Goal: Task Accomplishment & Management: Manage account settings

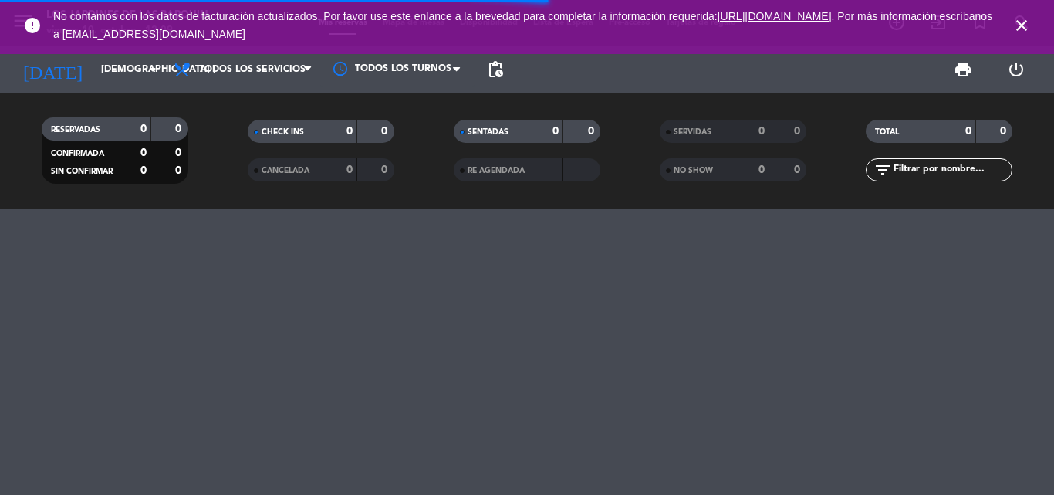
click at [1012, 32] on icon "close" at bounding box center [1021, 25] width 19 height 19
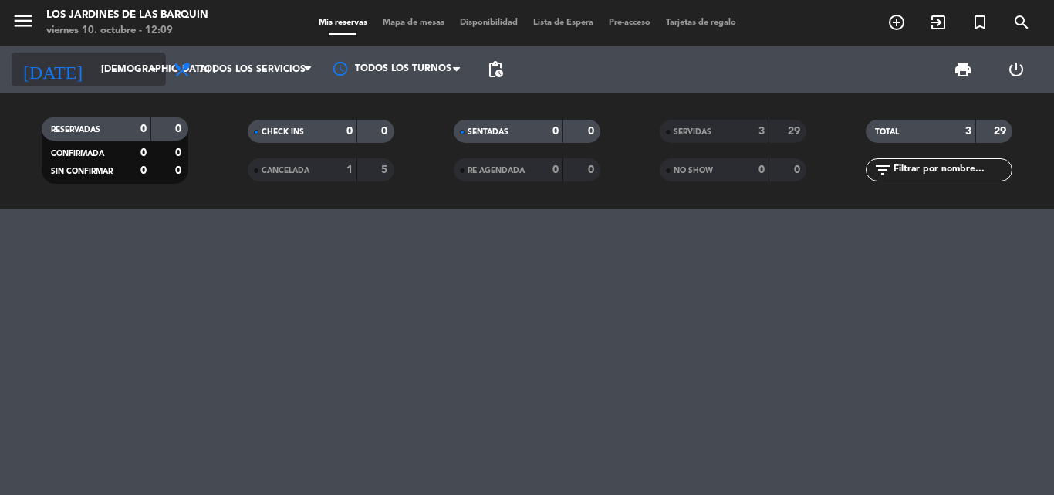
click at [115, 59] on input "[DEMOGRAPHIC_DATA] [DATE]" at bounding box center [158, 69] width 130 height 26
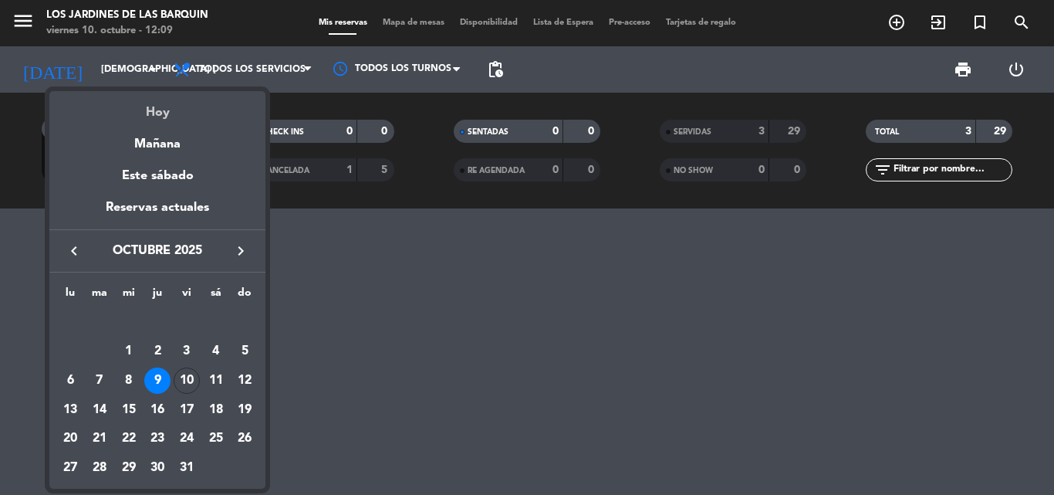
click at [123, 96] on div "Hoy" at bounding box center [157, 107] width 216 height 32
type input "vie. [DATE]"
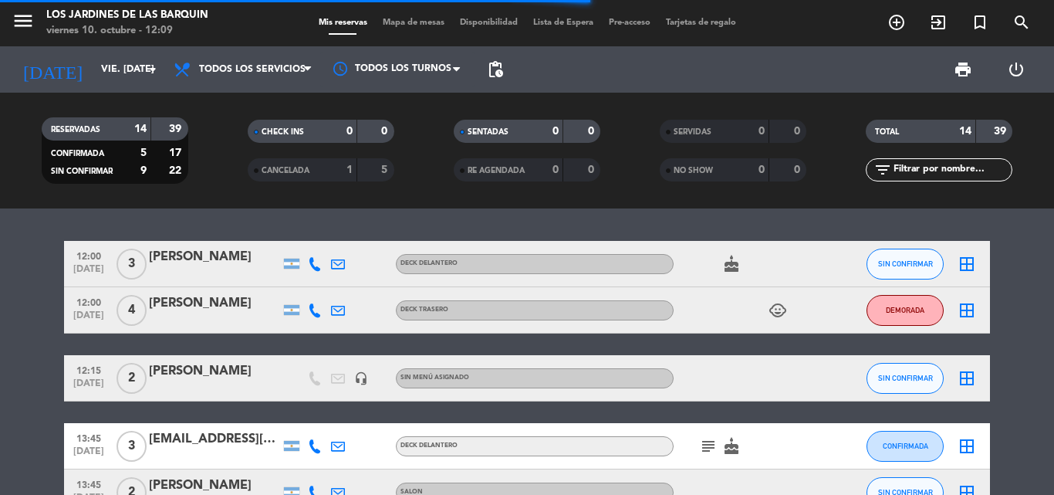
click at [1021, 49] on div "power_settings_new" at bounding box center [1015, 69] width 53 height 46
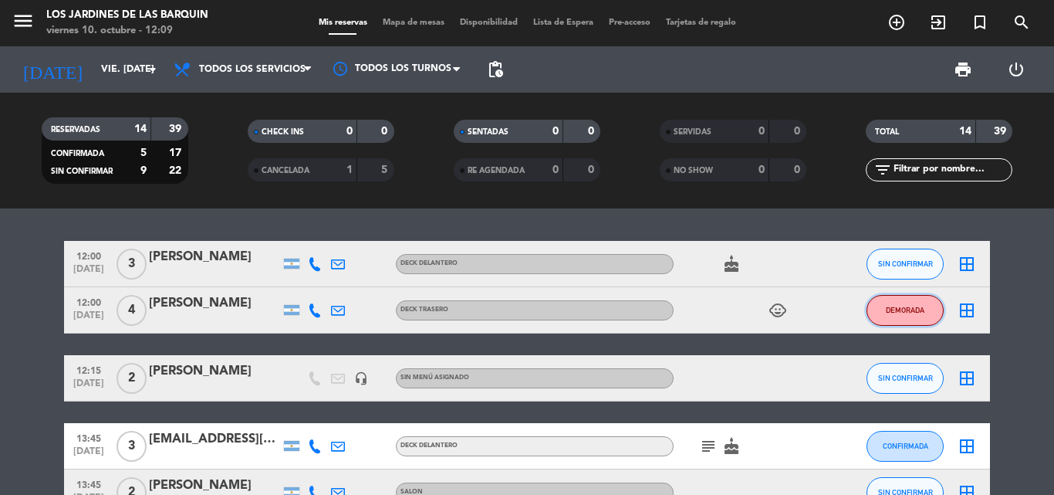
click at [898, 304] on button "DEMORADA" at bounding box center [904, 310] width 77 height 31
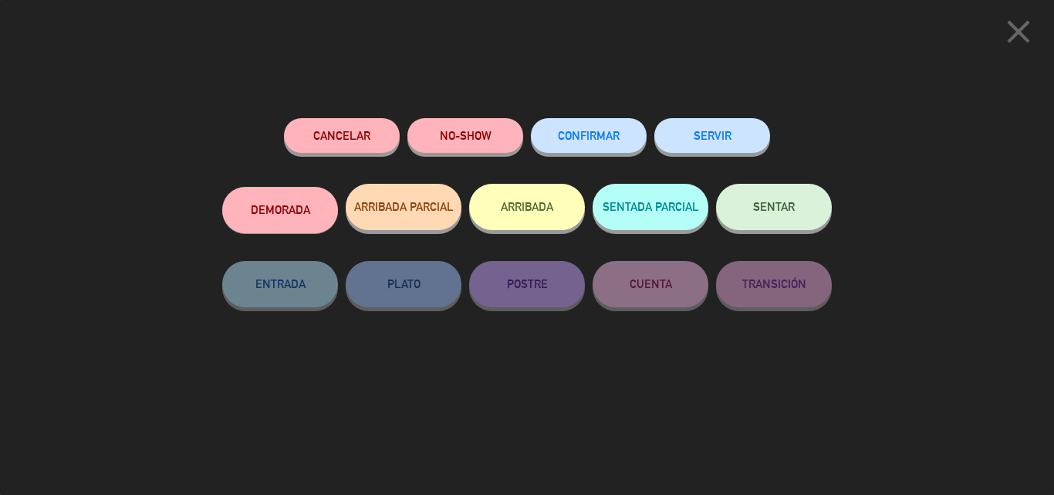
click at [668, 123] on button "SERVIR" at bounding box center [712, 135] width 116 height 35
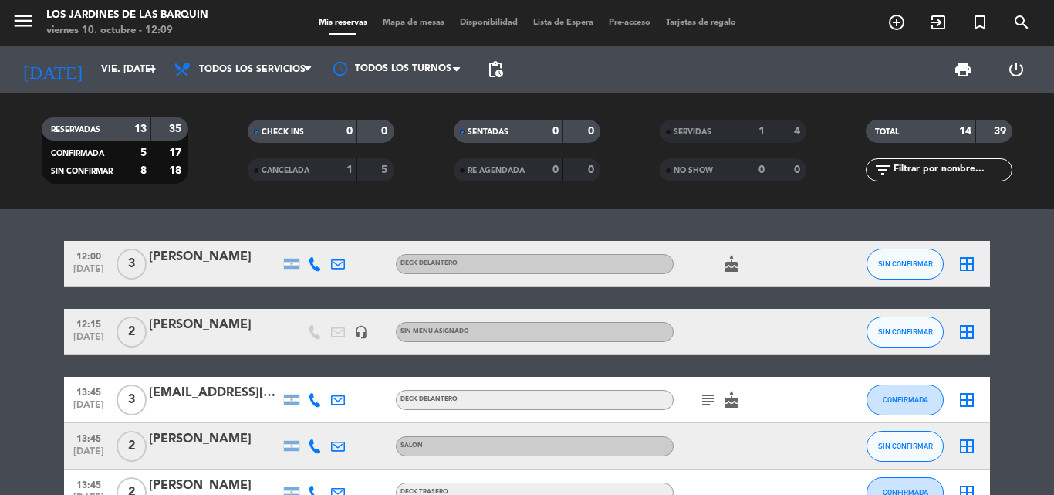
click at [736, 267] on icon "cake" at bounding box center [731, 264] width 19 height 19
click at [907, 268] on button "SIN CONFIRMAR" at bounding box center [904, 263] width 77 height 31
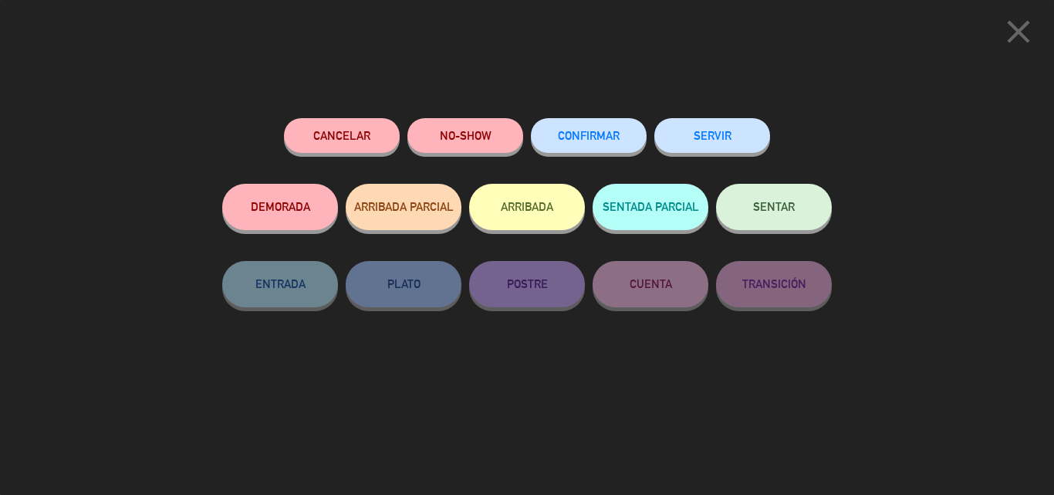
drag, startPoint x: 690, startPoint y: 150, endPoint x: 694, endPoint y: 143, distance: 9.0
click at [693, 145] on button "SERVIR" at bounding box center [712, 135] width 116 height 35
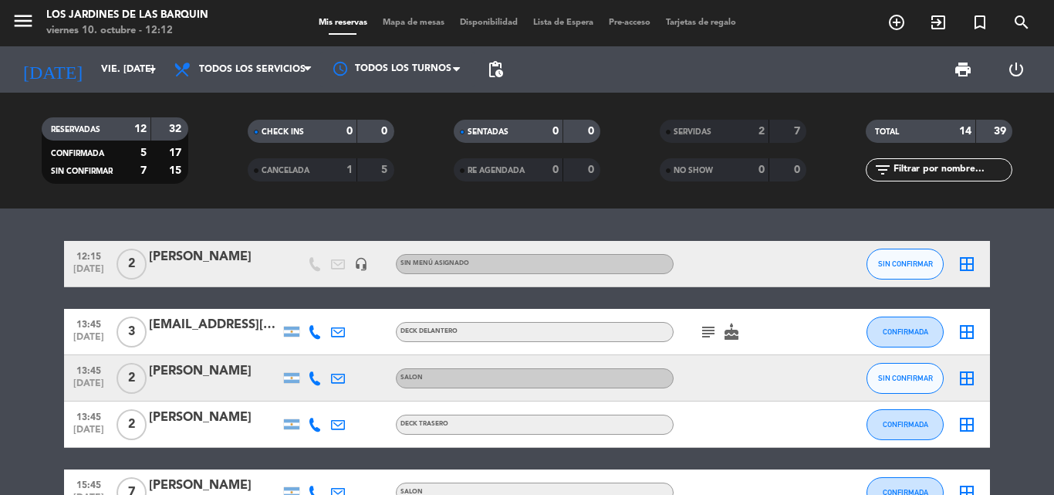
click at [702, 133] on span "SERVIDAS" at bounding box center [692, 132] width 38 height 8
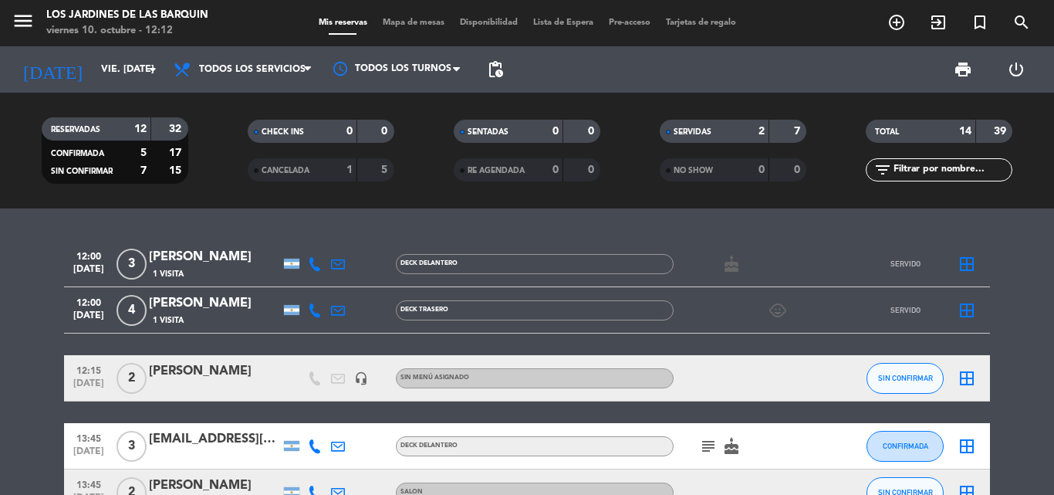
click at [207, 274] on div "1 Visita" at bounding box center [214, 273] width 131 height 13
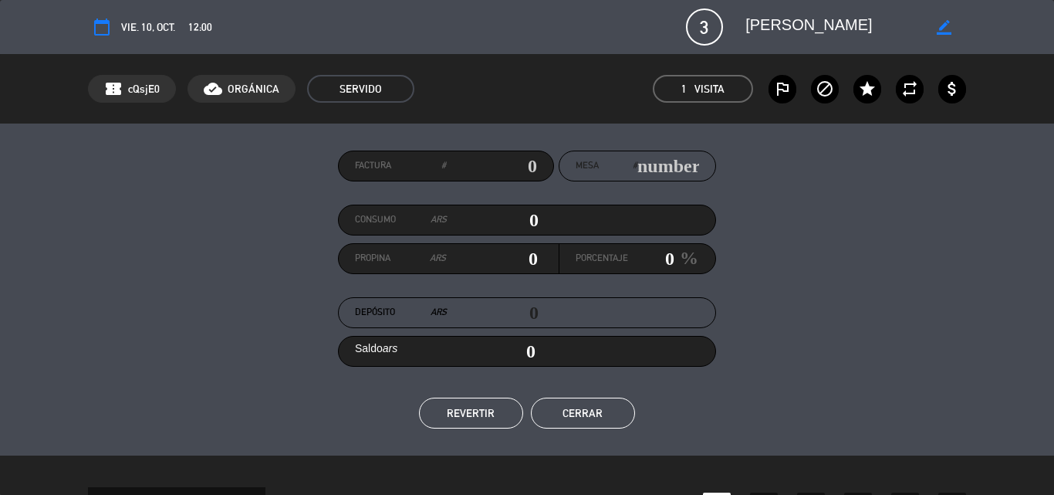
click at [710, 29] on span "3" at bounding box center [704, 26] width 37 height 37
click at [935, 29] on div "border_color" at bounding box center [944, 27] width 44 height 28
click at [939, 26] on icon "border_color" at bounding box center [944, 27] width 15 height 15
click at [700, 30] on span "3" at bounding box center [704, 26] width 37 height 37
click at [503, 418] on button "REVERTIR" at bounding box center [471, 412] width 104 height 31
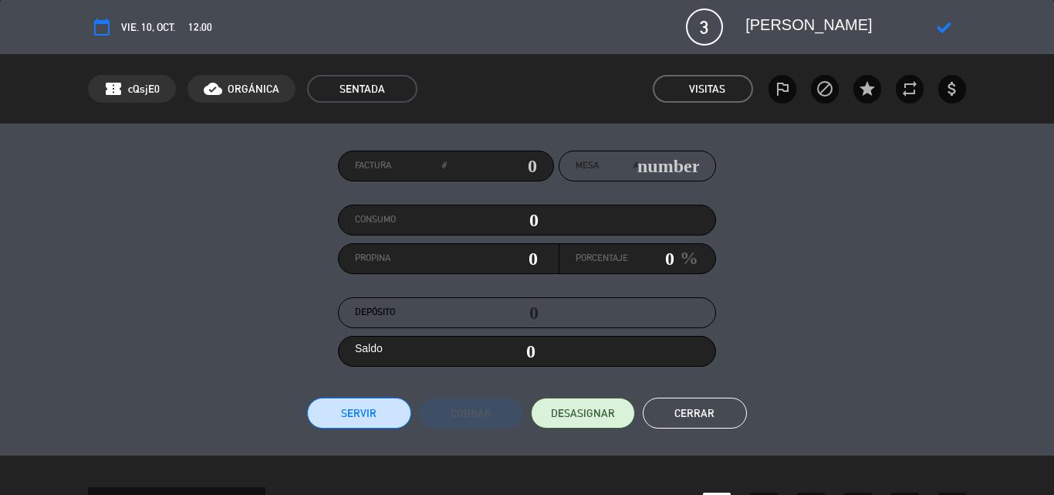
click at [700, 30] on span "3" at bounding box center [704, 26] width 37 height 37
click at [592, 421] on button "DESASIGNAR" at bounding box center [583, 412] width 104 height 31
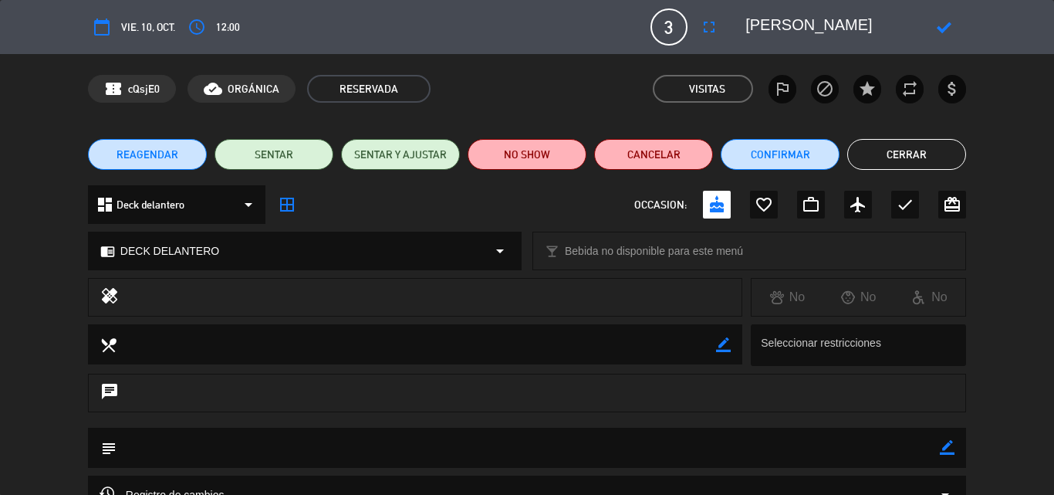
click at [704, 14] on button "fullscreen" at bounding box center [709, 27] width 28 height 28
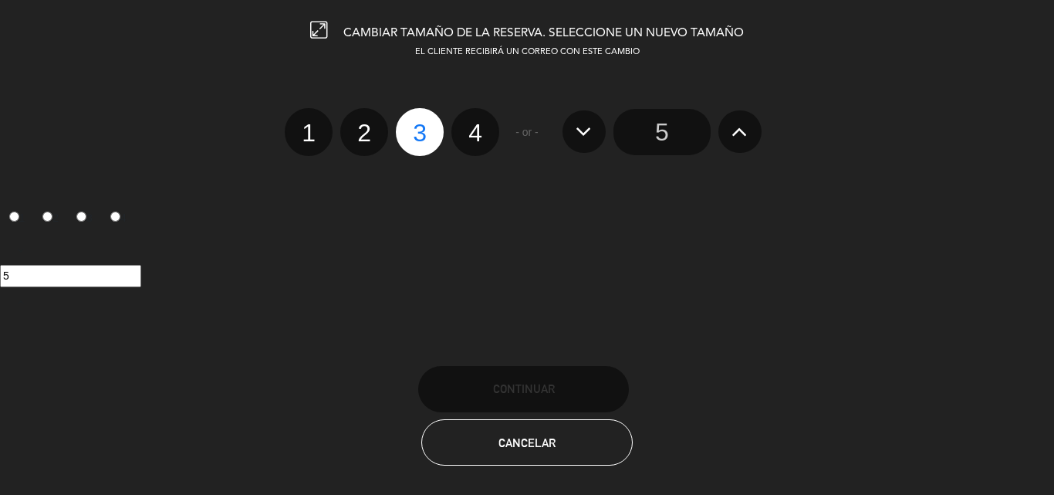
click at [491, 144] on label "4" at bounding box center [475, 132] width 48 height 48
click at [478, 124] on input "4" at bounding box center [473, 119] width 10 height 10
radio input "true"
radio input "false"
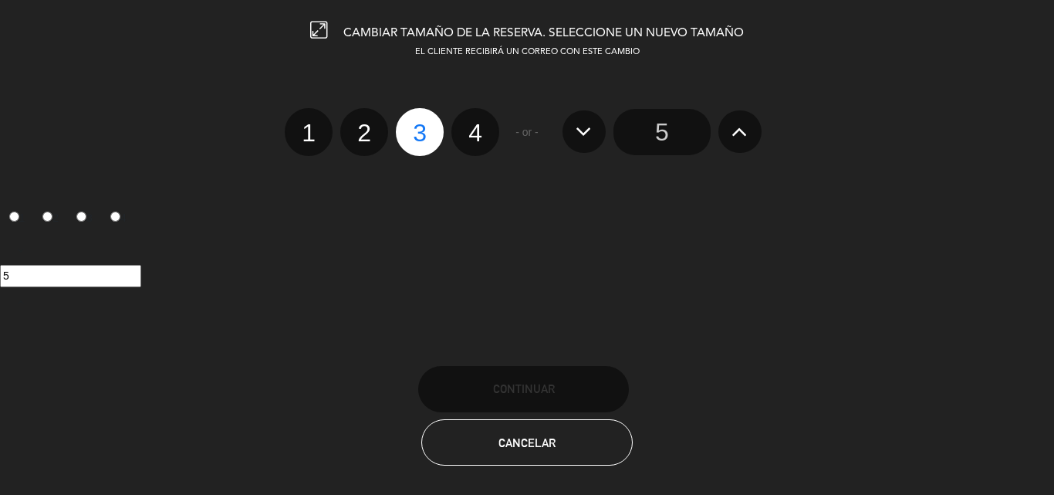
radio input "false"
radio input "true"
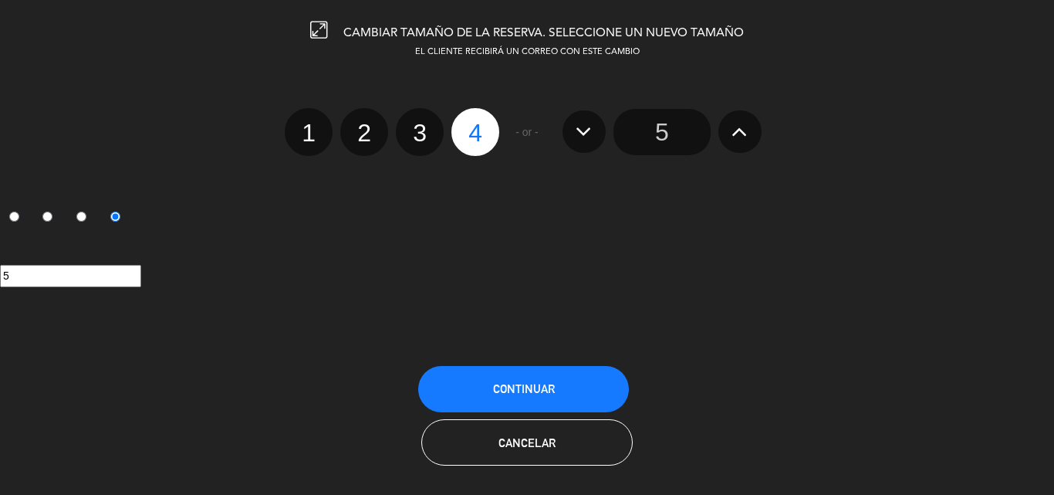
click at [550, 333] on div "CAMBIAR TAMAÑO DE LA RESERVA. SELECCIONE UN NUEVO TAMAÑO EL CLIENTE RECIBIRÁ UN…" at bounding box center [527, 247] width 1054 height 495
click at [540, 369] on button "Continuar" at bounding box center [523, 389] width 211 height 46
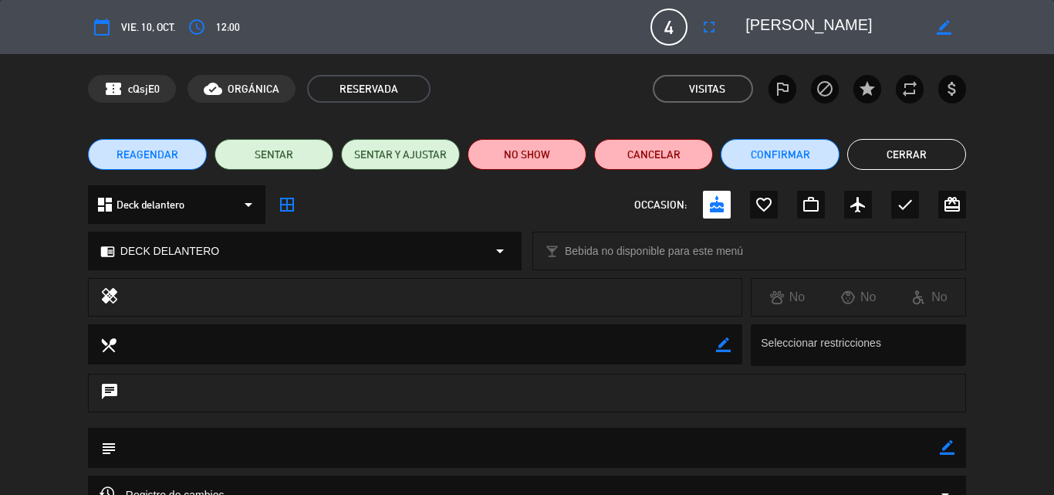
click at [882, 157] on button "Cerrar" at bounding box center [906, 154] width 119 height 31
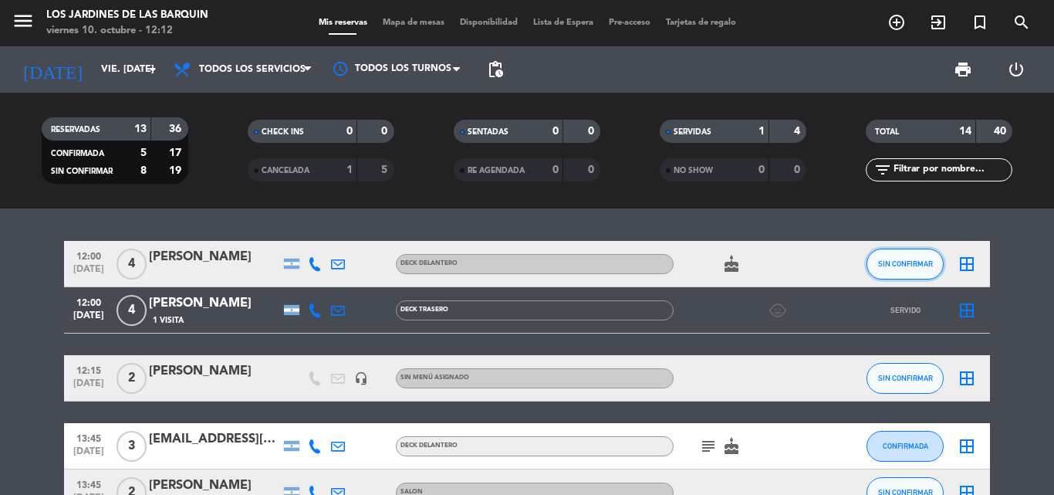
click at [899, 270] on button "SIN CONFIRMAR" at bounding box center [904, 263] width 77 height 31
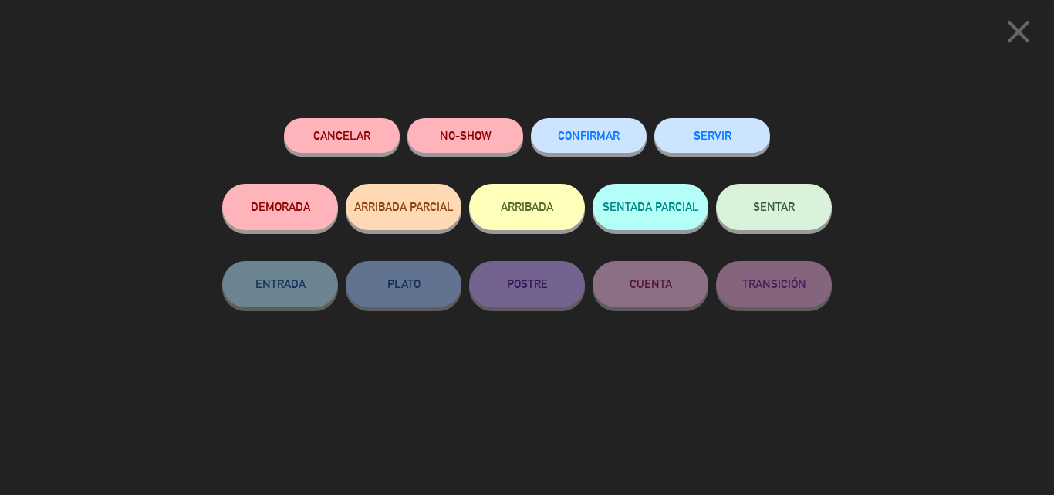
click at [737, 157] on div "SERVIR" at bounding box center [712, 151] width 116 height 66
click at [743, 143] on button "SERVIR" at bounding box center [712, 135] width 116 height 35
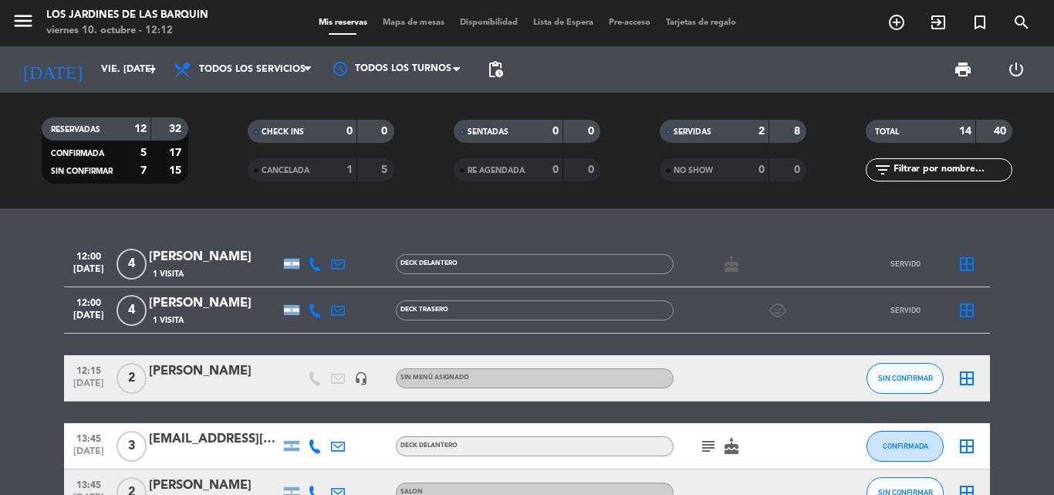
click at [728, 133] on div "SERVIDAS" at bounding box center [698, 132] width 71 height 18
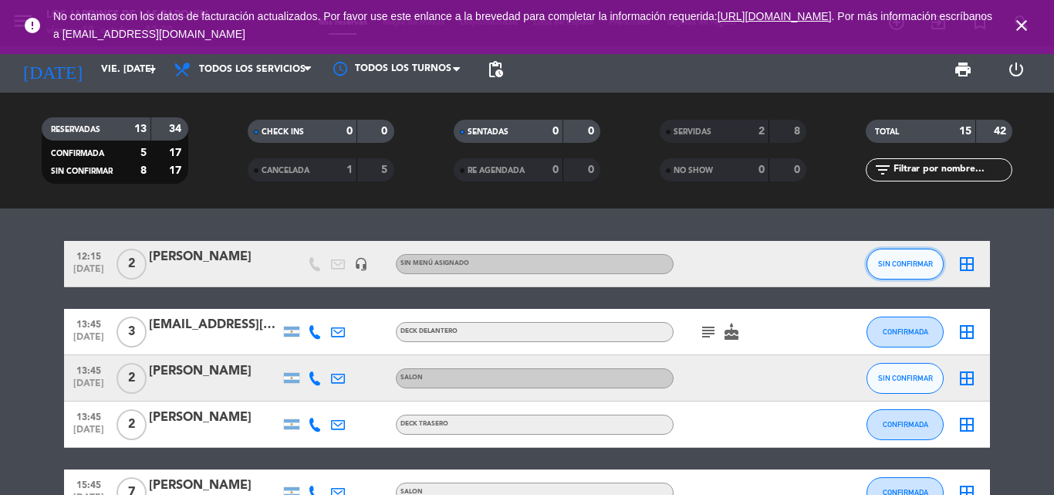
click at [910, 262] on span "SIN CONFIRMAR" at bounding box center [905, 263] width 55 height 8
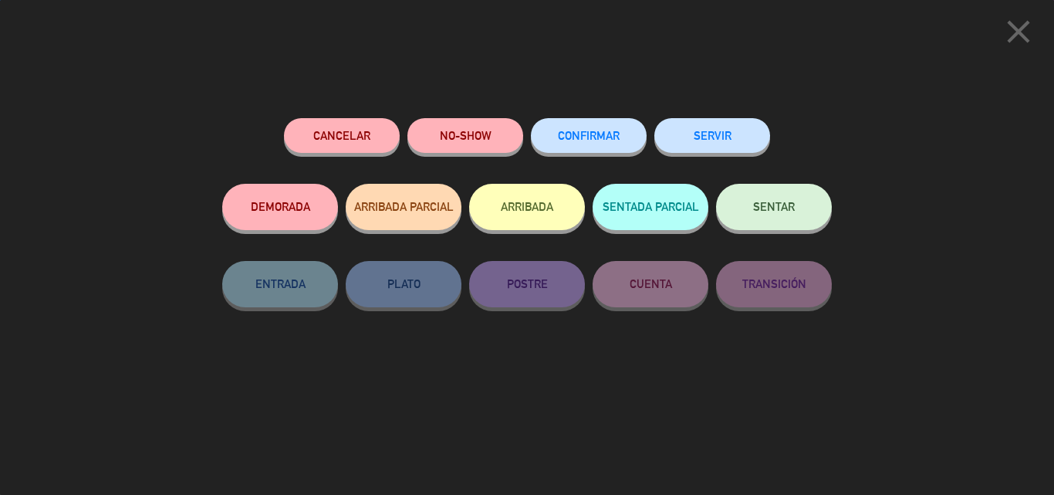
click at [700, 155] on div "SERVIR" at bounding box center [712, 151] width 116 height 66
click at [717, 111] on div "Cancelar NO-SHOW CONFIRMAR SERVIR DEMORADA ARRIBADA PARCIAL ARRIBADA SENTADA PA…" at bounding box center [526, 300] width 631 height 387
click at [721, 116] on div "Cancelar NO-SHOW CONFIRMAR SERVIR DEMORADA ARRIBADA PARCIAL ARRIBADA SENTADA PA…" at bounding box center [526, 300] width 631 height 387
click at [729, 117] on div "Cancelar NO-SHOW CONFIRMAR SERVIR DEMORADA ARRIBADA PARCIAL ARRIBADA SENTADA PA…" at bounding box center [526, 300] width 631 height 387
click at [730, 118] on div "SERVIR" at bounding box center [712, 151] width 116 height 66
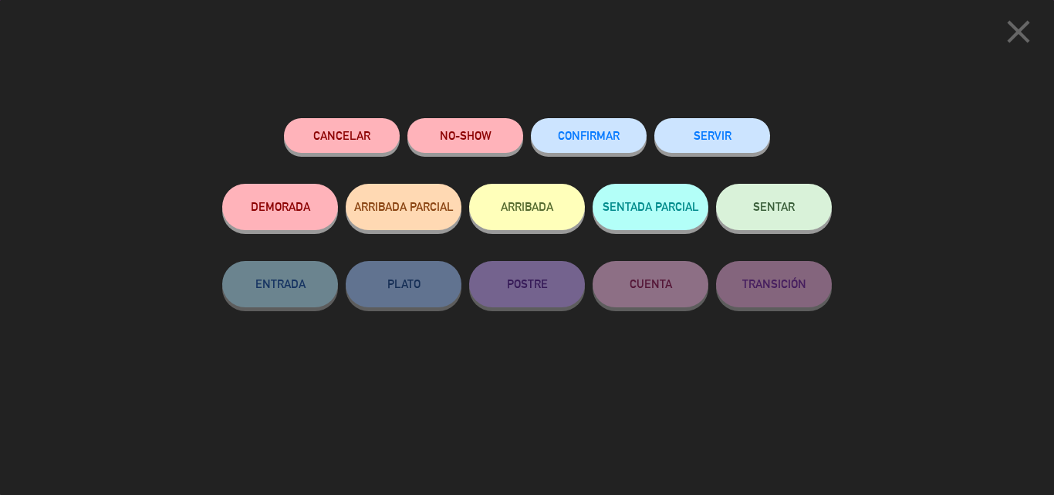
click at [727, 140] on button "SERVIR" at bounding box center [712, 135] width 116 height 35
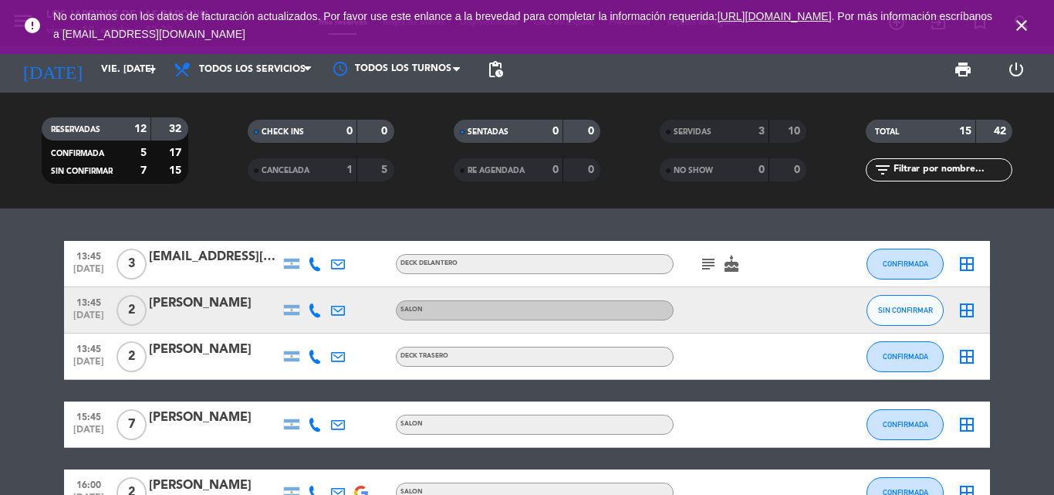
click at [700, 263] on icon "subject" at bounding box center [708, 264] width 19 height 19
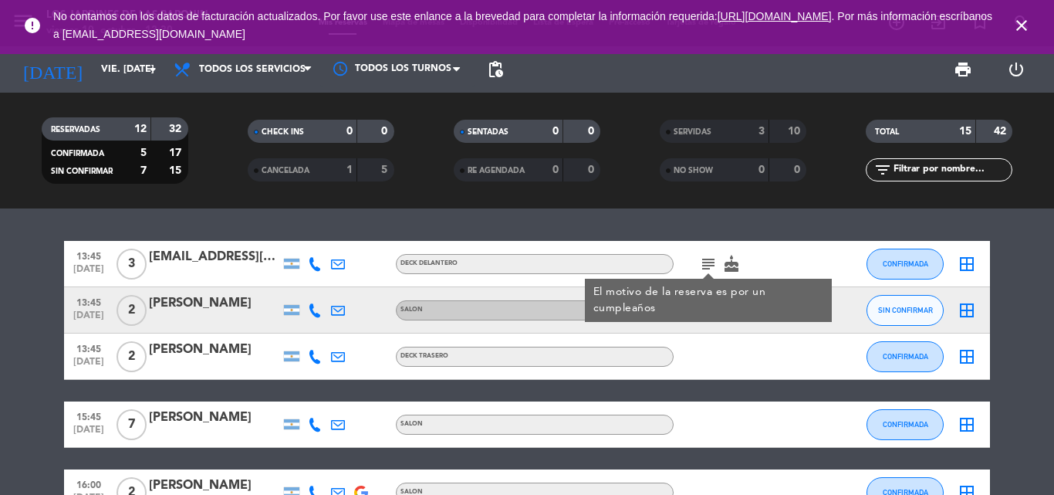
click at [700, 263] on icon "subject" at bounding box center [708, 264] width 19 height 19
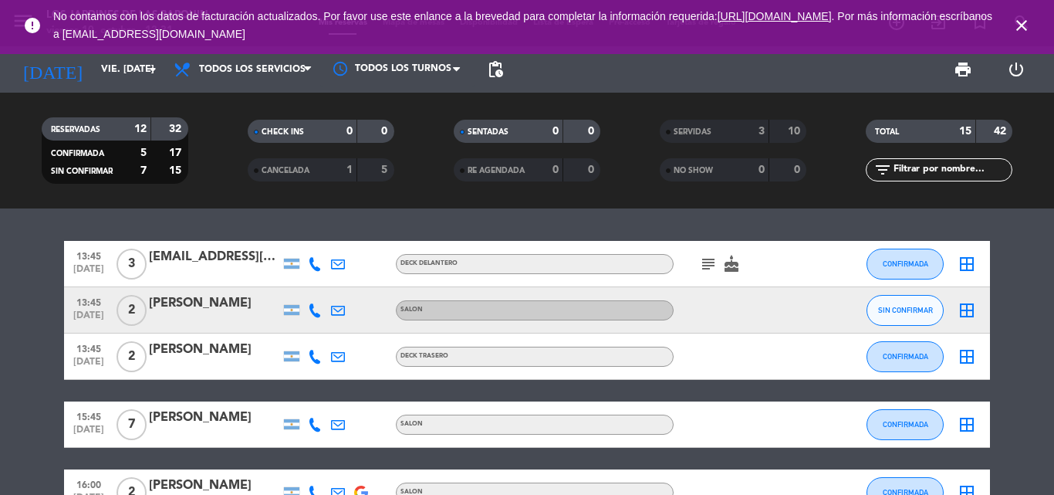
click at [1015, 25] on icon "close" at bounding box center [1021, 25] width 19 height 19
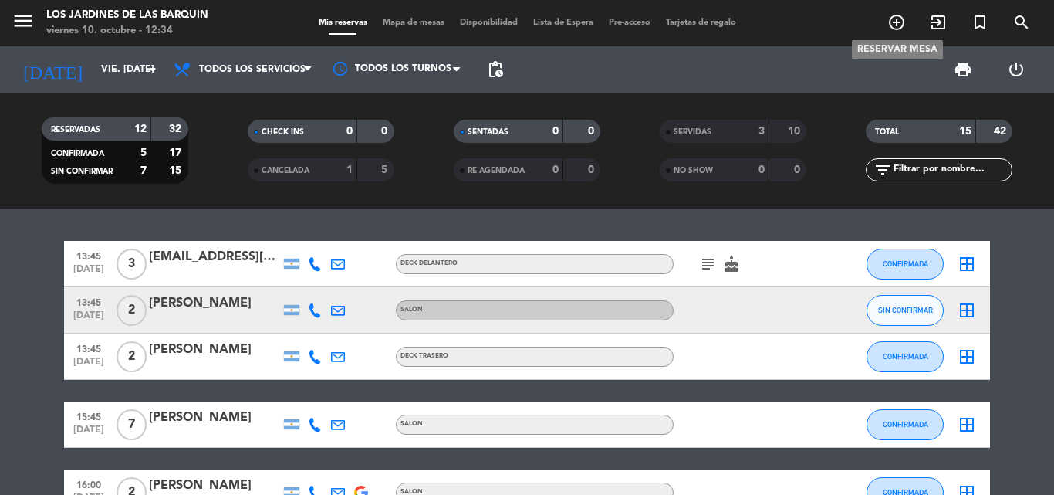
click at [903, 22] on icon "add_circle_outline" at bounding box center [896, 22] width 19 height 19
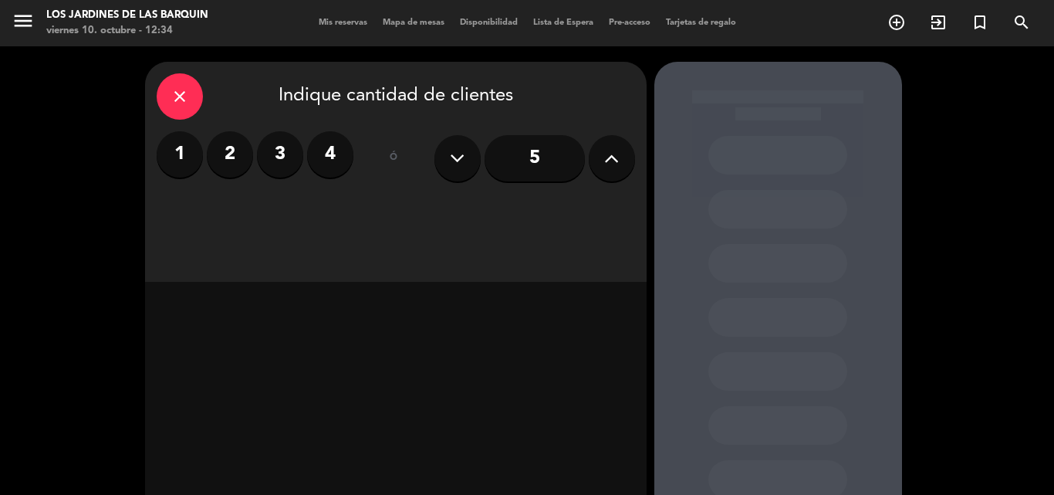
click at [245, 146] on label "2" at bounding box center [230, 154] width 46 height 46
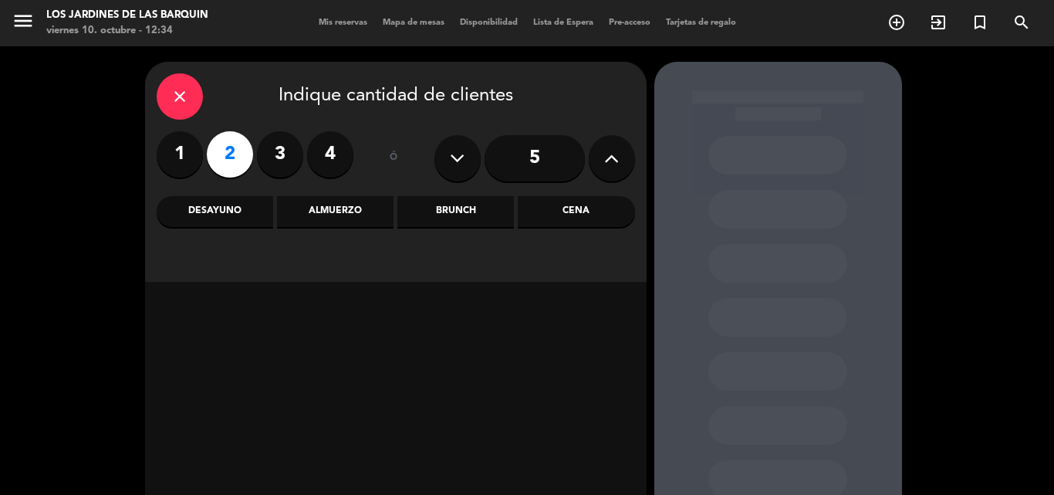
click at [317, 215] on div "Almuerzo" at bounding box center [335, 211] width 116 height 31
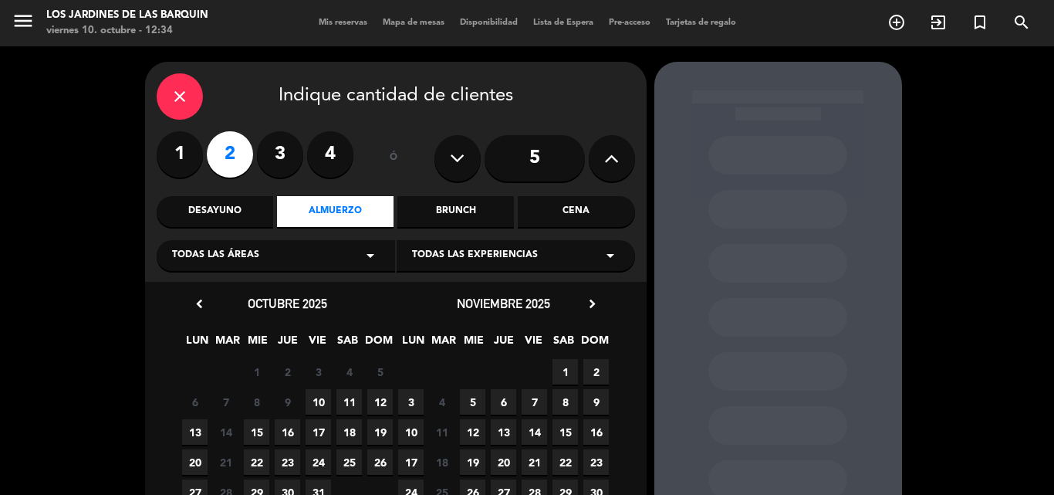
click at [344, 432] on span "18" at bounding box center [348, 431] width 25 height 25
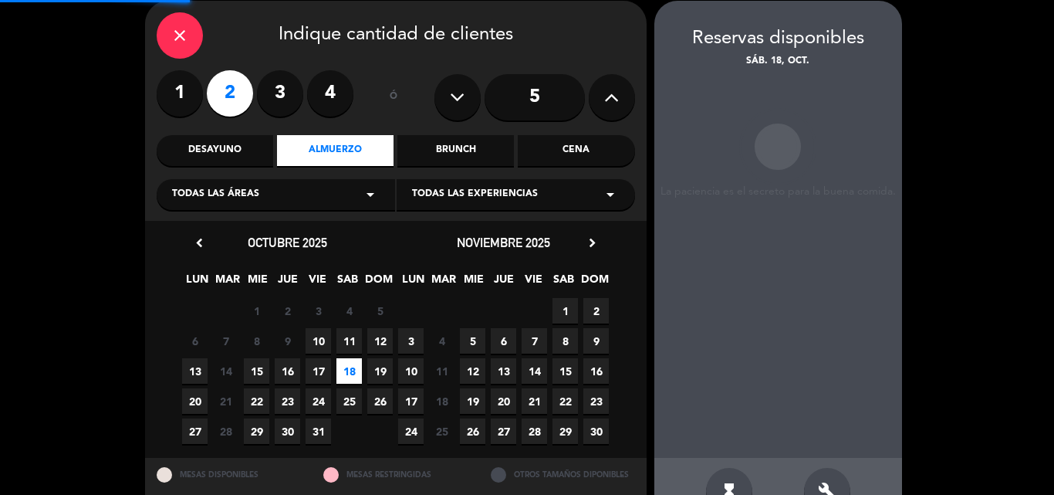
scroll to position [62, 0]
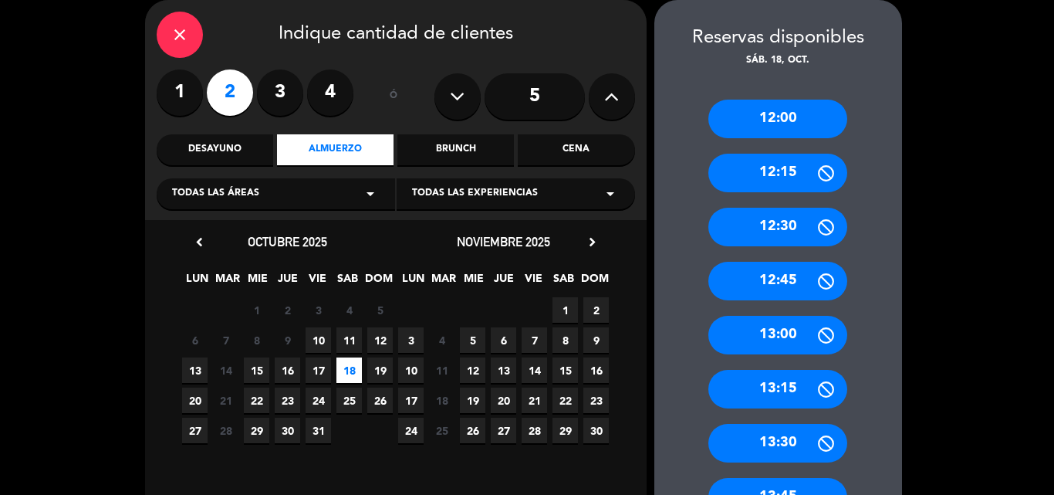
click at [774, 436] on div "13:30" at bounding box center [777, 443] width 139 height 39
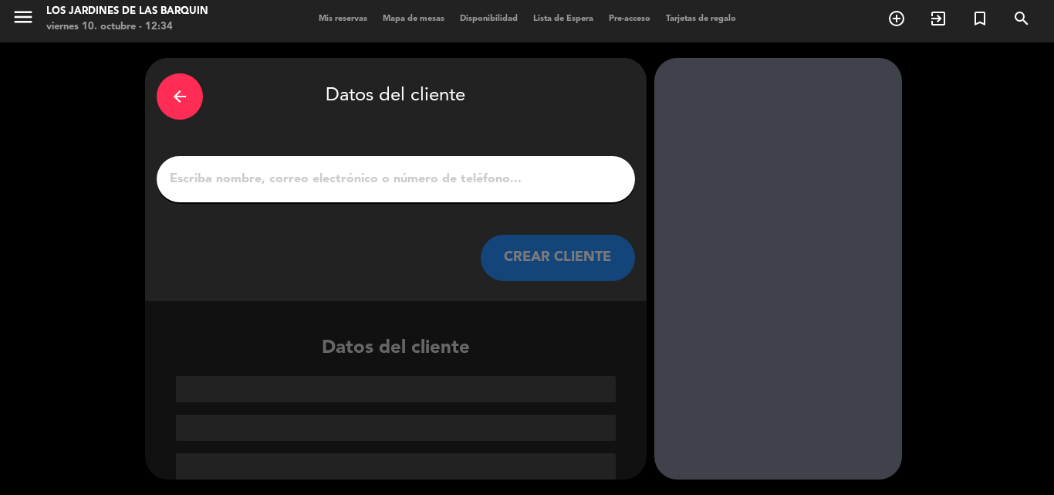
scroll to position [4, 0]
click at [295, 174] on input "1" at bounding box center [395, 179] width 455 height 22
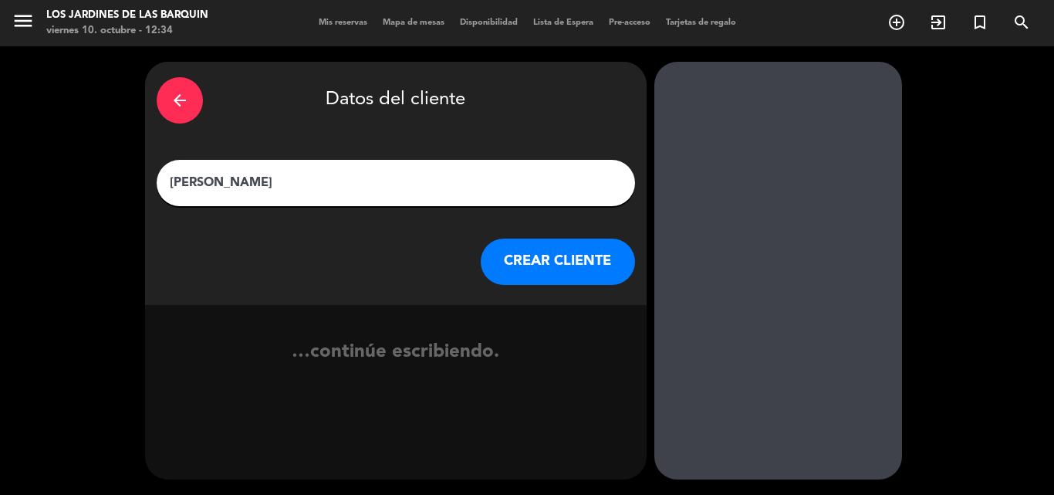
type input "[PERSON_NAME]"
click button "CREAR CLIENTE" at bounding box center [558, 261] width 154 height 46
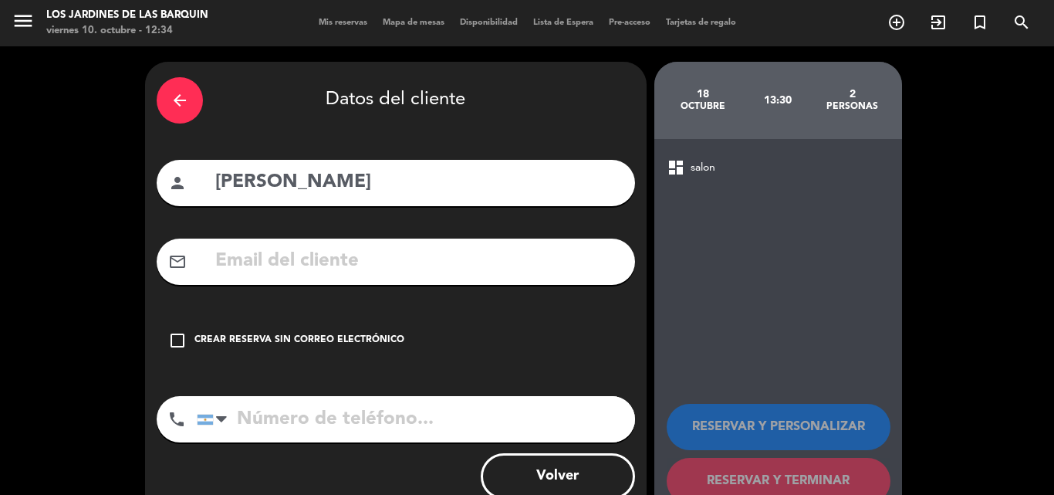
click at [320, 341] on div "Crear reserva sin correo electrónico" at bounding box center [299, 340] width 210 height 15
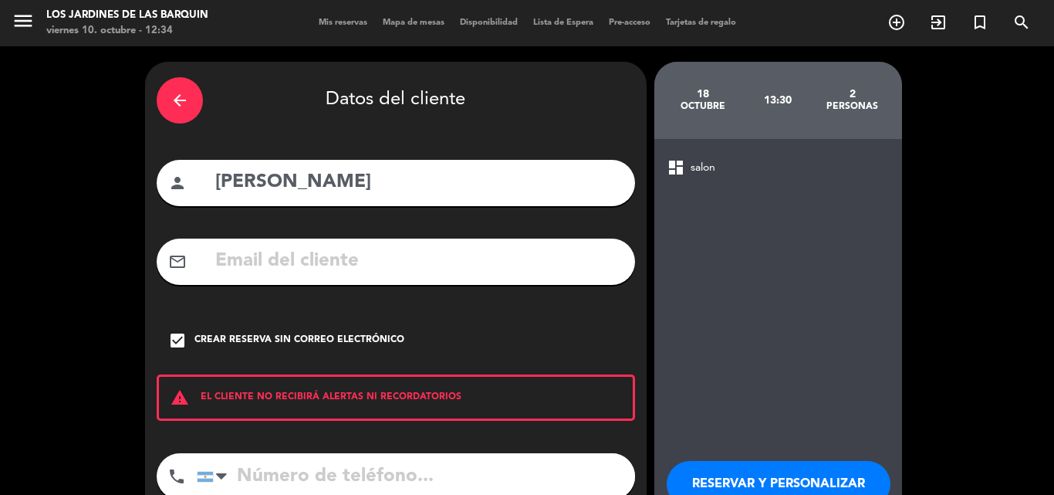
click at [330, 467] on input "tel" at bounding box center [416, 476] width 438 height 46
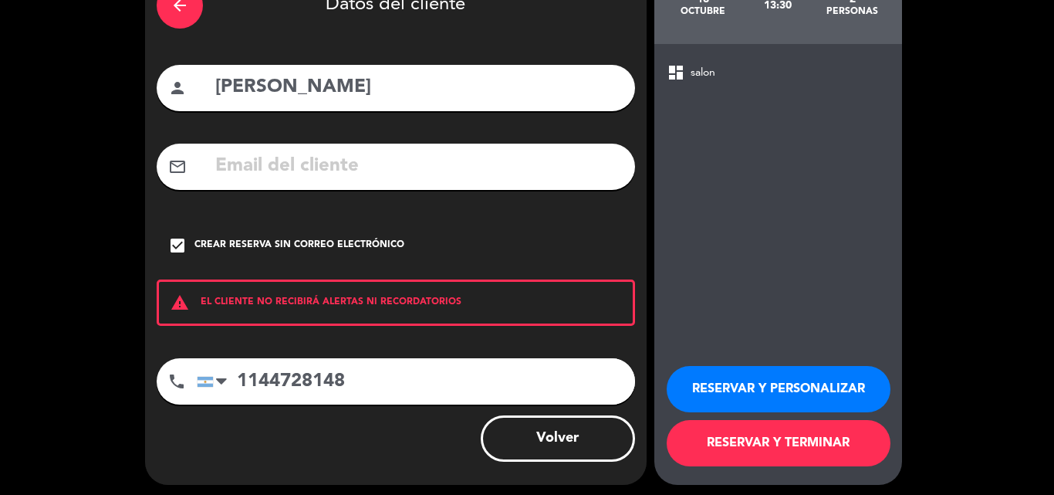
scroll to position [100, 0]
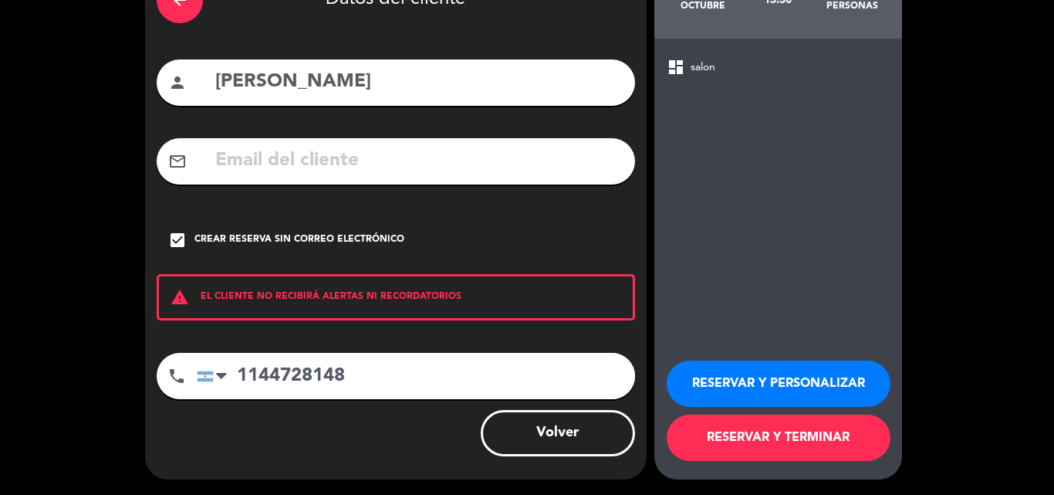
type input "1144728148"
click at [730, 444] on button "RESERVAR Y TERMINAR" at bounding box center [779, 437] width 224 height 46
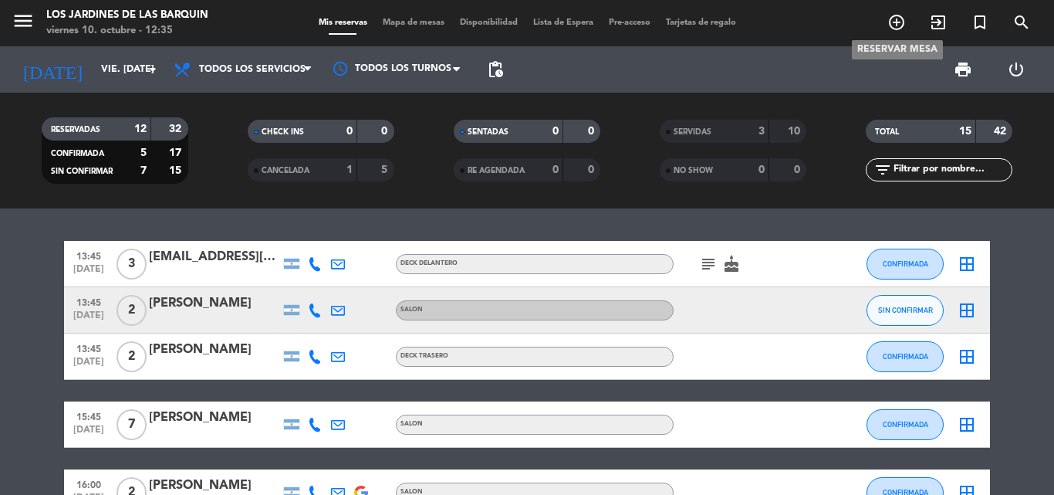
click at [888, 21] on icon "add_circle_outline" at bounding box center [896, 22] width 19 height 19
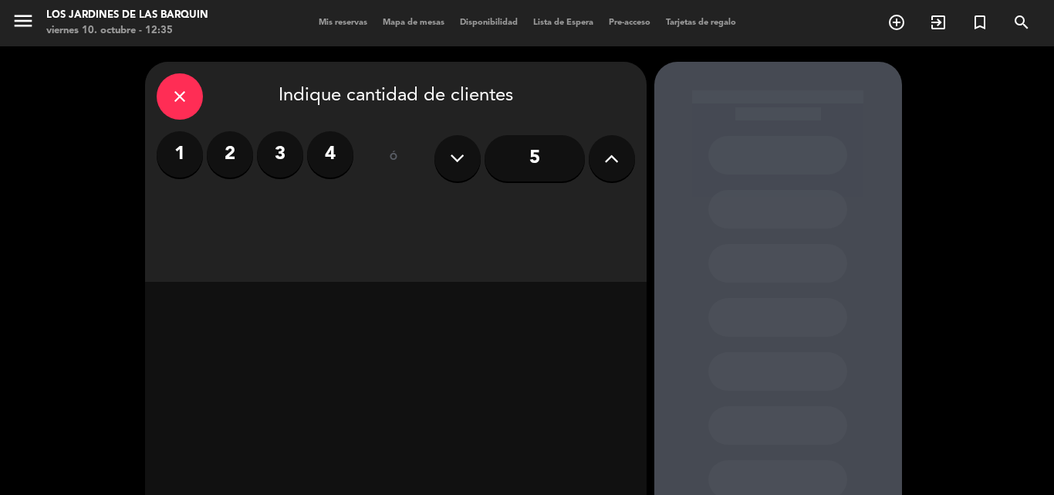
click at [262, 157] on label "3" at bounding box center [280, 154] width 46 height 46
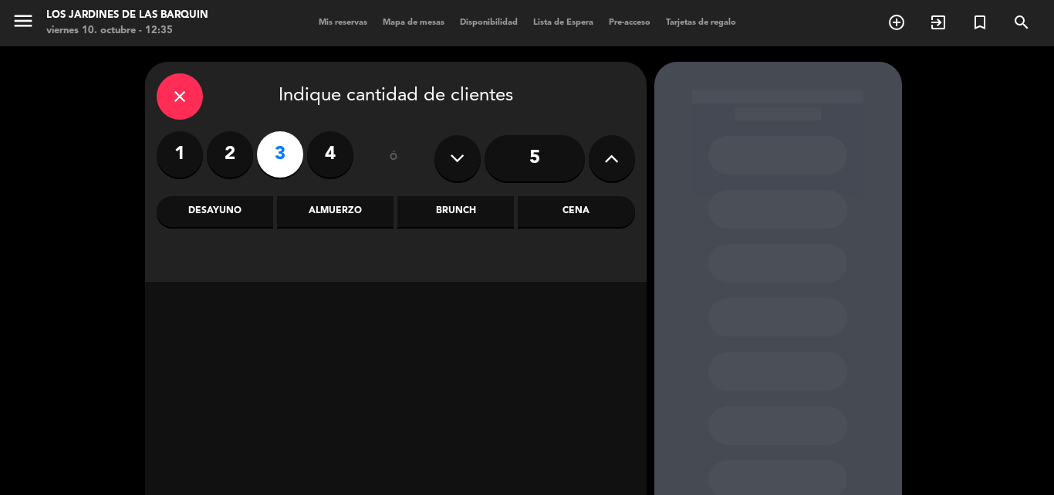
click at [299, 216] on div "Almuerzo" at bounding box center [335, 211] width 116 height 31
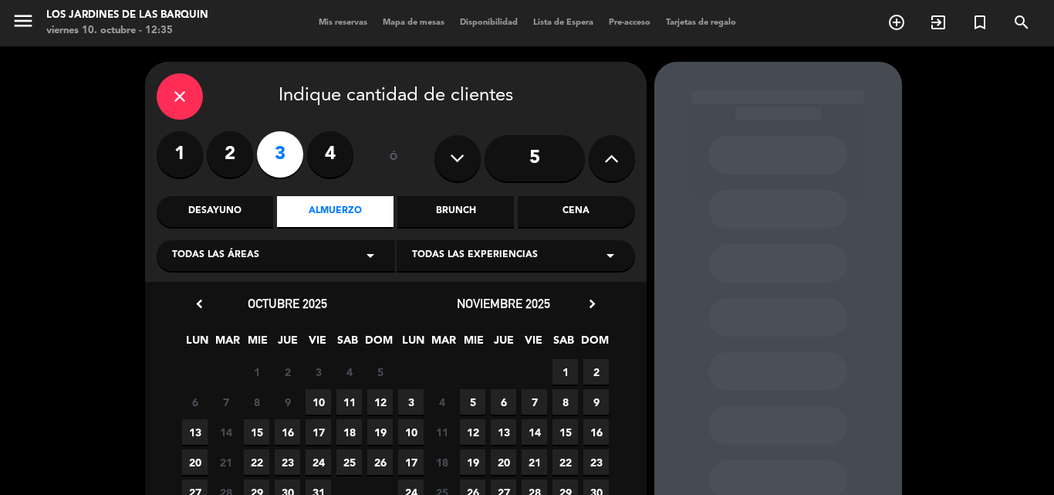
click at [316, 397] on span "10" at bounding box center [318, 401] width 25 height 25
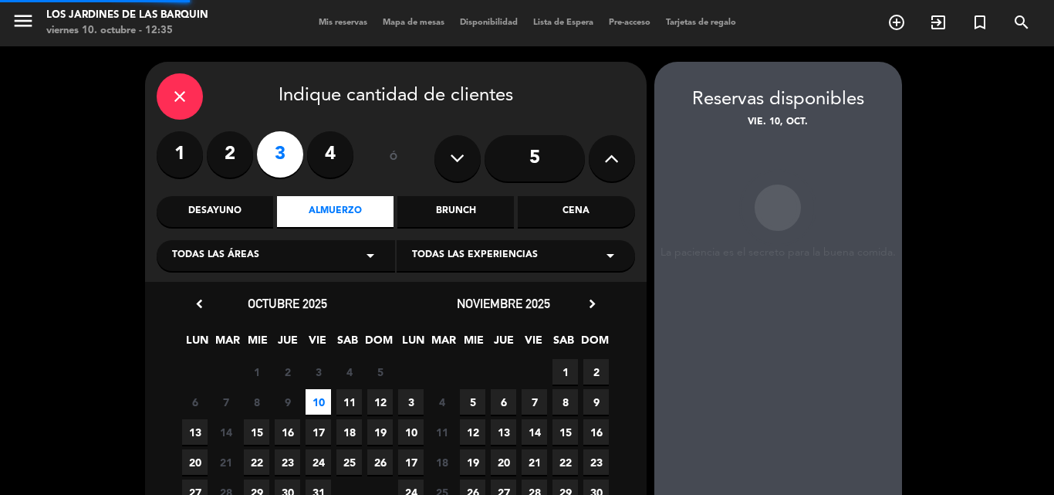
scroll to position [62, 0]
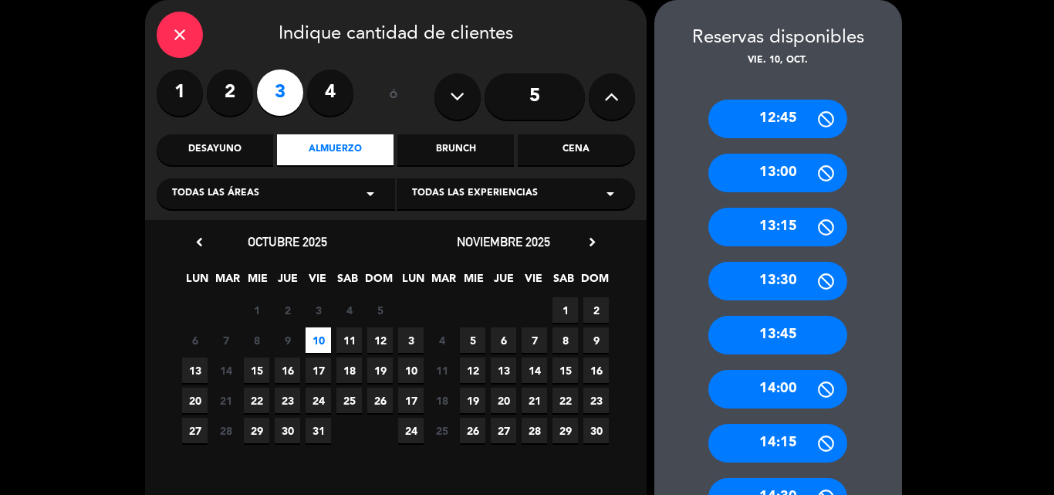
click at [788, 168] on div "13:00" at bounding box center [777, 173] width 139 height 39
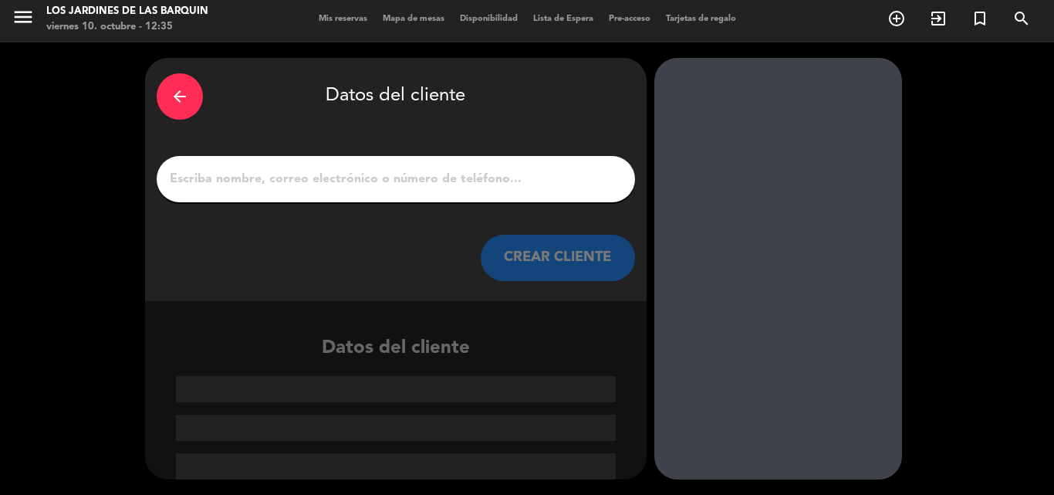
click at [341, 185] on input "1" at bounding box center [395, 179] width 455 height 22
click at [195, 76] on div "arrow_back Datos del cliente" at bounding box center [396, 96] width 478 height 54
click at [183, 96] on icon "arrow_back" at bounding box center [179, 96] width 19 height 19
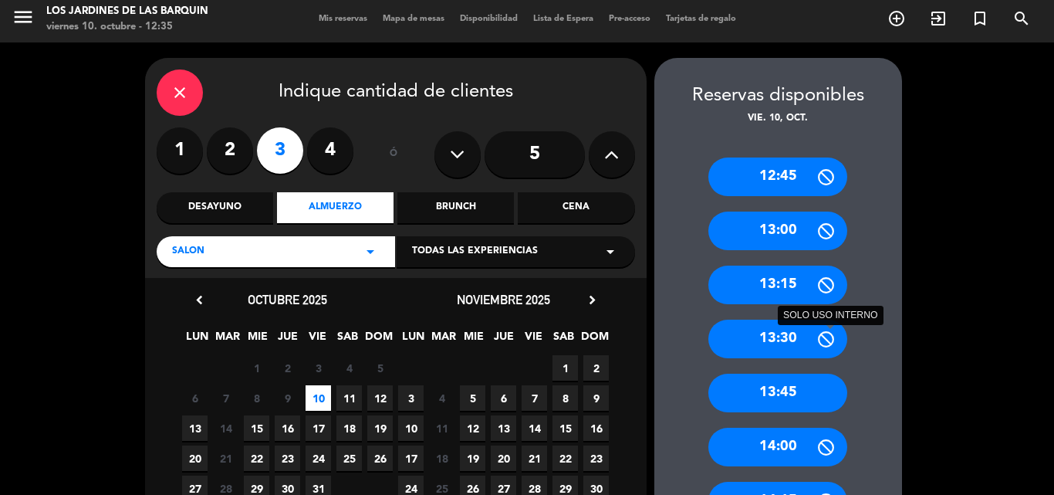
click at [821, 346] on div "13:30 SOLO USO INTERNO" at bounding box center [777, 338] width 139 height 39
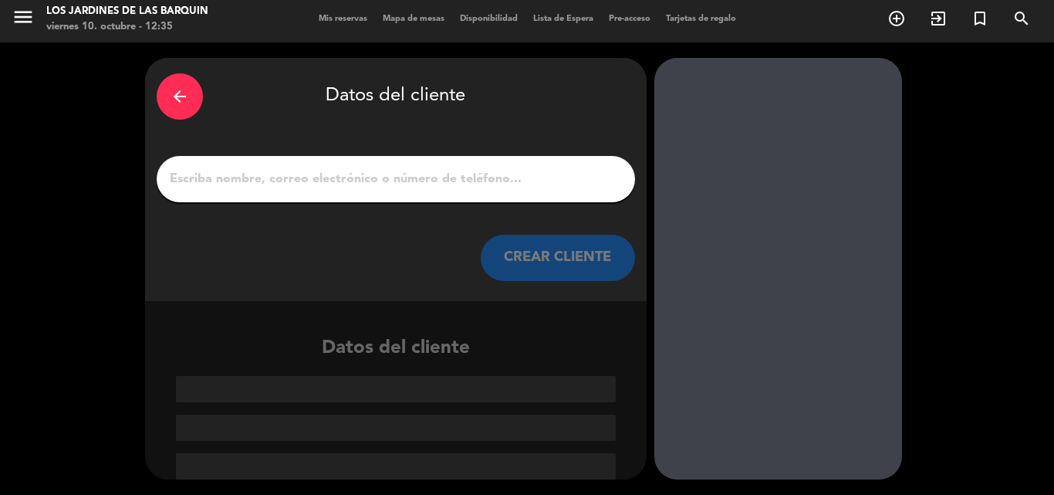
click at [338, 203] on div "arrow_back Datos del cliente CREAR CLIENTE" at bounding box center [395, 179] width 501 height 243
click at [394, 174] on input "1" at bounding box center [395, 179] width 455 height 22
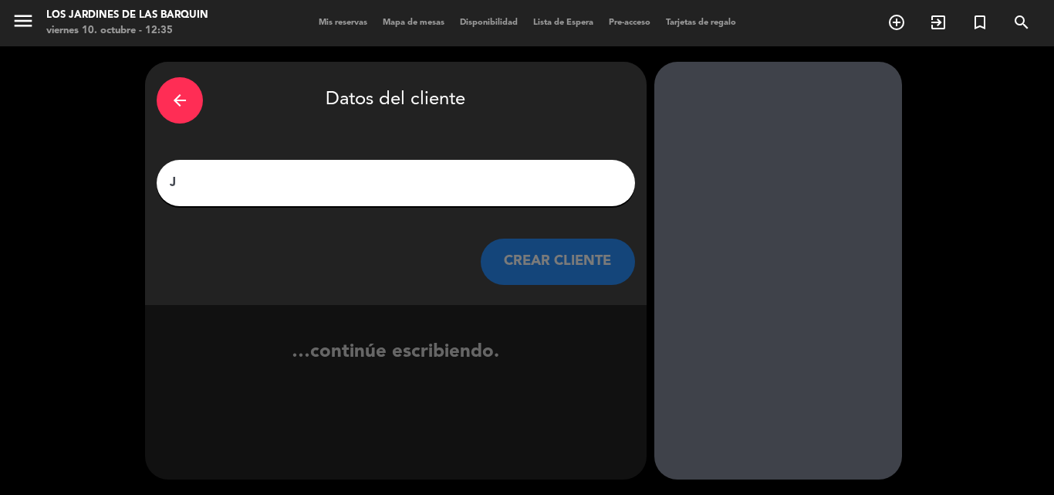
scroll to position [0, 0]
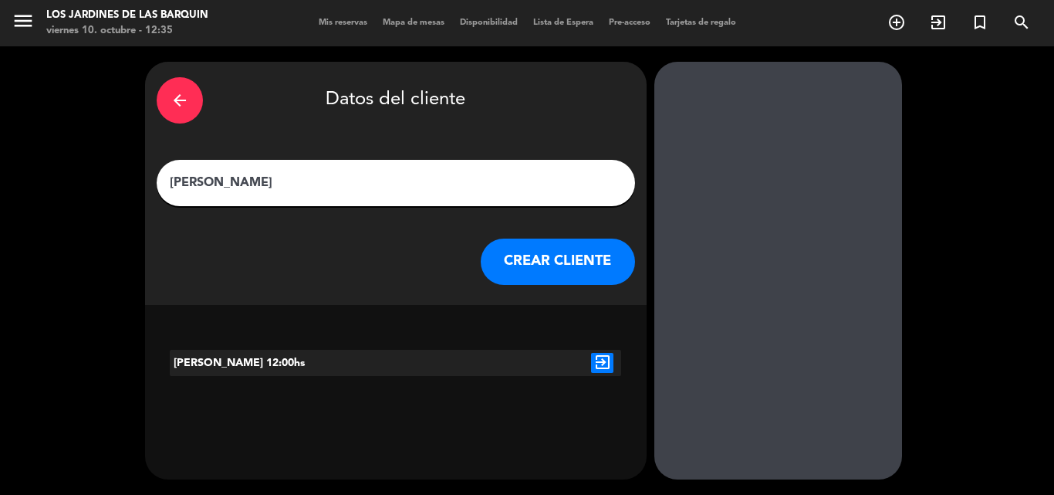
type input "[PERSON_NAME]"
click at [528, 264] on button "CREAR CLIENTE" at bounding box center [558, 261] width 154 height 46
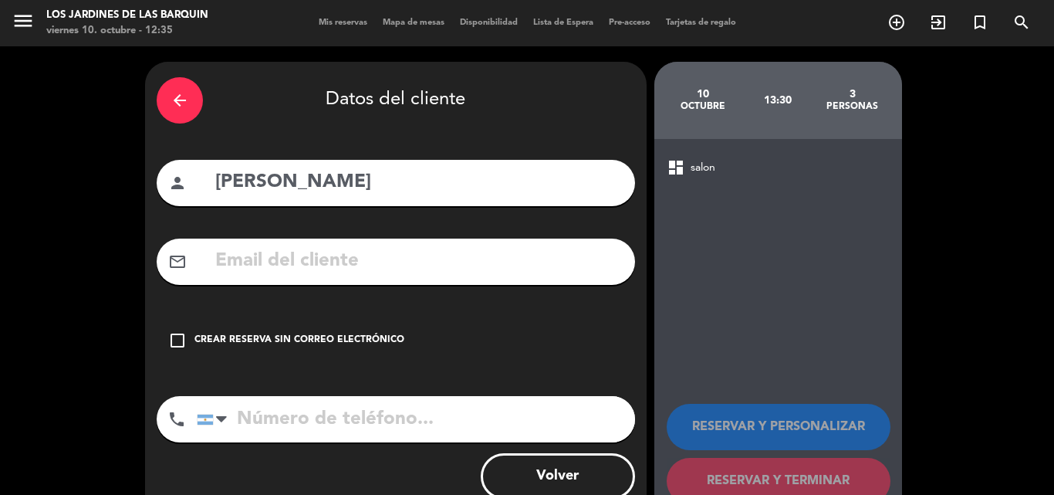
click at [327, 350] on div "check_box_outline_blank Crear reserva sin correo electrónico" at bounding box center [396, 340] width 478 height 46
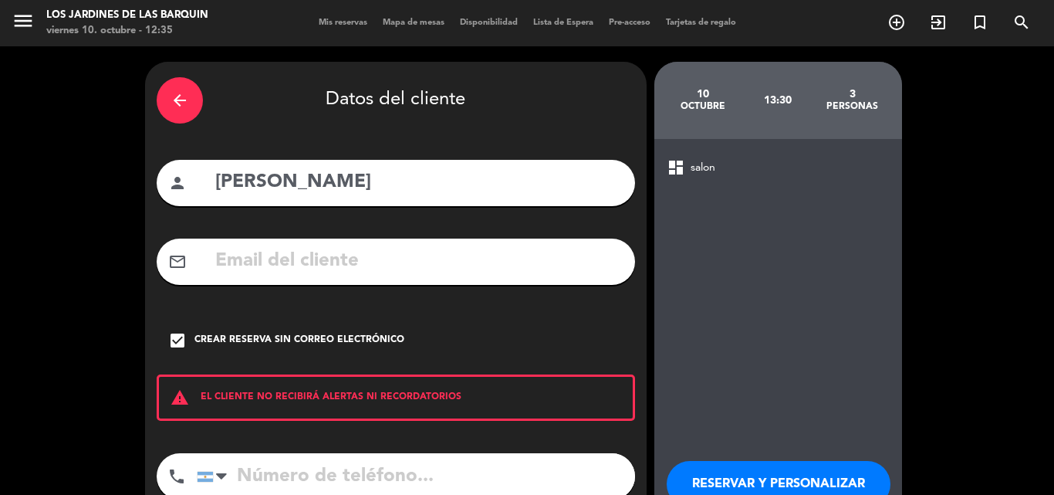
click at [366, 470] on input "tel" at bounding box center [416, 476] width 438 height 46
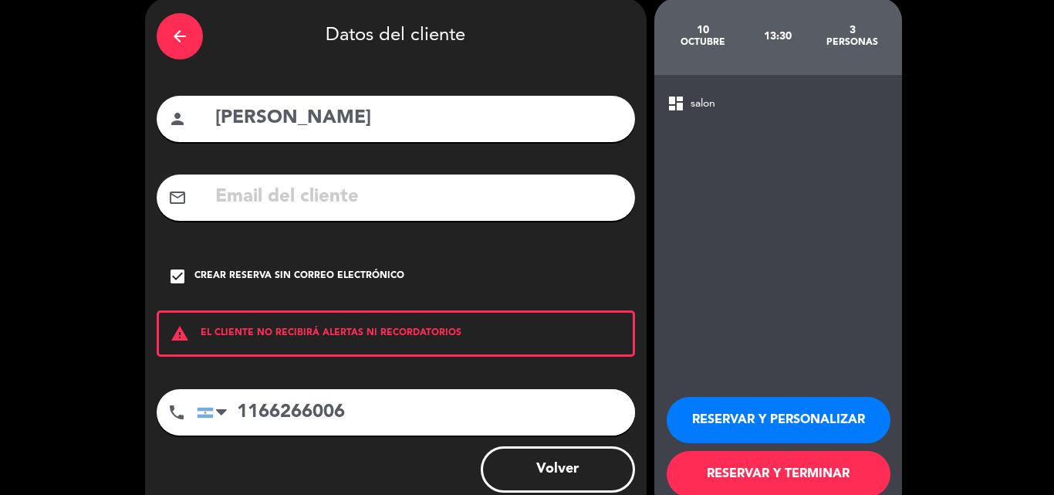
scroll to position [100, 0]
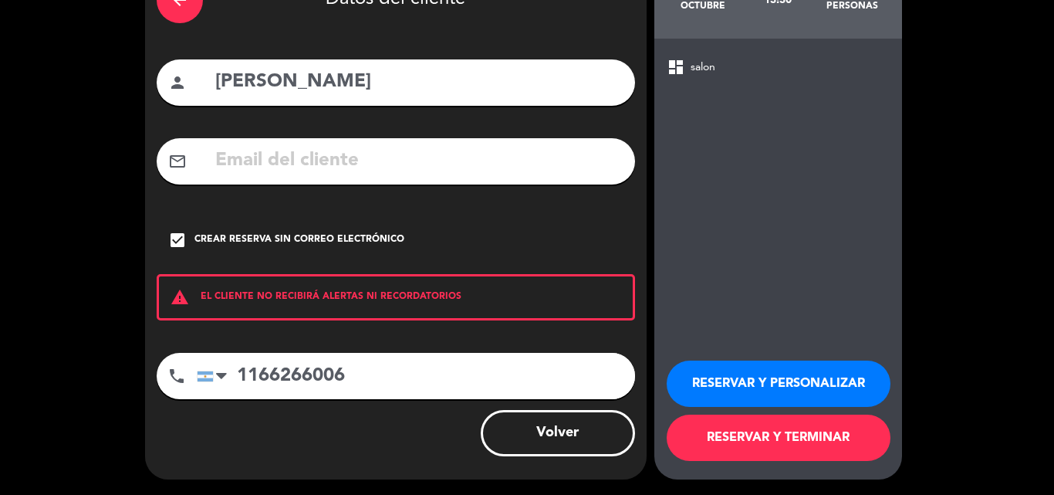
type input "1166266006"
click at [765, 442] on button "RESERVAR Y TERMINAR" at bounding box center [779, 437] width 224 height 46
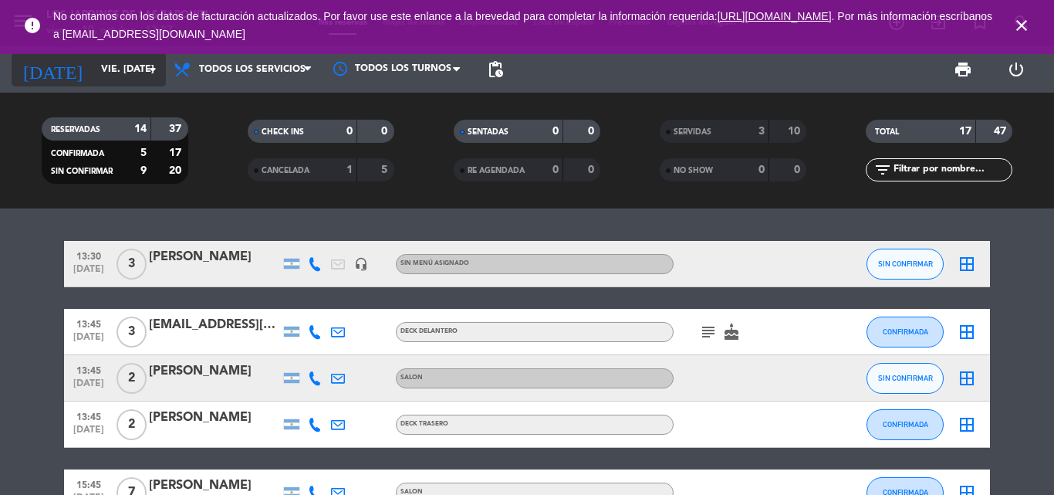
click at [160, 69] on icon "arrow_drop_down" at bounding box center [152, 69] width 19 height 19
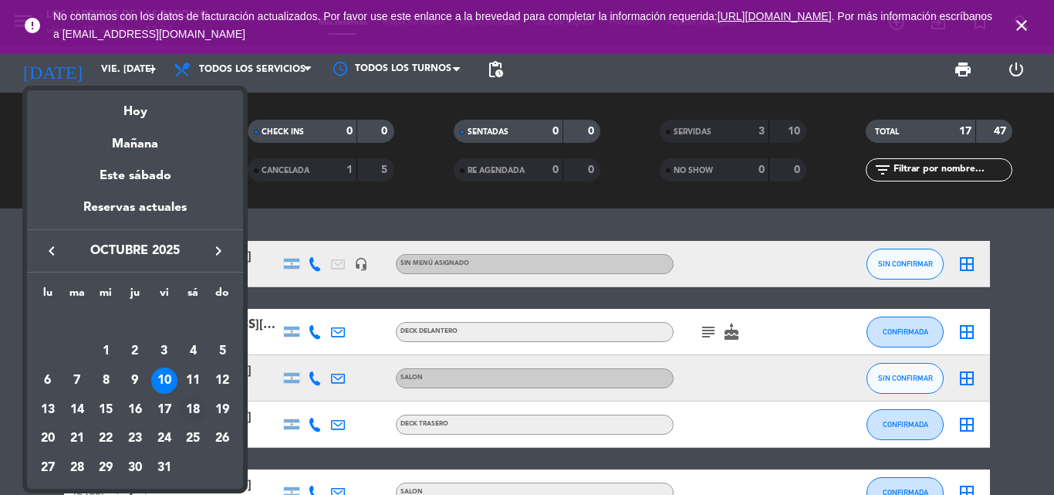
click at [194, 410] on div "18" at bounding box center [193, 410] width 26 height 26
type input "sáb. [DATE]"
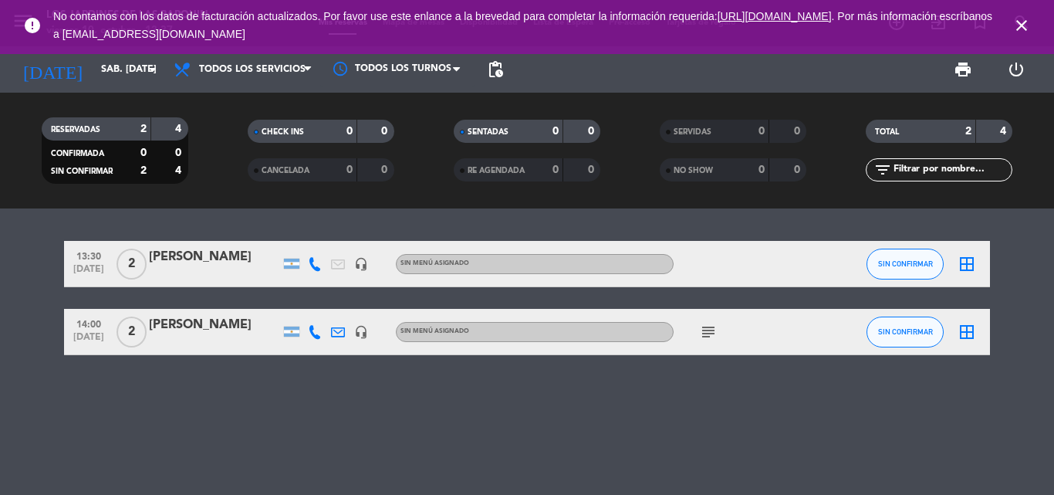
click at [214, 262] on div "[PERSON_NAME]" at bounding box center [214, 257] width 131 height 20
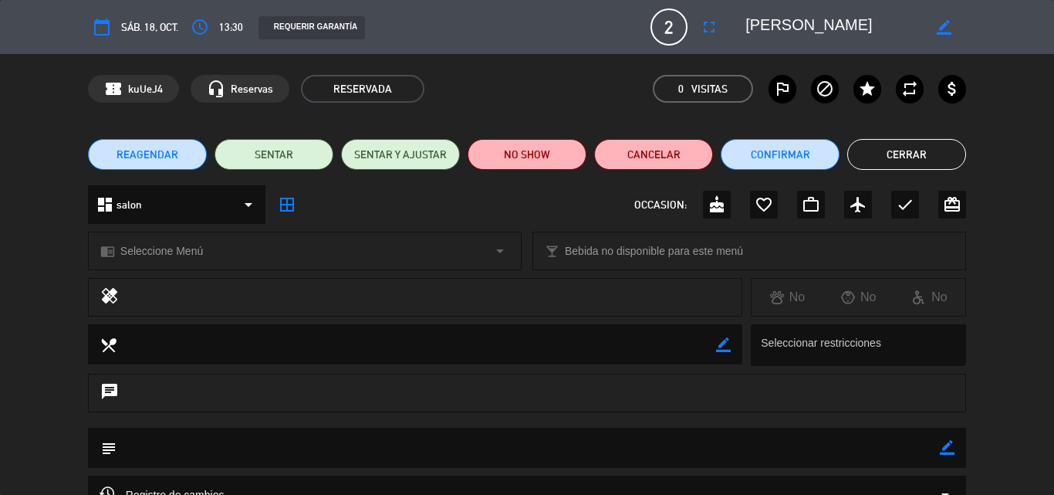
click at [945, 441] on icon "border_color" at bounding box center [947, 447] width 15 height 15
click at [704, 457] on textarea at bounding box center [527, 446] width 823 height 39
type textarea "Deck delantero"
click at [948, 446] on icon at bounding box center [947, 447] width 15 height 15
click at [900, 165] on button "Cerrar" at bounding box center [906, 154] width 119 height 31
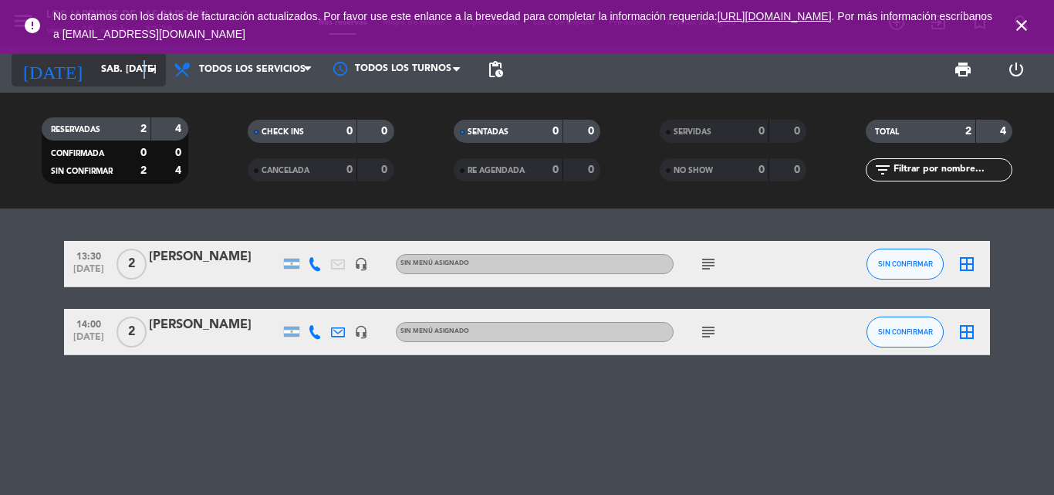
click at [143, 62] on icon "arrow_drop_down" at bounding box center [152, 69] width 19 height 19
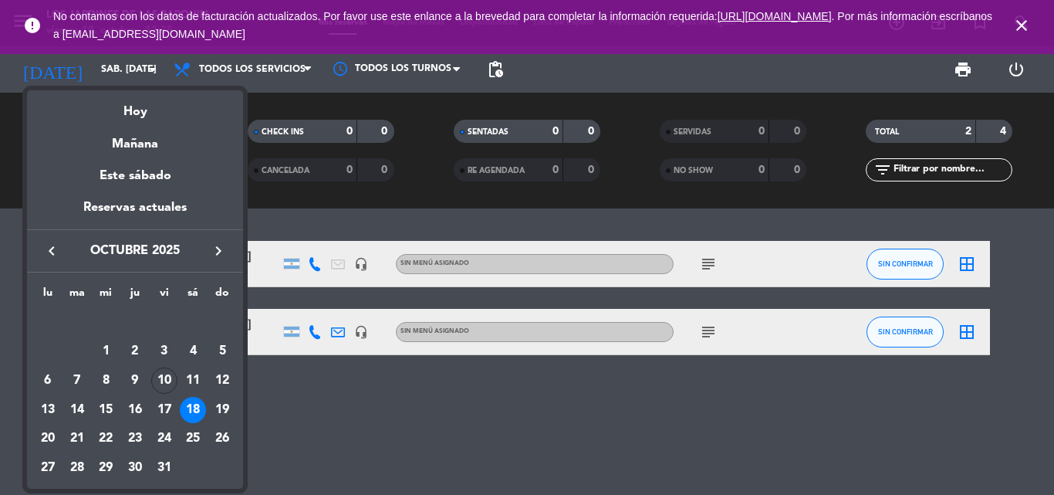
click at [149, 98] on div "Hoy" at bounding box center [135, 106] width 216 height 32
type input "vie. [DATE]"
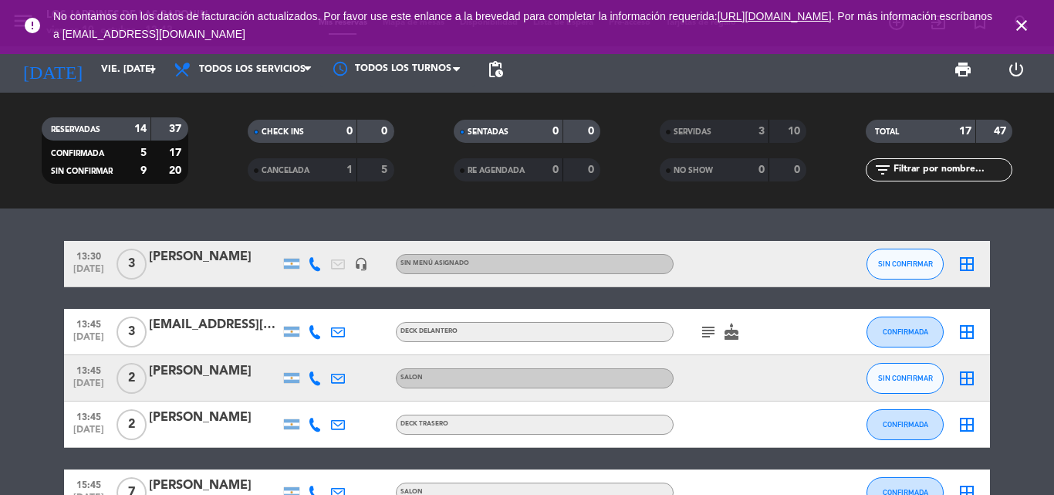
click at [1024, 22] on icon "close" at bounding box center [1021, 25] width 19 height 19
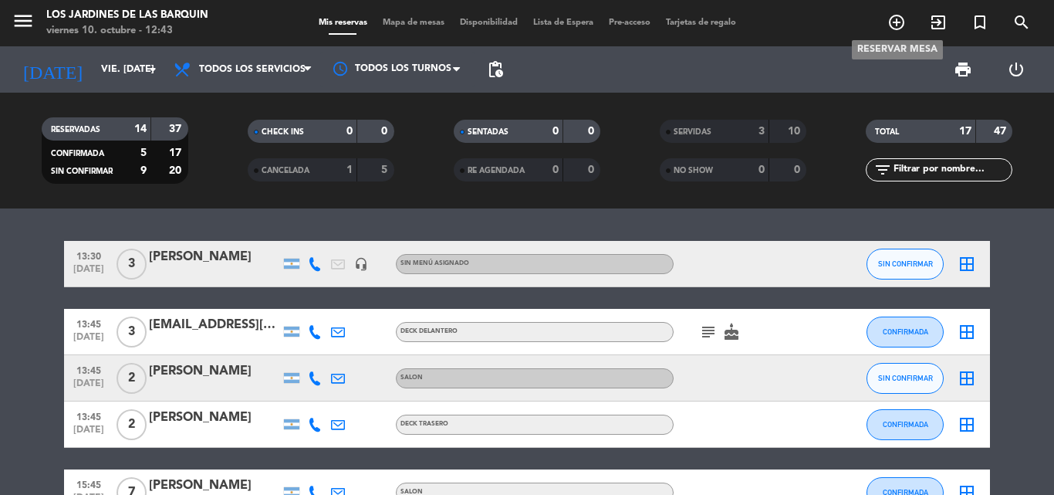
click at [900, 17] on icon "add_circle_outline" at bounding box center [896, 22] width 19 height 19
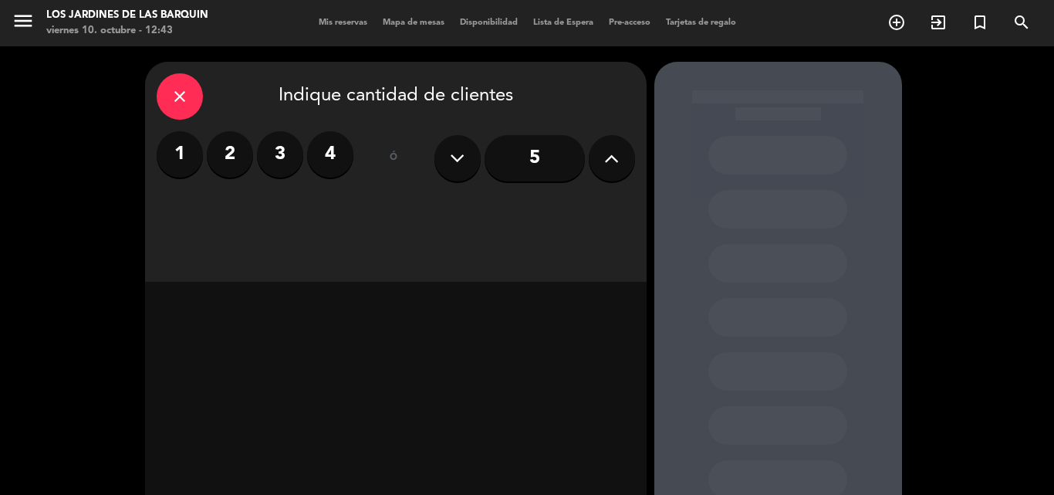
click at [241, 146] on label "2" at bounding box center [230, 154] width 46 height 46
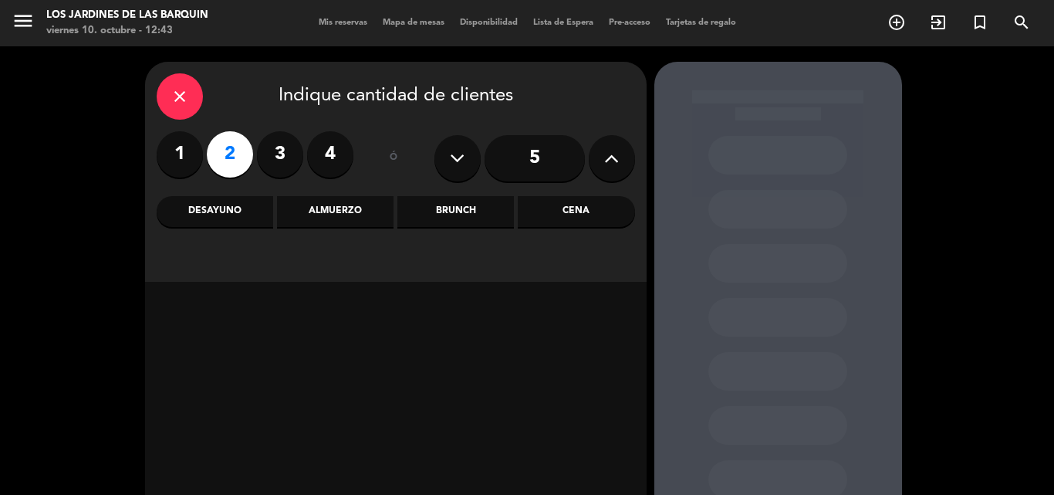
click at [313, 196] on div "Almuerzo" at bounding box center [335, 211] width 116 height 31
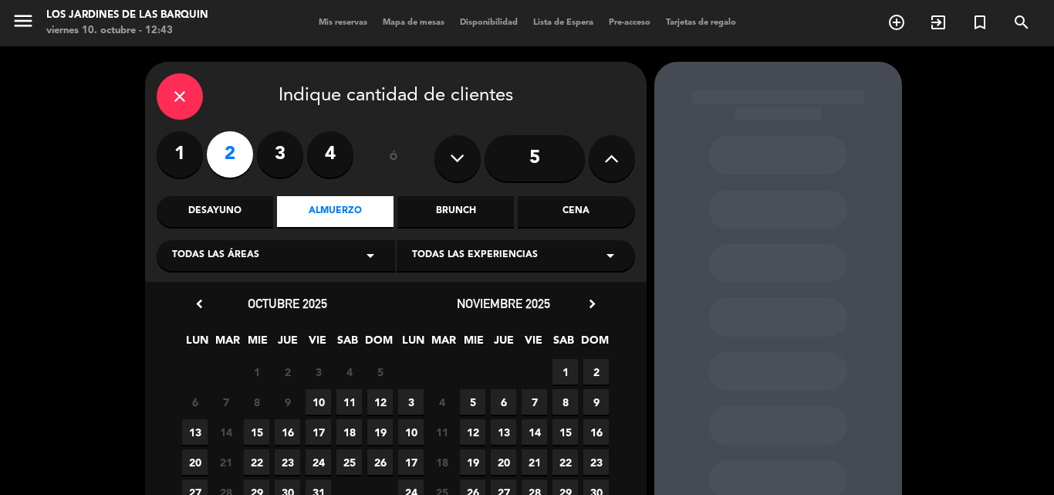
click at [322, 397] on span "10" at bounding box center [318, 401] width 25 height 25
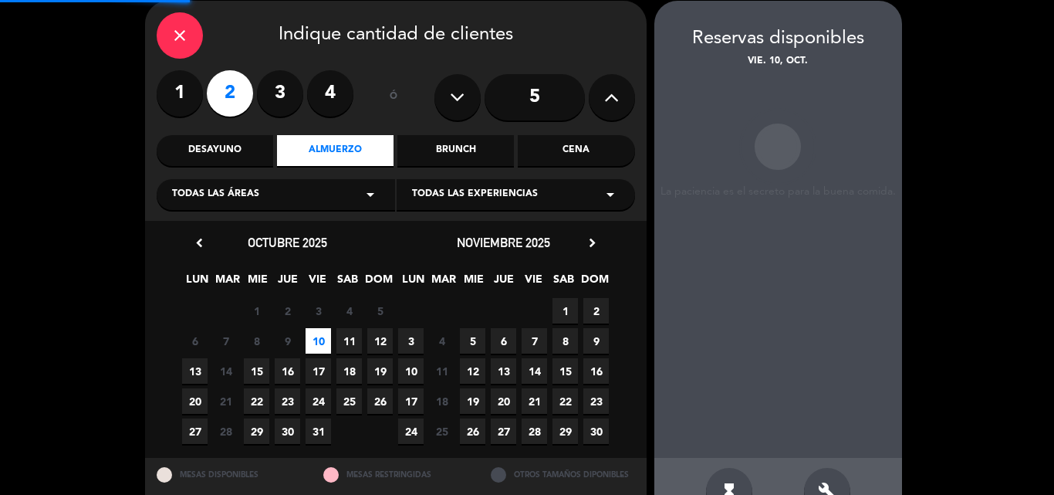
scroll to position [62, 0]
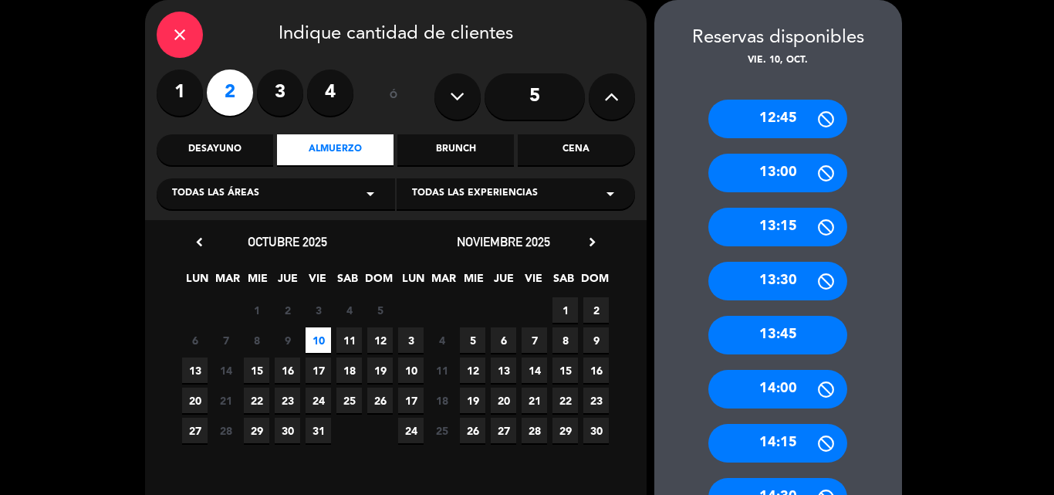
click at [770, 374] on div "14:00" at bounding box center [777, 389] width 139 height 39
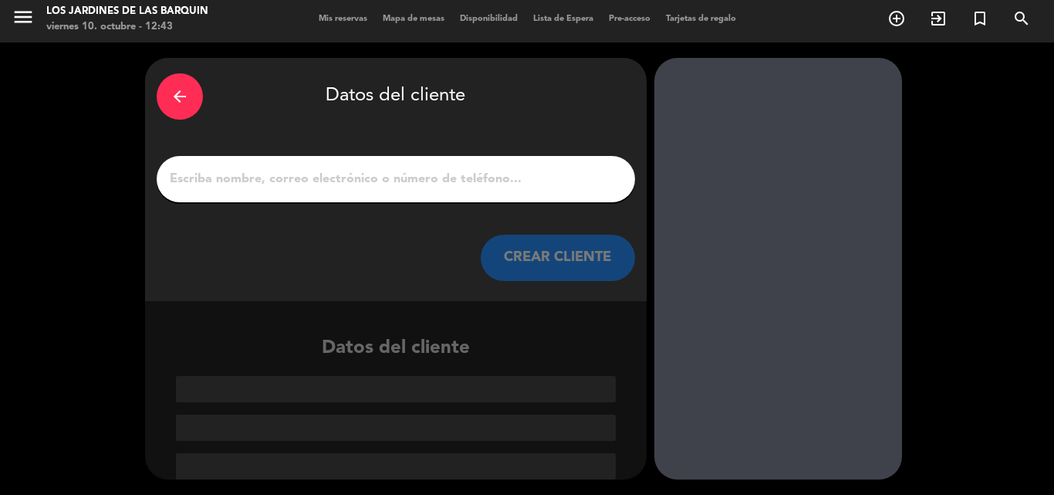
click at [532, 184] on input "1" at bounding box center [395, 179] width 455 height 22
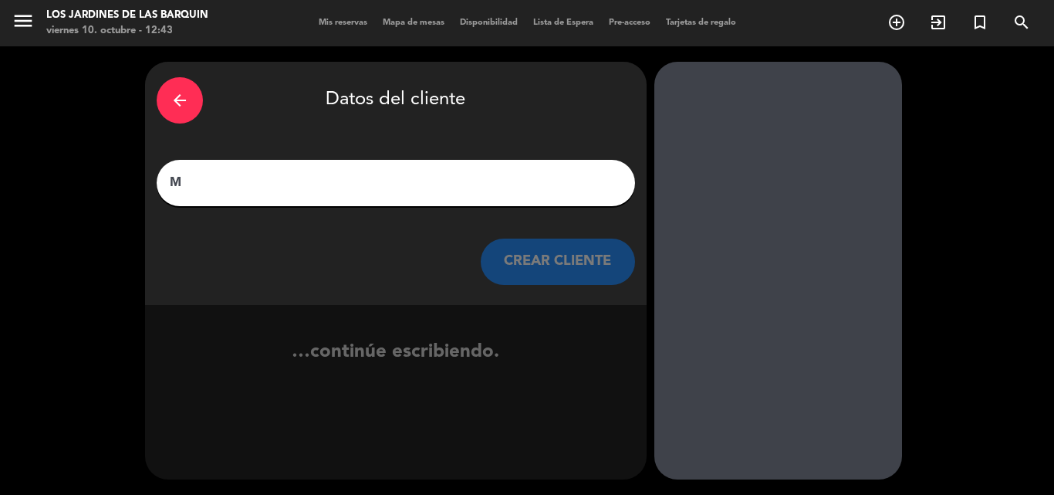
scroll to position [0, 0]
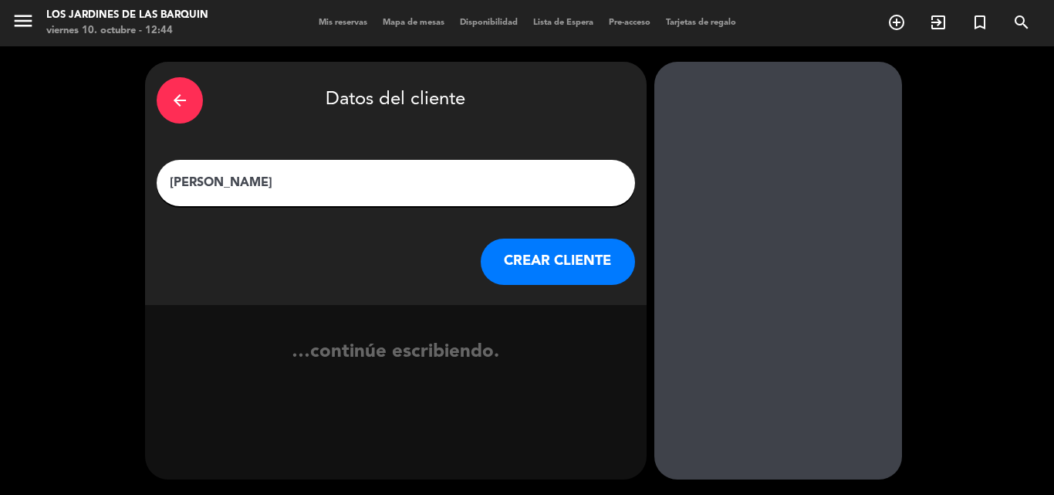
type input "[PERSON_NAME]"
click button "CREAR CLIENTE" at bounding box center [558, 261] width 154 height 46
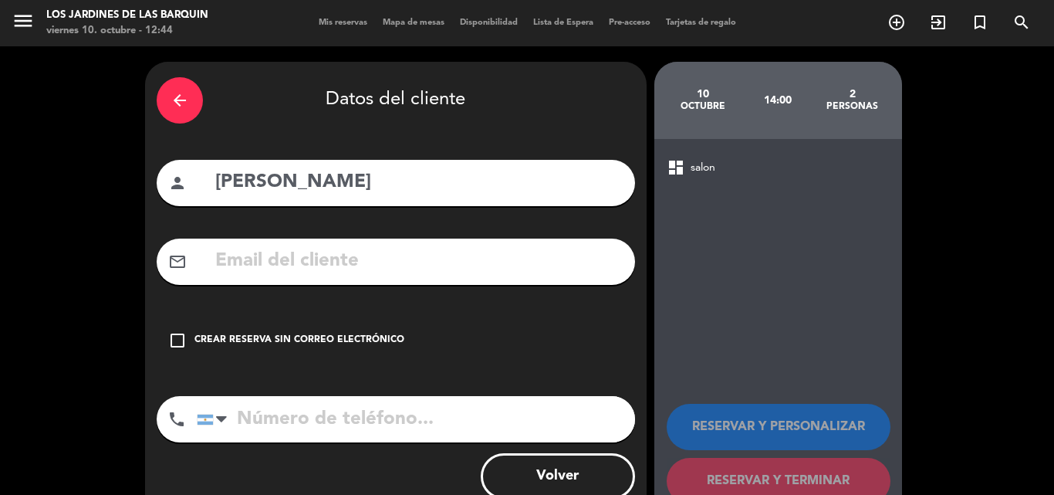
click at [525, 194] on input "[PERSON_NAME]" at bounding box center [419, 183] width 410 height 32
type input "[PERSON_NAME]"
click at [386, 341] on div "Crear reserva sin correo electrónico" at bounding box center [299, 340] width 210 height 15
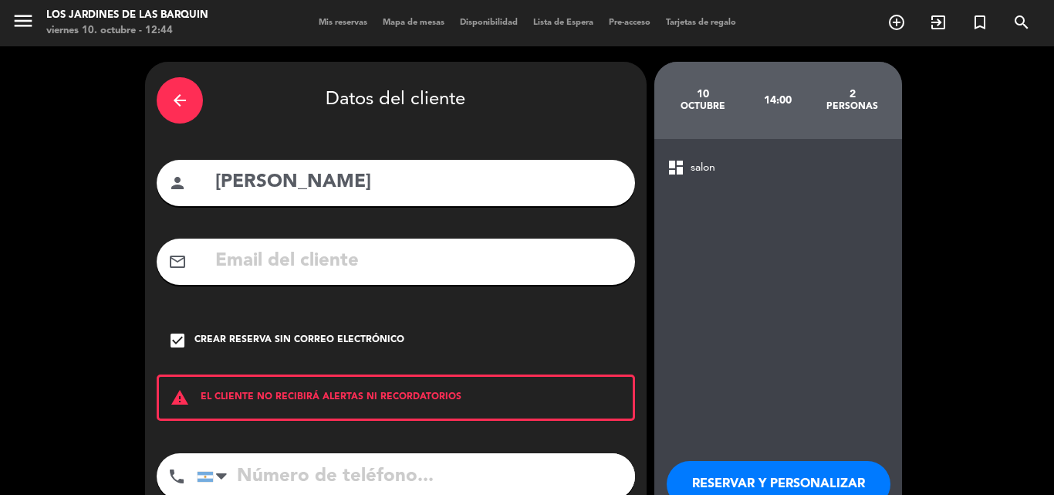
click at [409, 468] on input "tel" at bounding box center [416, 476] width 438 height 46
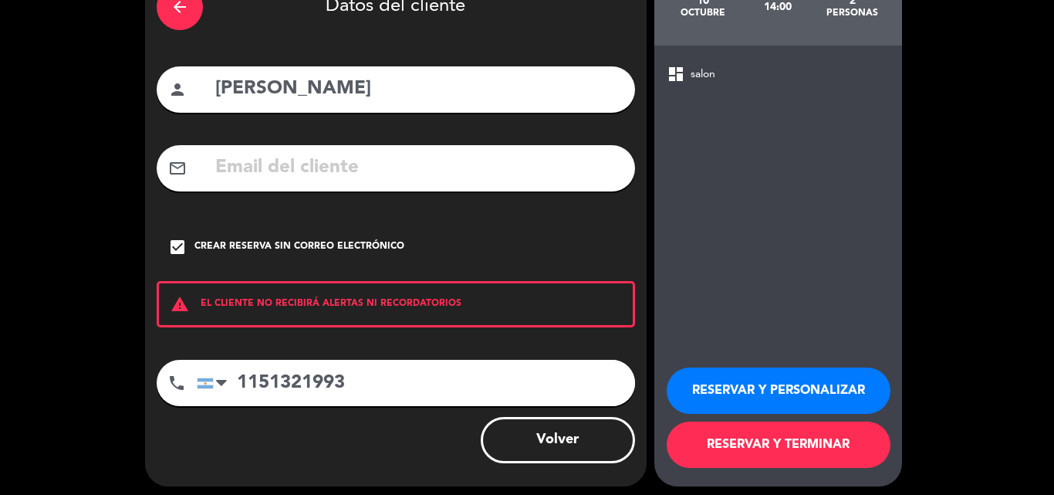
scroll to position [100, 0]
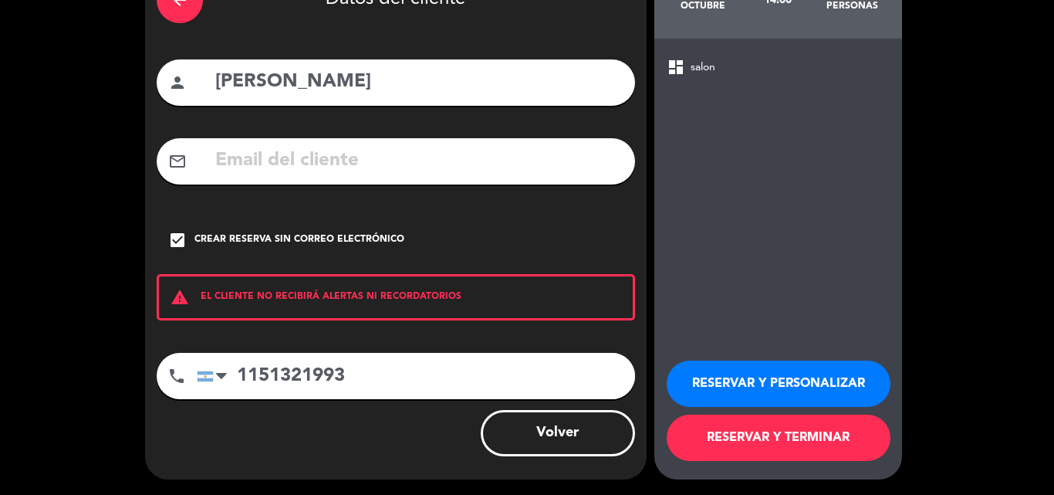
type input "1151321993"
click at [744, 427] on button "RESERVAR Y TERMINAR" at bounding box center [779, 437] width 224 height 46
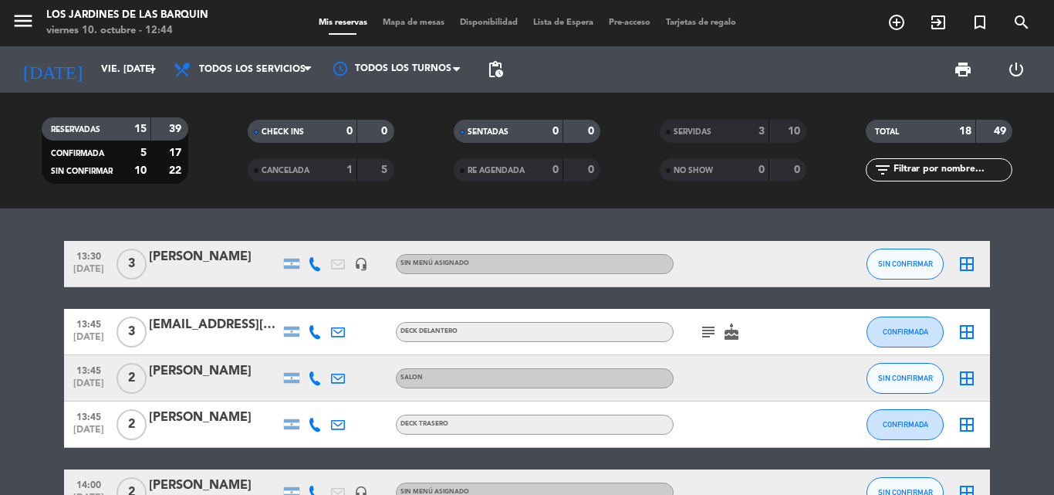
click at [703, 331] on icon "subject" at bounding box center [708, 331] width 19 height 19
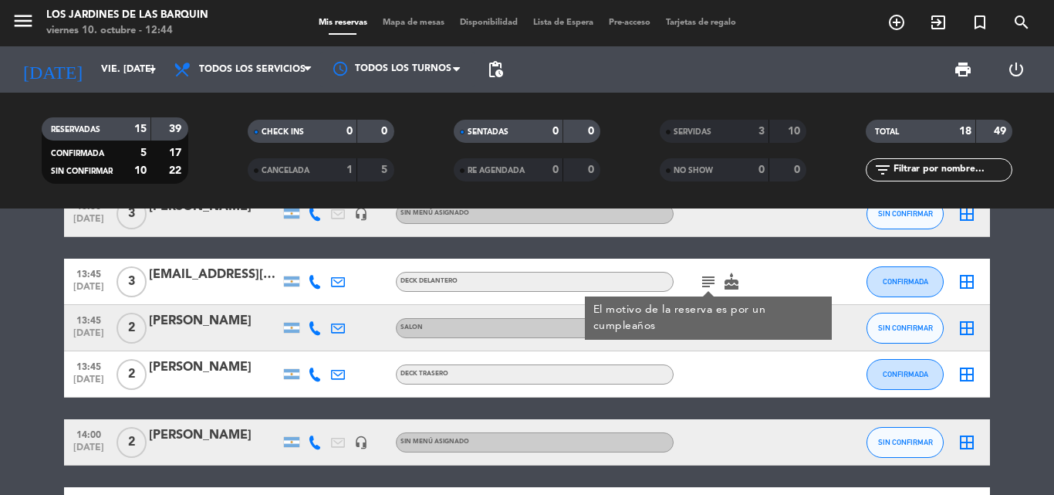
scroll to position [77, 0]
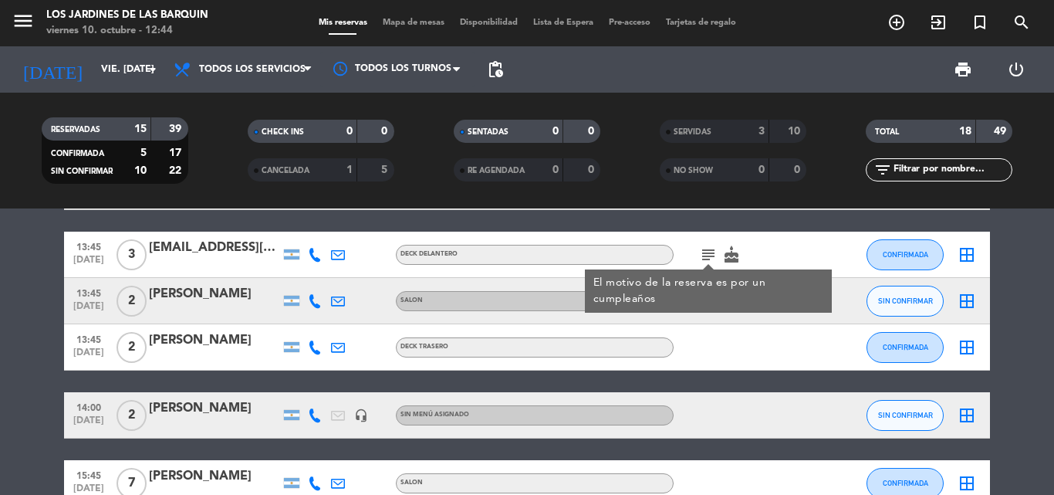
click at [319, 417] on icon at bounding box center [315, 415] width 14 height 14
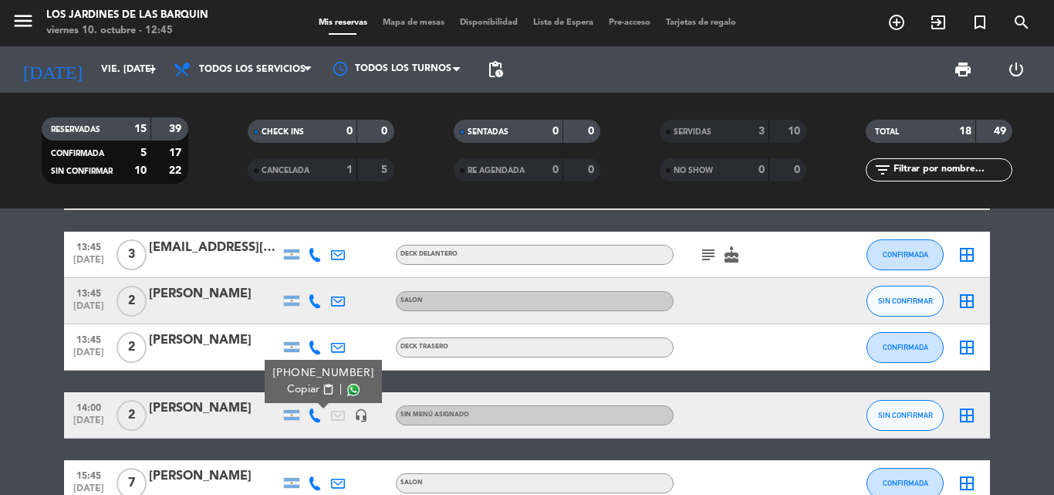
scroll to position [0, 0]
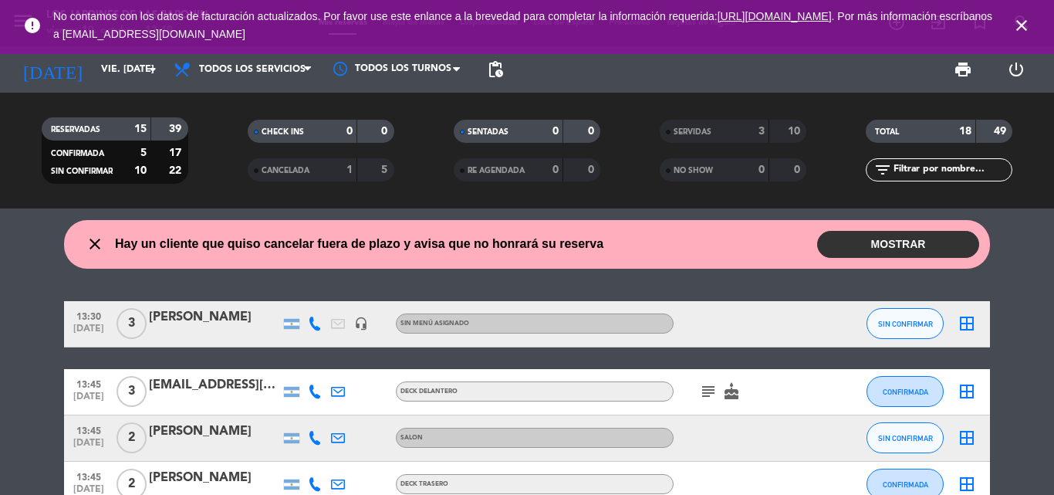
click at [907, 235] on button "MOSTRAR" at bounding box center [898, 244] width 162 height 27
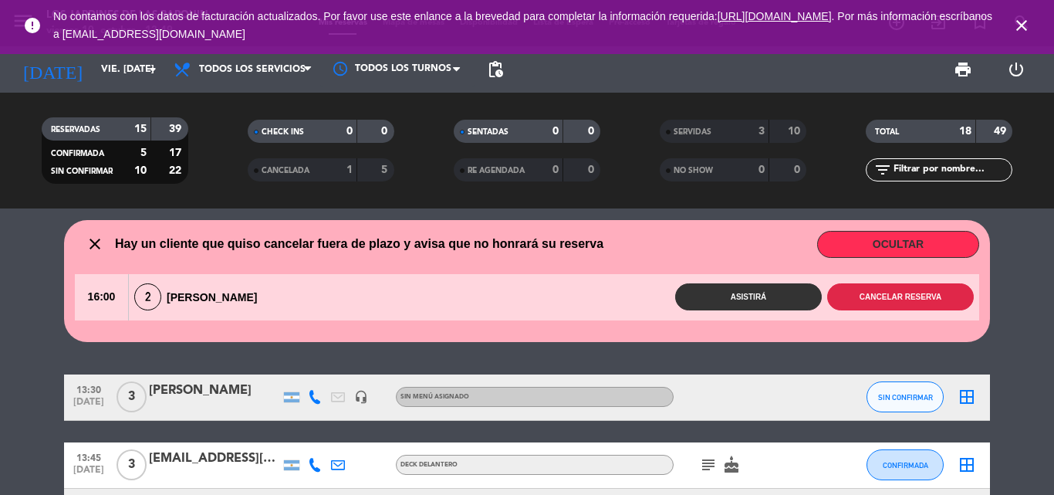
click at [929, 289] on button "Cancelar reserva" at bounding box center [900, 296] width 147 height 27
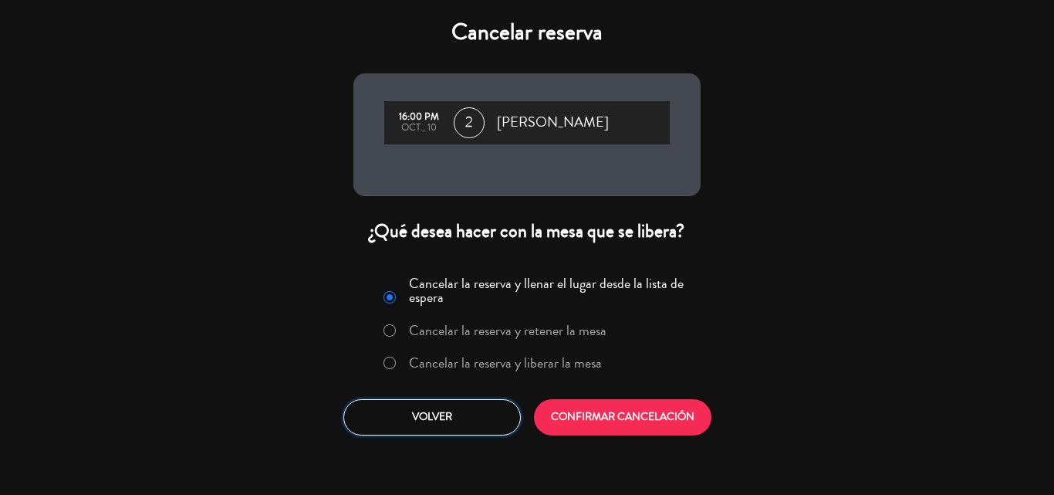
click at [454, 415] on button "Volver" at bounding box center [431, 417] width 177 height 36
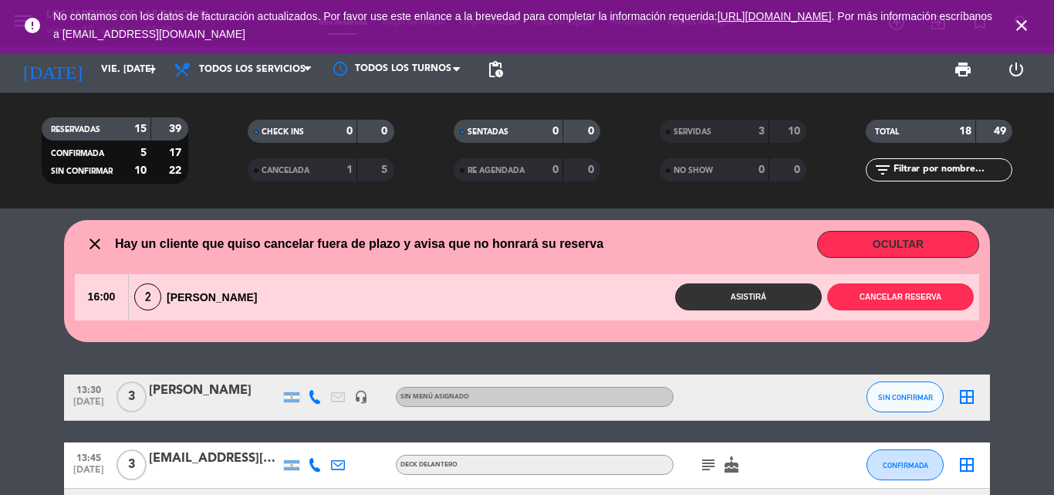
click at [984, 306] on div "close Hay un cliente que quiso cancelar fuera de plazo y avisa que no honrará s…" at bounding box center [527, 281] width 926 height 122
click at [943, 292] on button "Cancelar reserva" at bounding box center [900, 296] width 147 height 27
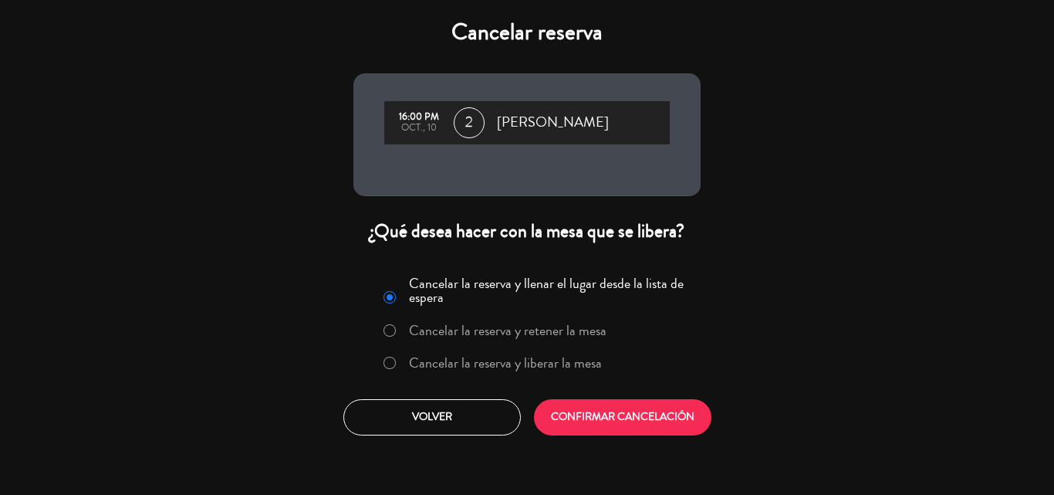
click at [533, 367] on label "Cancelar la reserva y liberar la mesa" at bounding box center [505, 363] width 193 height 14
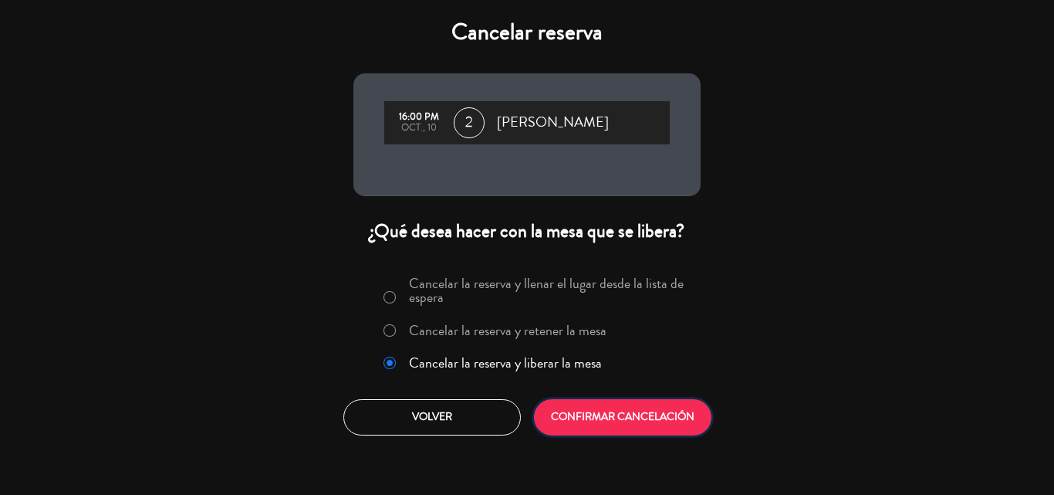
click at [552, 399] on button "CONFIRMAR CANCELACIÓN" at bounding box center [622, 417] width 177 height 36
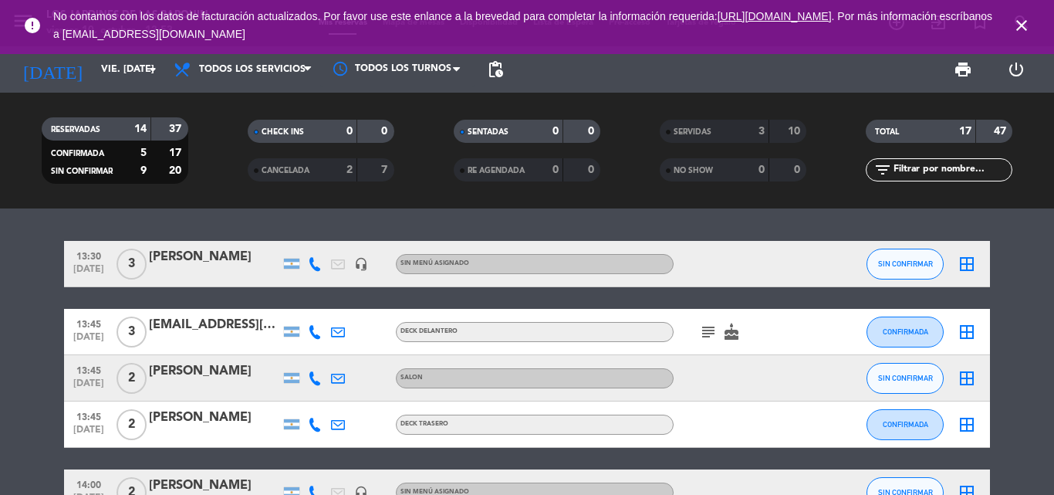
click at [1017, 29] on icon "close" at bounding box center [1021, 25] width 19 height 19
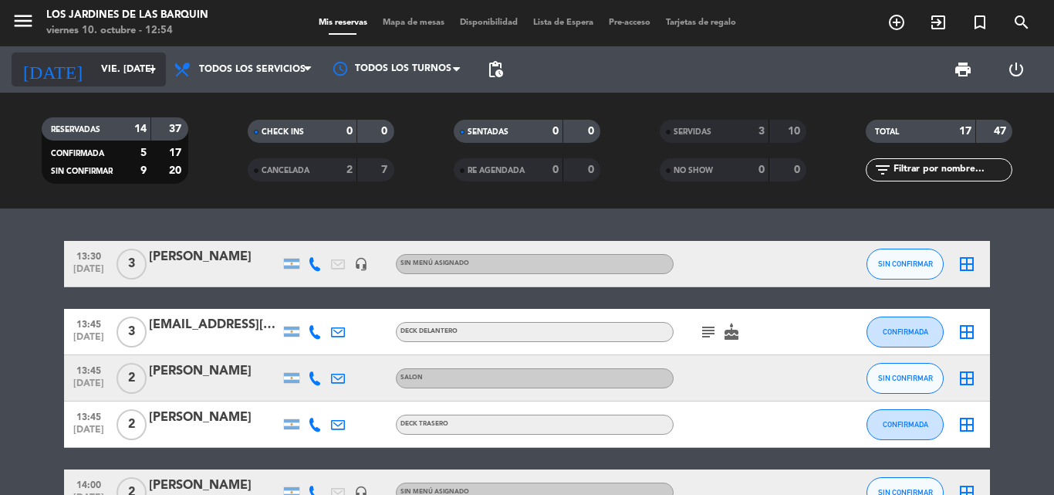
click at [99, 82] on input "vie. [DATE]" at bounding box center [158, 69] width 130 height 26
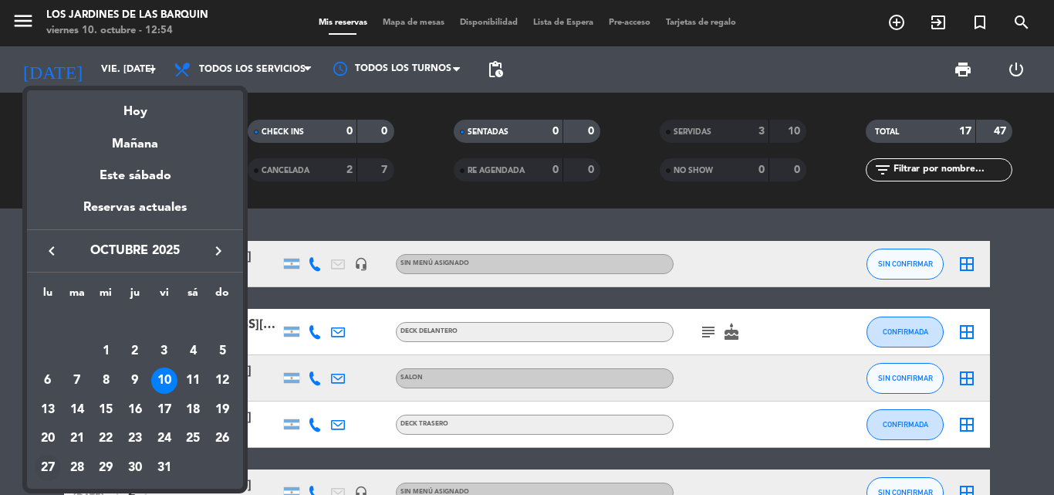
click at [51, 468] on div "27" at bounding box center [48, 467] width 26 height 26
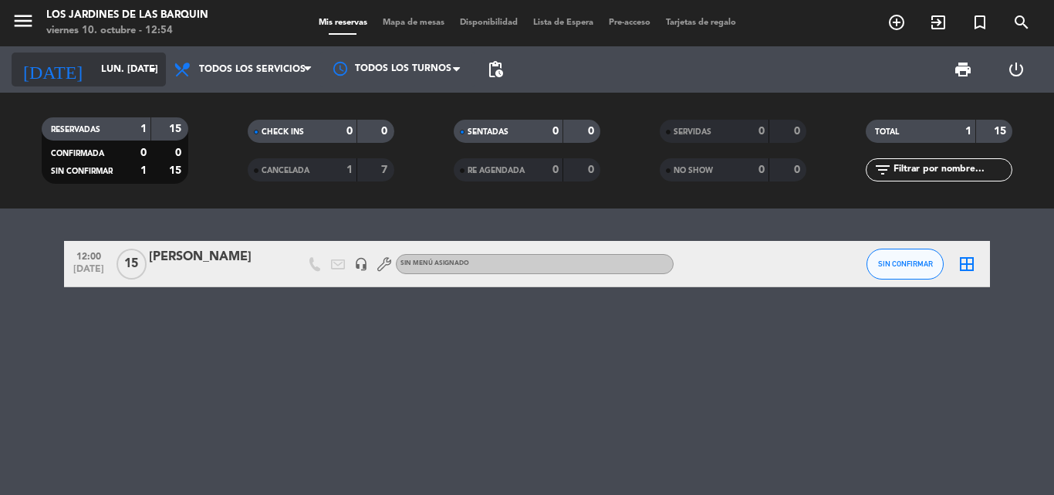
click at [109, 56] on input "lun. [DATE]" at bounding box center [158, 69] width 130 height 26
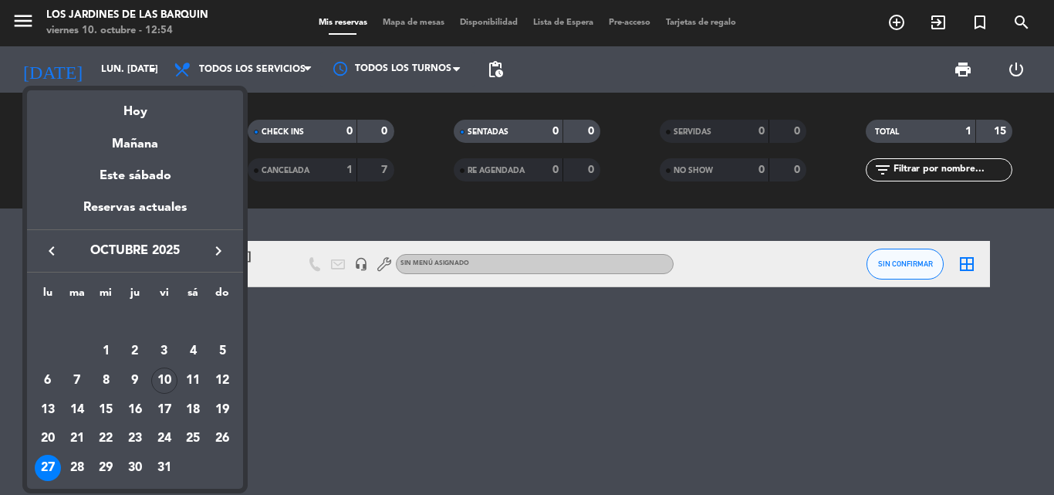
click at [213, 258] on icon "keyboard_arrow_right" at bounding box center [218, 250] width 19 height 19
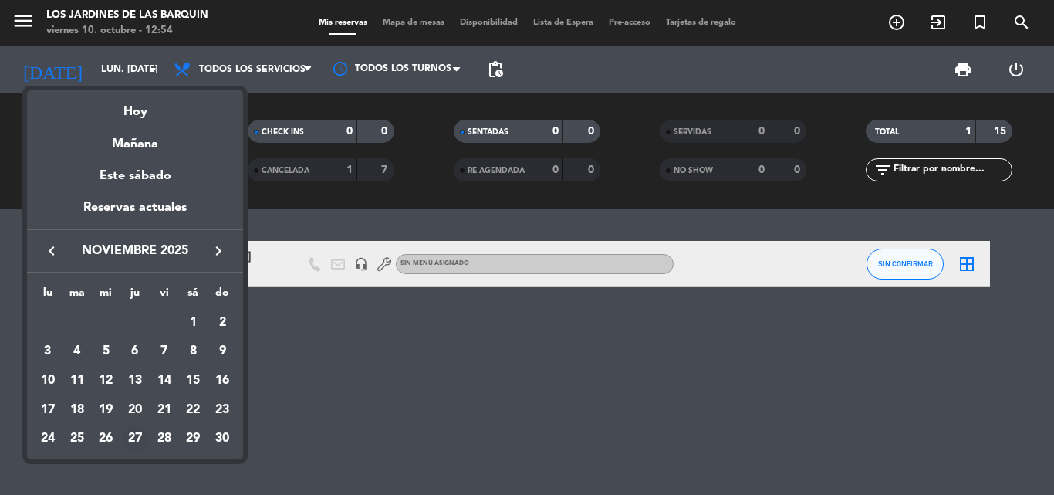
click at [134, 441] on div "27" at bounding box center [135, 438] width 26 height 26
type input "jue. [DATE]"
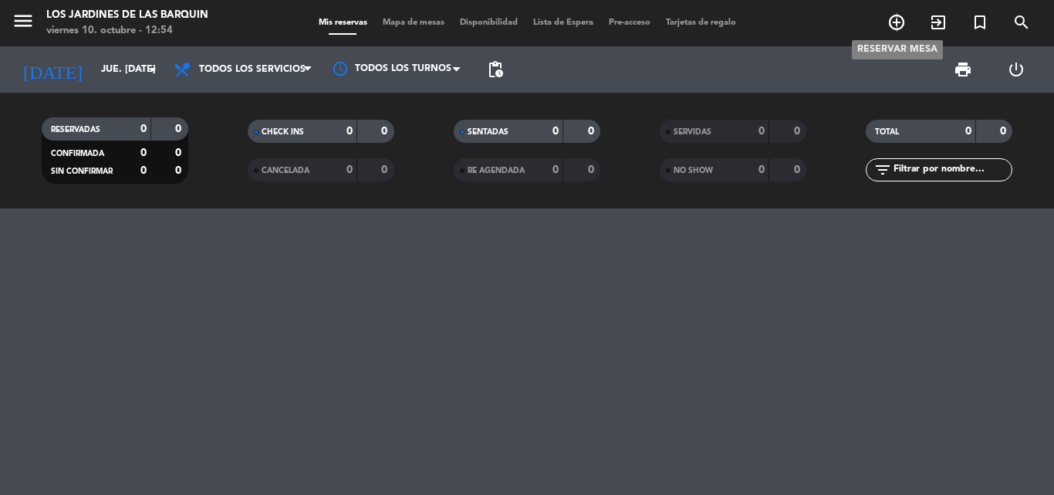
click at [896, 25] on icon "add_circle_outline" at bounding box center [896, 22] width 19 height 19
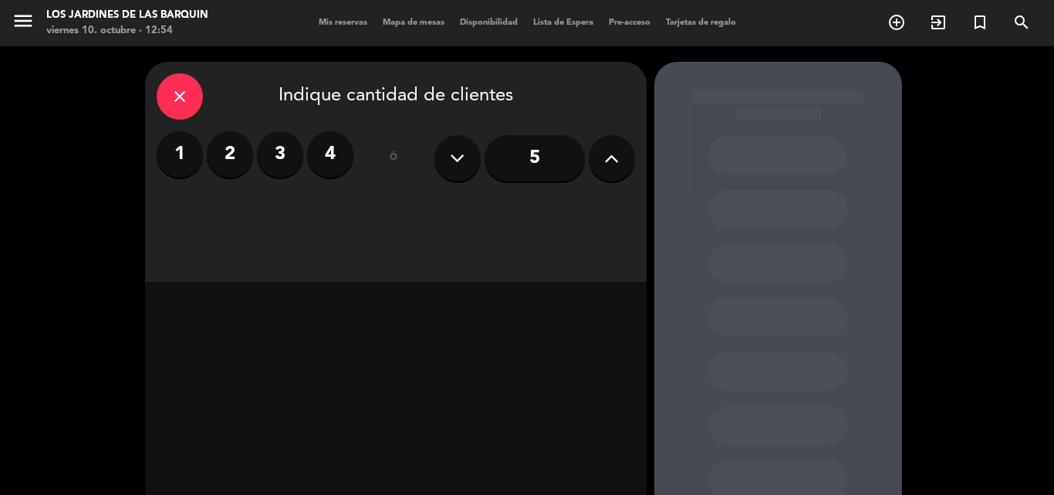
click at [593, 170] on button at bounding box center [612, 158] width 46 height 46
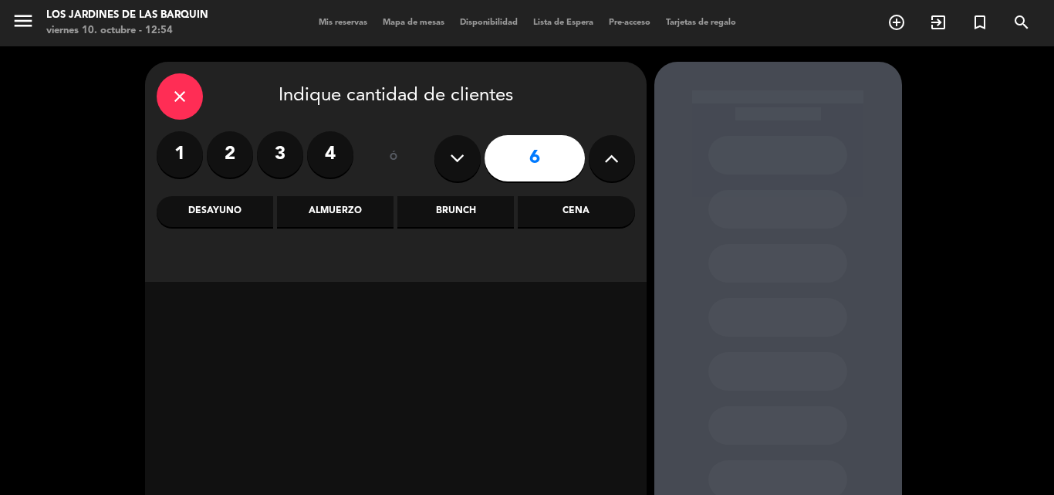
click at [593, 170] on button at bounding box center [612, 158] width 46 height 46
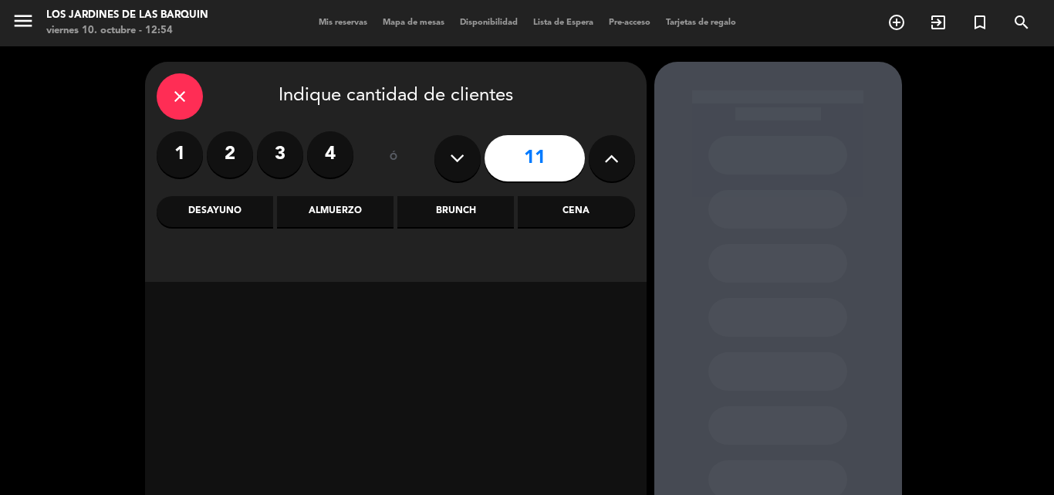
click at [593, 170] on button at bounding box center [612, 158] width 46 height 46
type input "15"
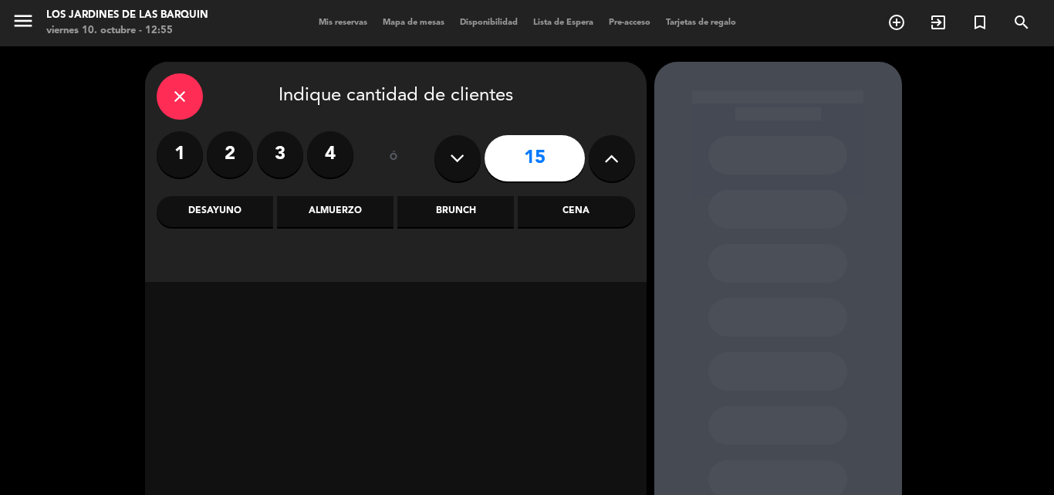
click at [364, 200] on div "Almuerzo" at bounding box center [335, 211] width 116 height 31
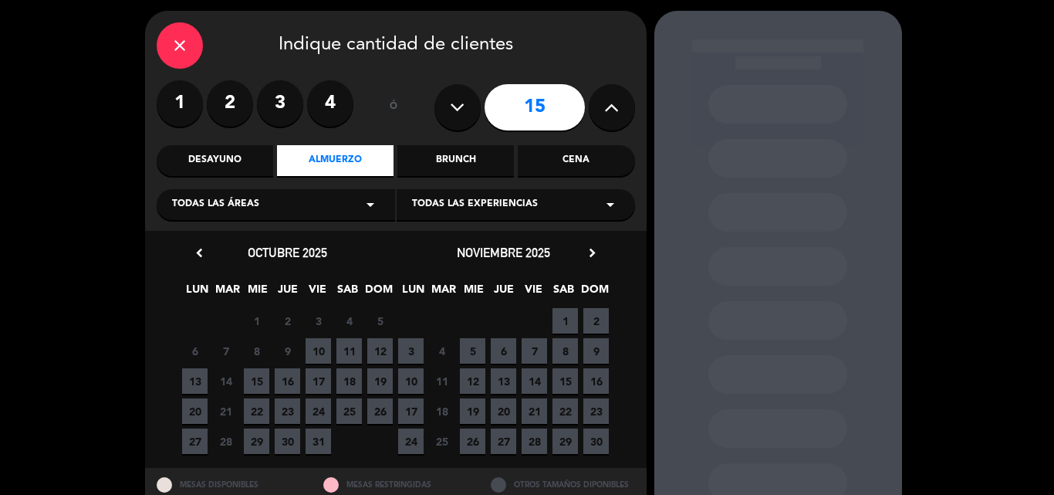
scroll to position [77, 0]
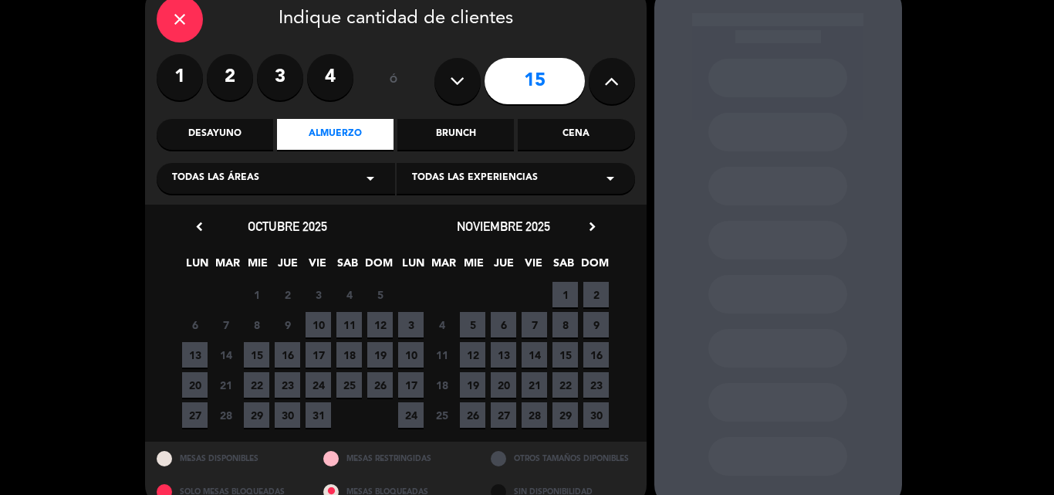
click at [500, 408] on span "27" at bounding box center [503, 414] width 25 height 25
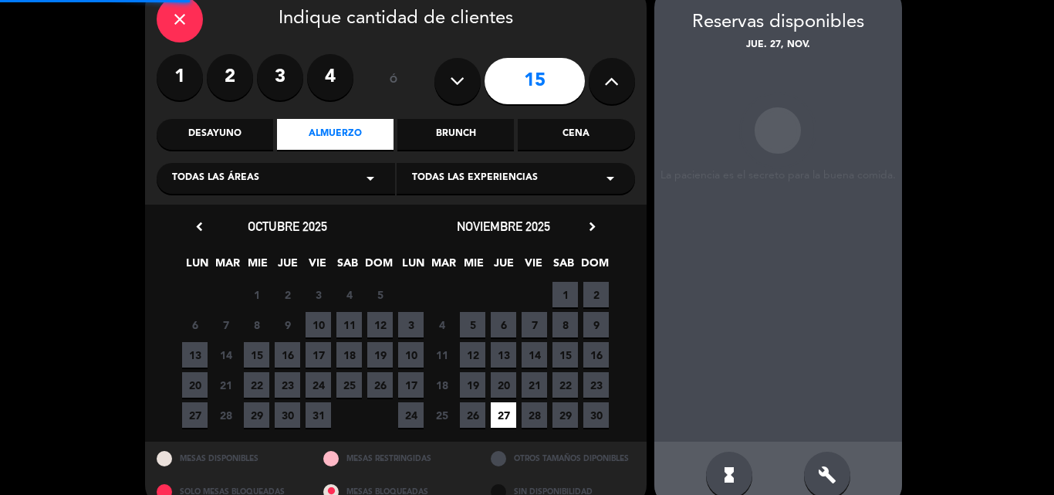
scroll to position [62, 0]
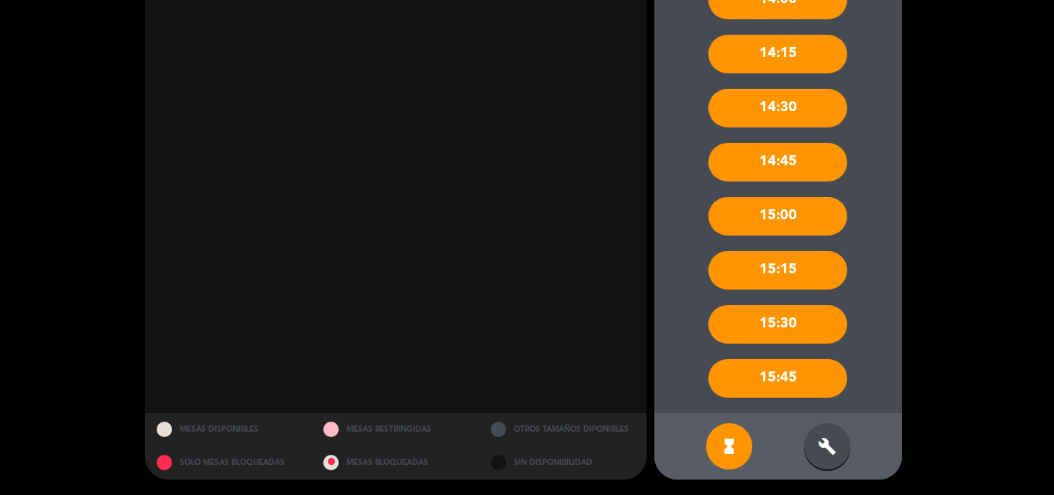
click at [828, 437] on icon "build" at bounding box center [827, 446] width 19 height 19
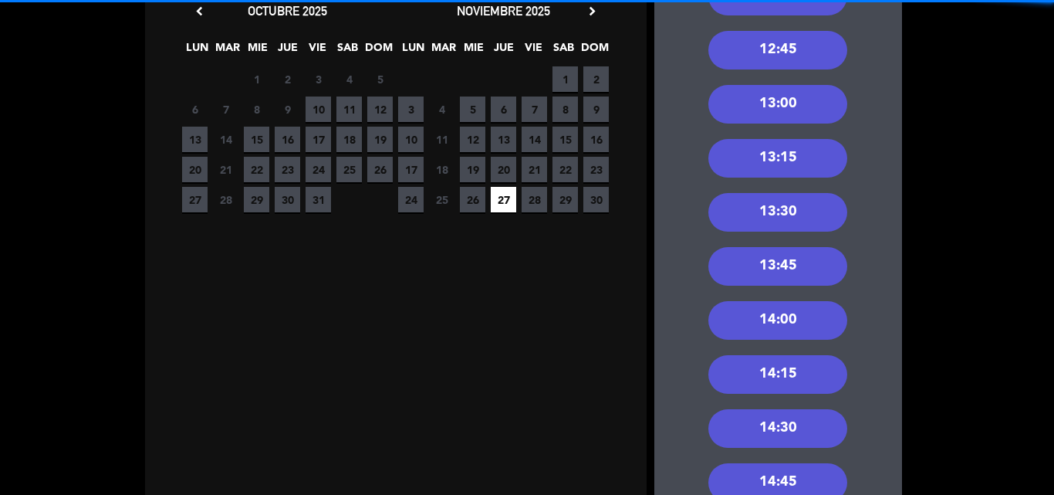
scroll to position [73, 0]
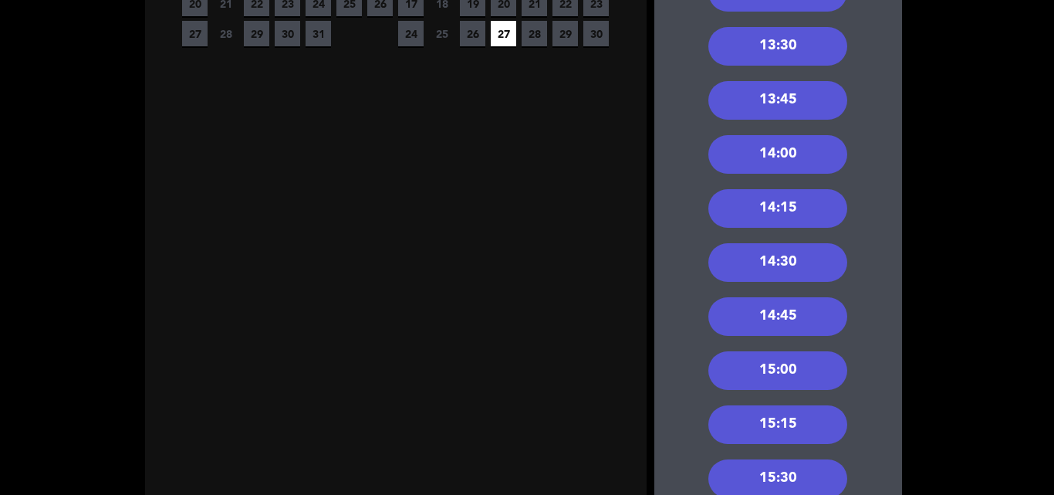
click at [781, 464] on div "15:30" at bounding box center [777, 478] width 139 height 39
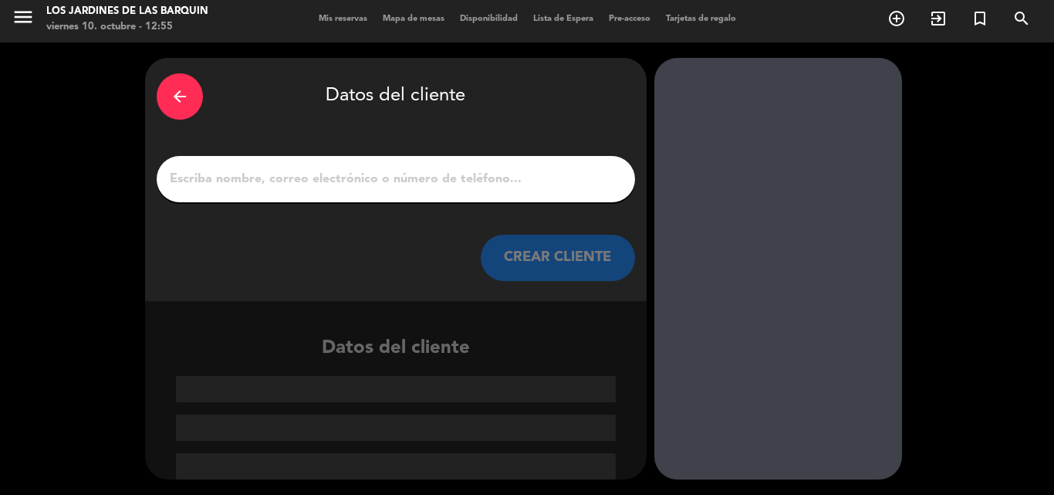
scroll to position [4, 0]
click at [355, 184] on input "1" at bounding box center [395, 179] width 455 height 22
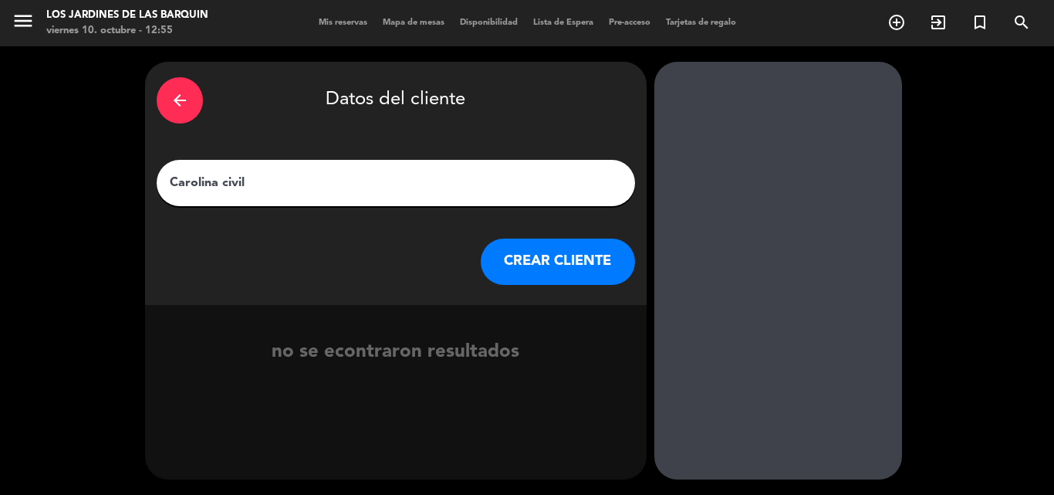
type input "Carolina civil"
click at [507, 264] on button "CREAR CLIENTE" at bounding box center [558, 261] width 154 height 46
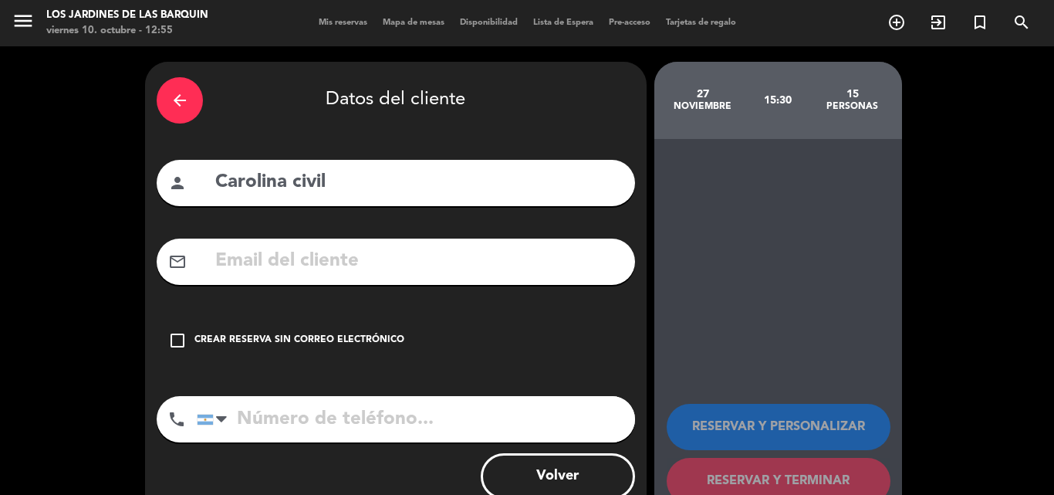
click at [198, 342] on div "Crear reserva sin correo electrónico" at bounding box center [299, 340] width 210 height 15
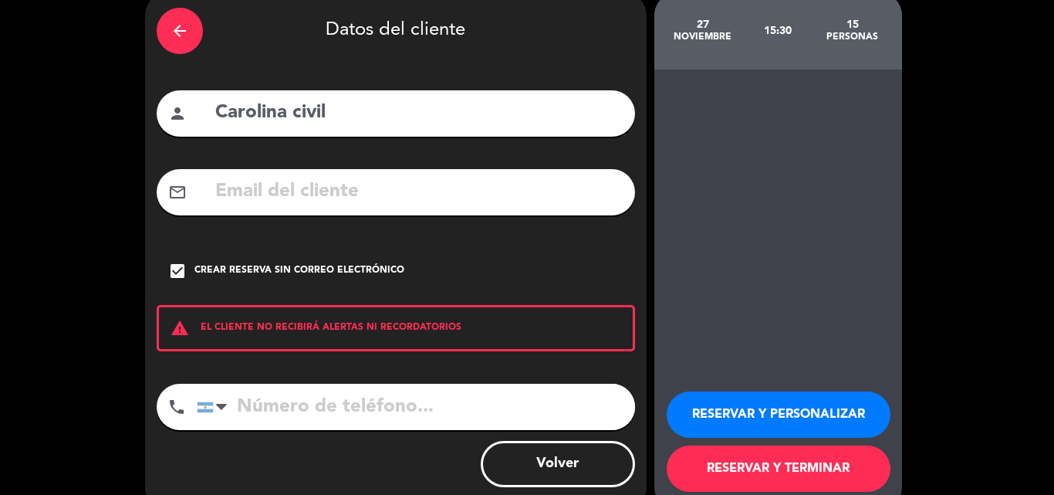
scroll to position [100, 0]
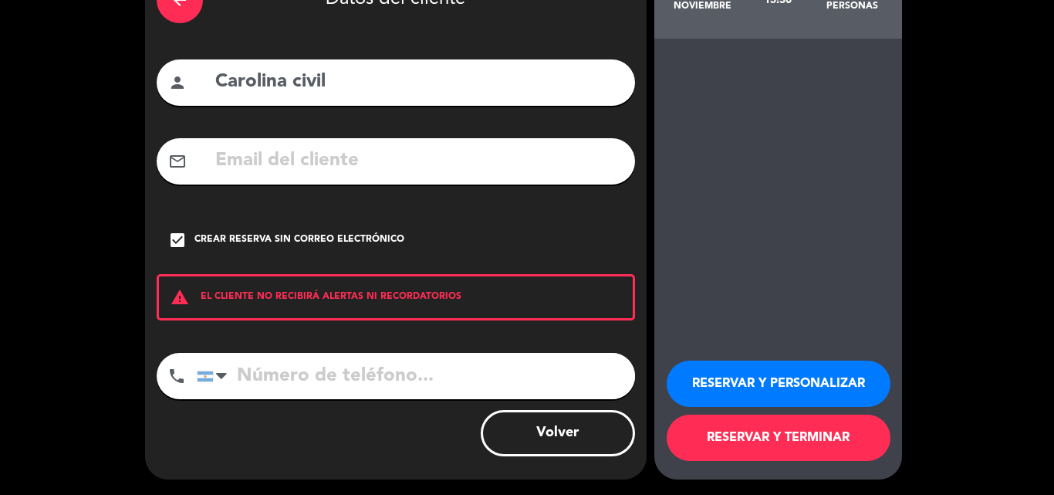
click at [839, 449] on button "RESERVAR Y TERMINAR" at bounding box center [779, 437] width 224 height 46
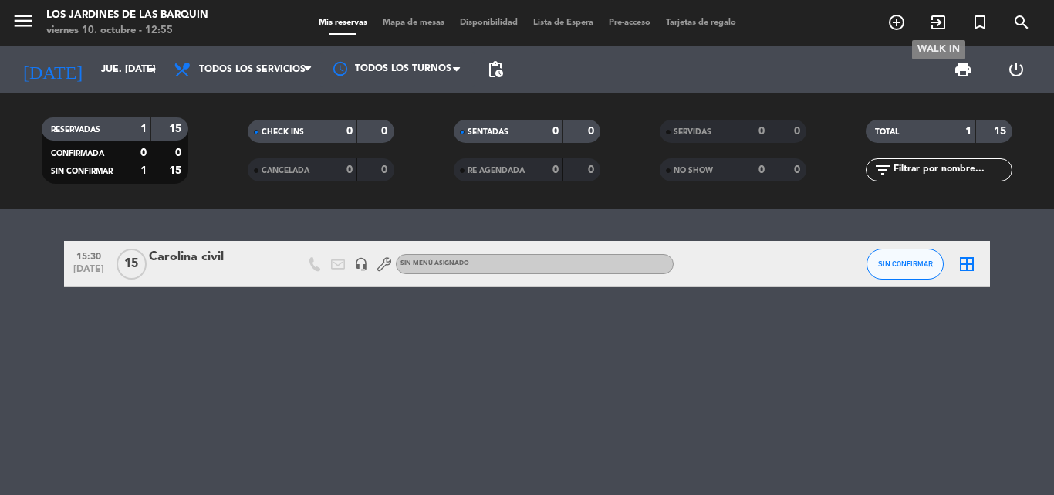
click at [933, 22] on icon "exit_to_app" at bounding box center [938, 22] width 19 height 19
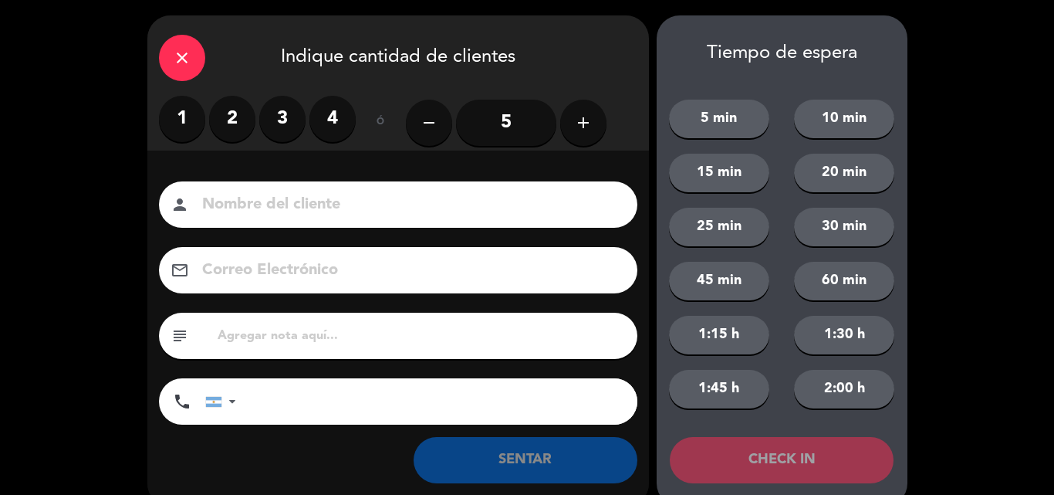
drag, startPoint x: 191, startPoint y: 73, endPoint x: 241, endPoint y: 59, distance: 52.6
click at [192, 71] on div "close" at bounding box center [182, 58] width 46 height 46
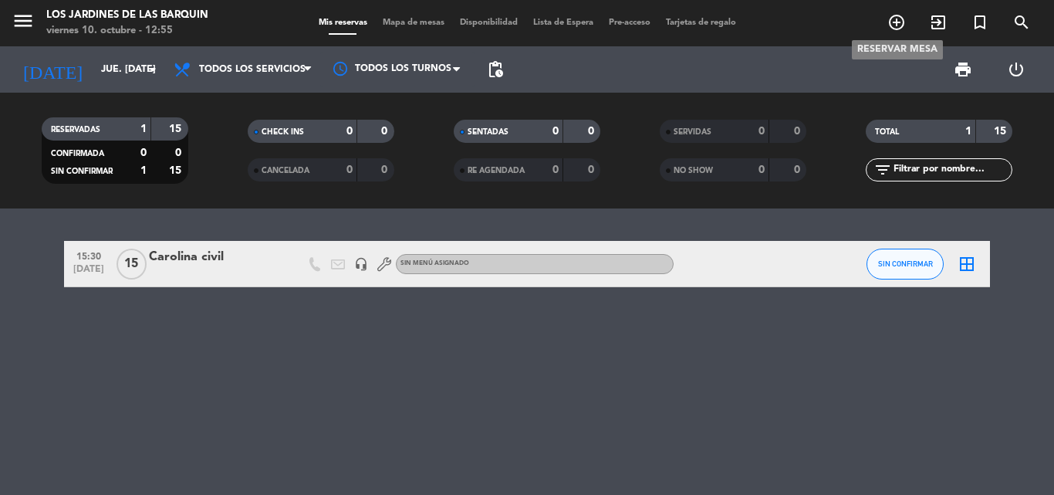
click at [896, 30] on icon "add_circle_outline" at bounding box center [896, 22] width 19 height 19
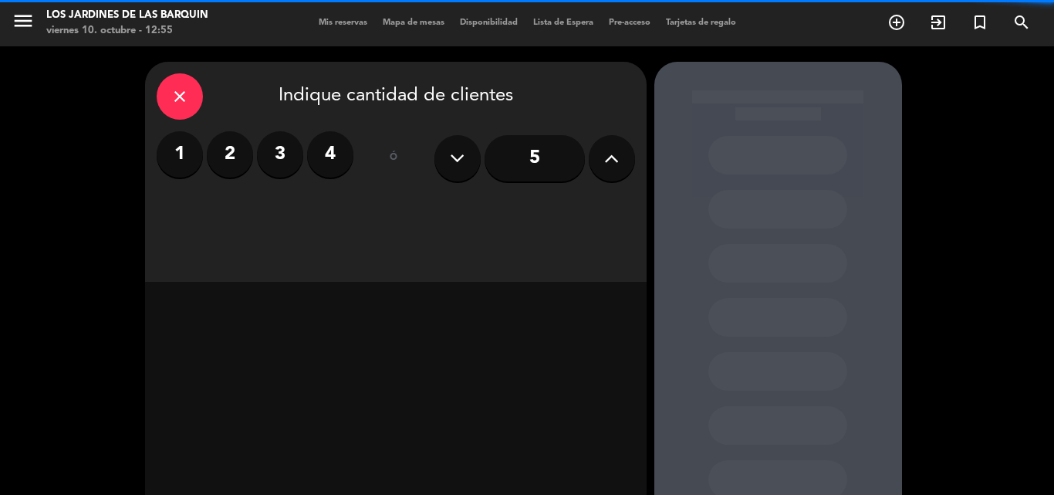
click at [589, 149] on div "5" at bounding box center [534, 158] width 201 height 54
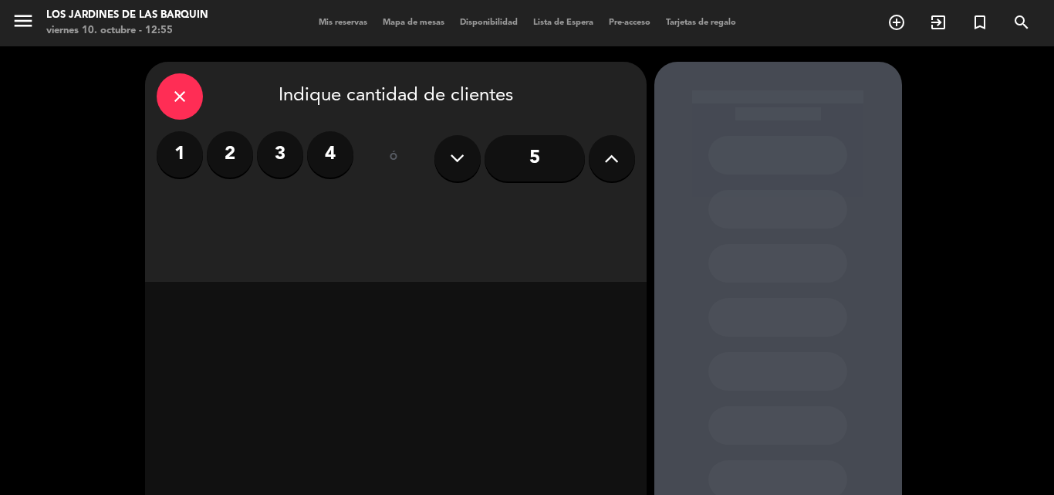
click at [589, 149] on div "5" at bounding box center [534, 158] width 201 height 54
click at [630, 163] on button at bounding box center [612, 158] width 46 height 46
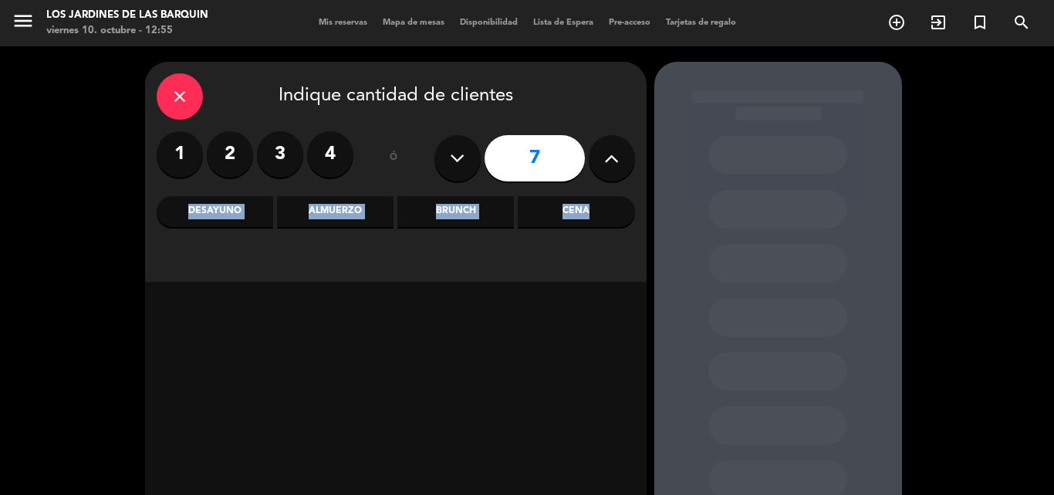
click at [630, 163] on button at bounding box center [612, 158] width 46 height 46
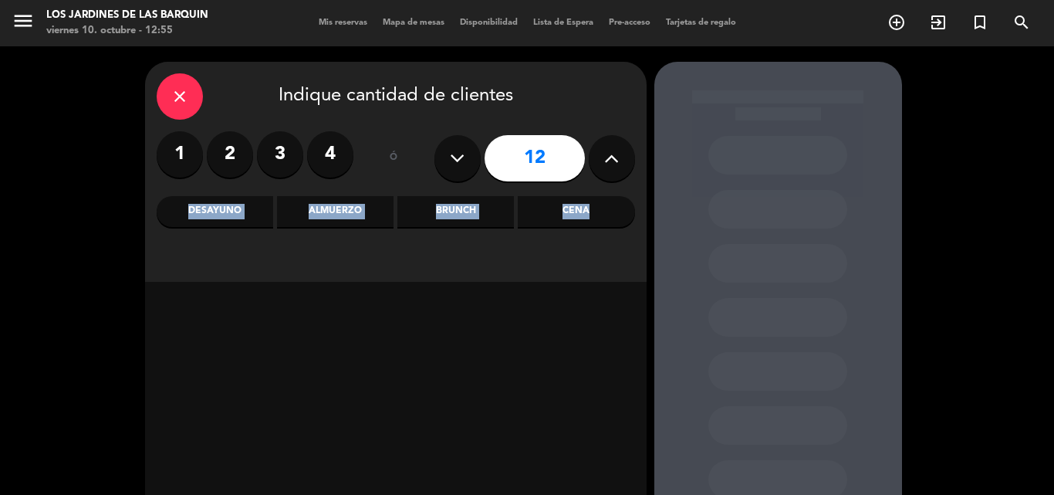
click at [630, 163] on button at bounding box center [612, 158] width 46 height 46
type input "15"
click at [376, 205] on div "Almuerzo" at bounding box center [335, 211] width 116 height 31
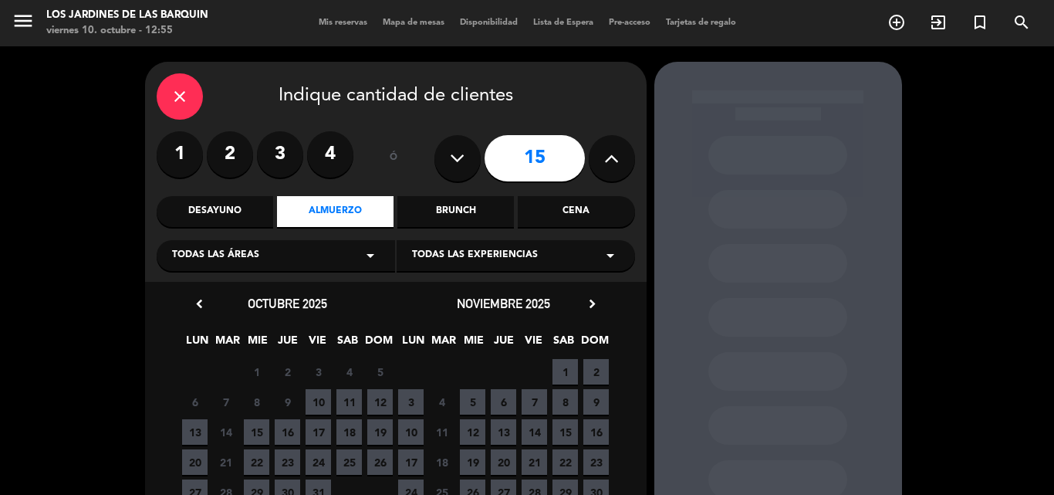
click at [499, 489] on span "27" at bounding box center [503, 491] width 25 height 25
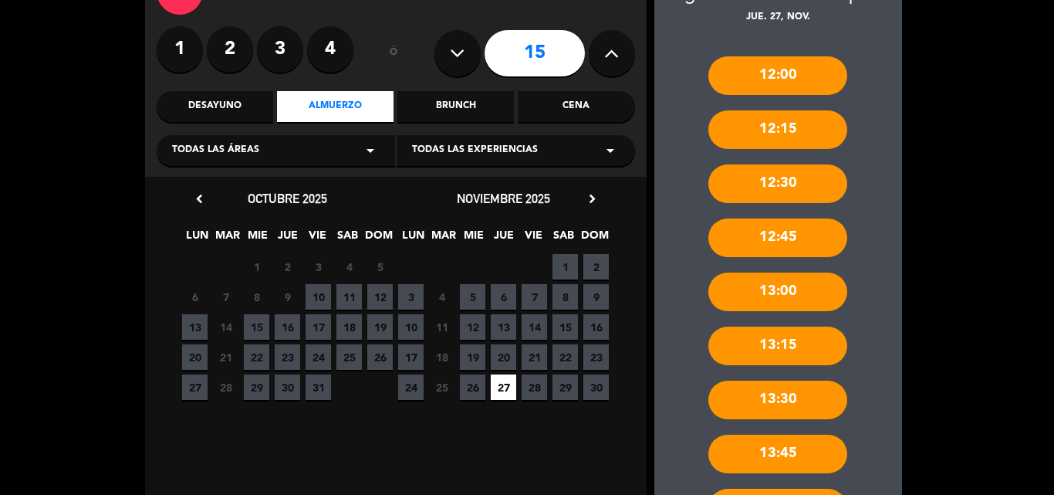
scroll to position [568, 0]
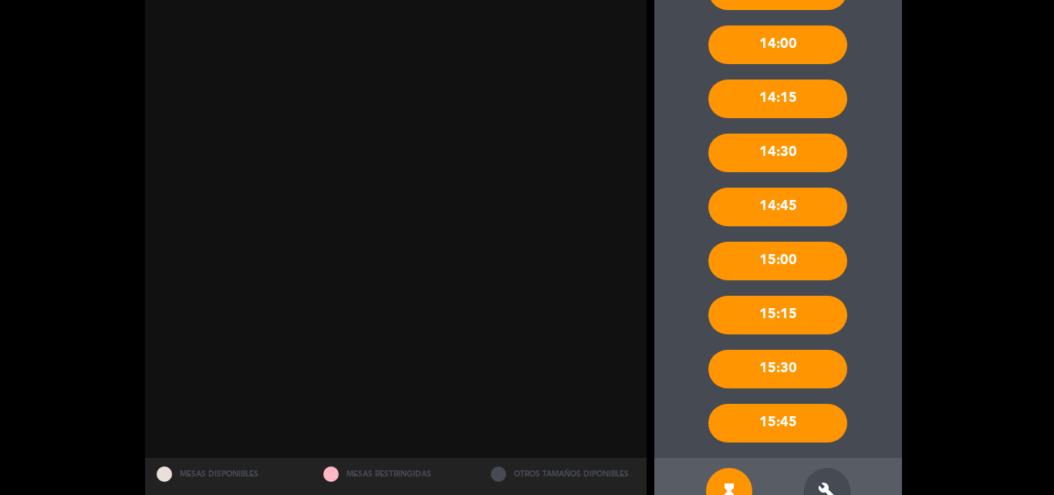
click at [819, 471] on div "build" at bounding box center [827, 491] width 46 height 46
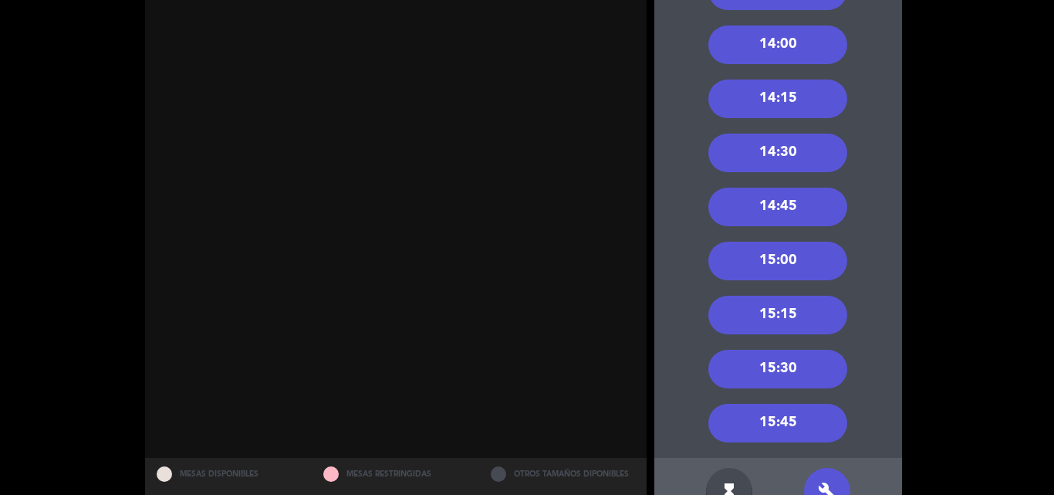
click at [786, 376] on div "15:30" at bounding box center [777, 368] width 139 height 39
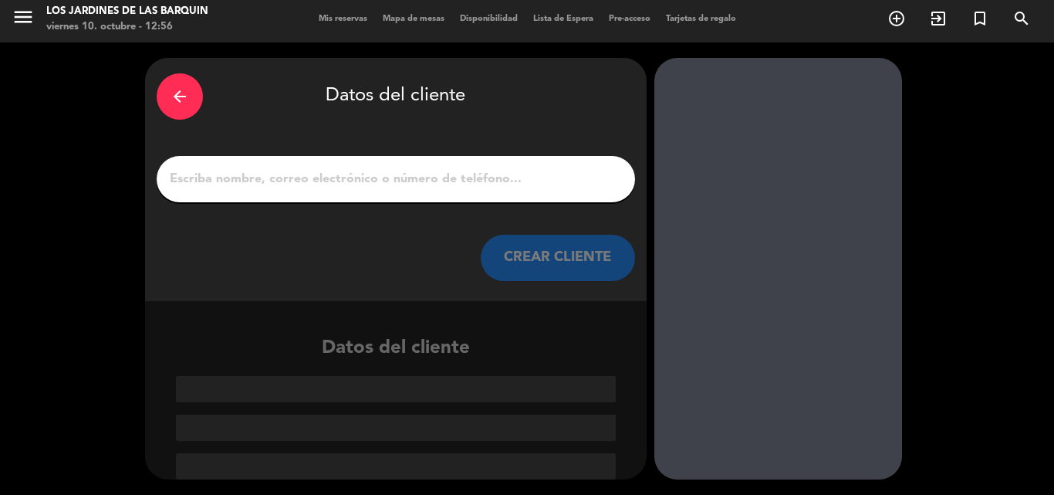
click at [211, 169] on input "1" at bounding box center [395, 179] width 455 height 22
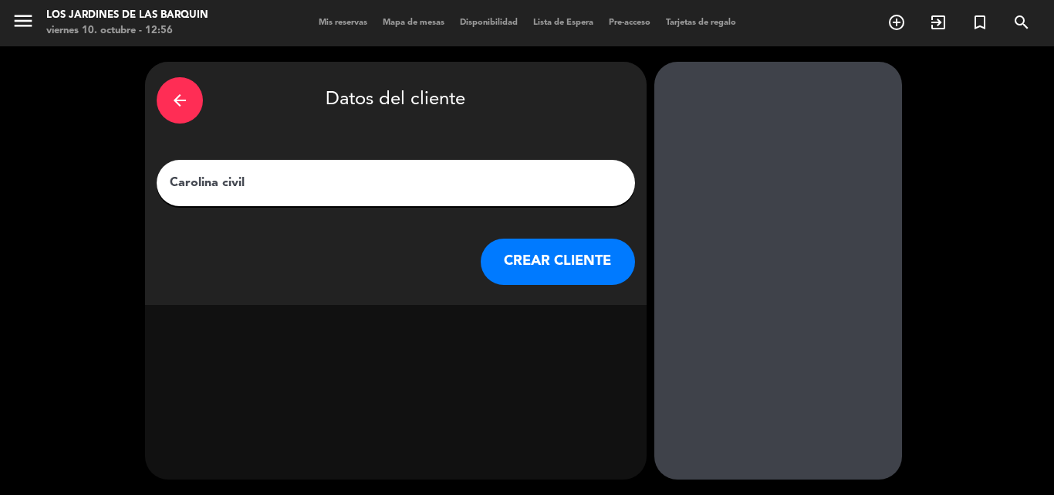
type input "Carolina civil"
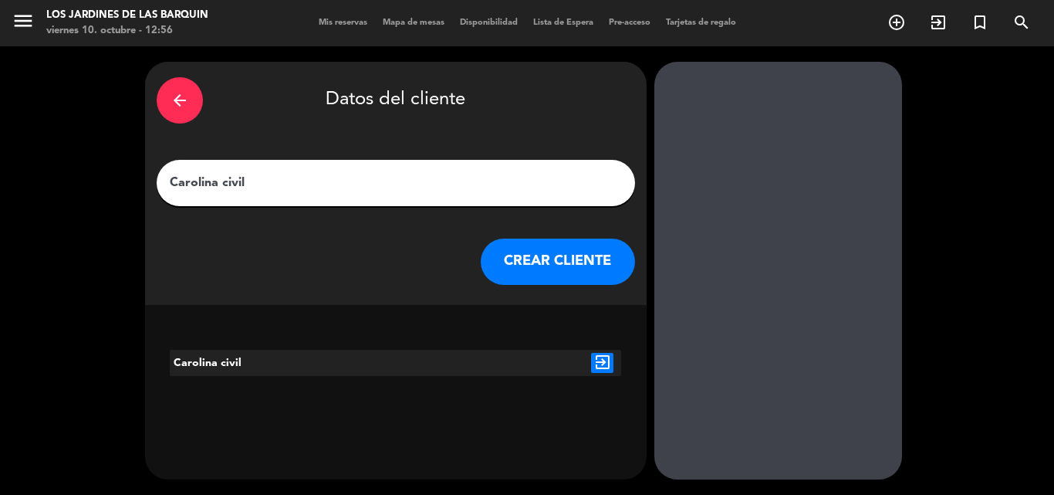
click button "CREAR CLIENTE" at bounding box center [558, 261] width 154 height 46
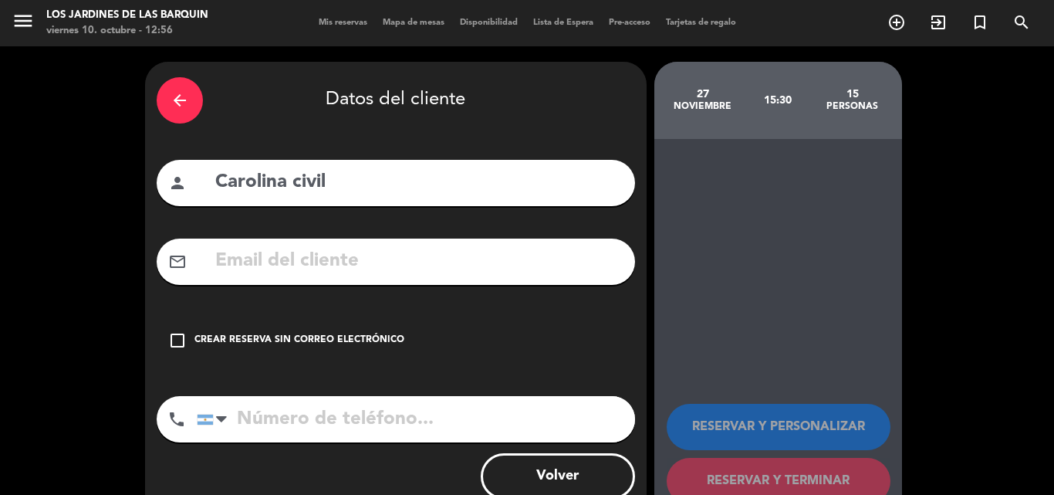
click at [294, 319] on div "check_box_outline_blank Crear reserva sin correo electrónico" at bounding box center [396, 340] width 478 height 46
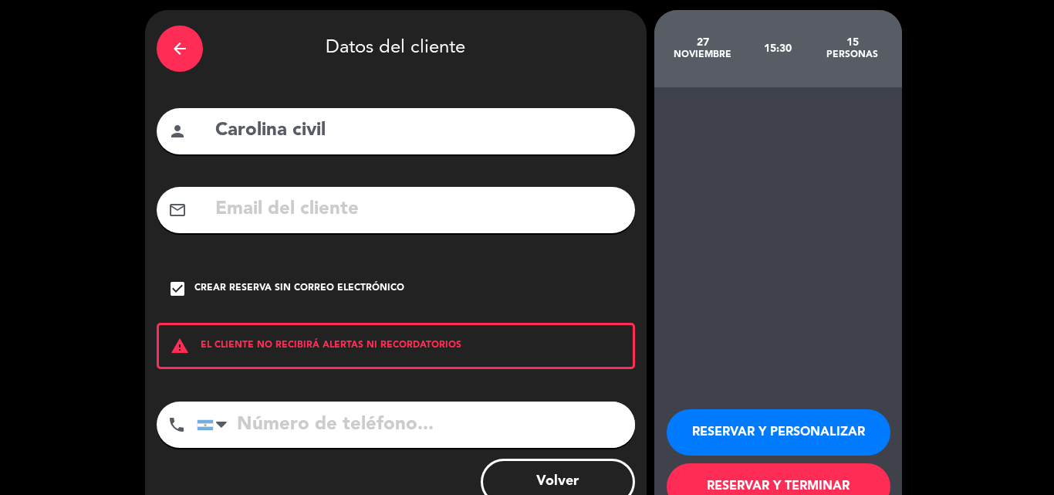
scroll to position [100, 0]
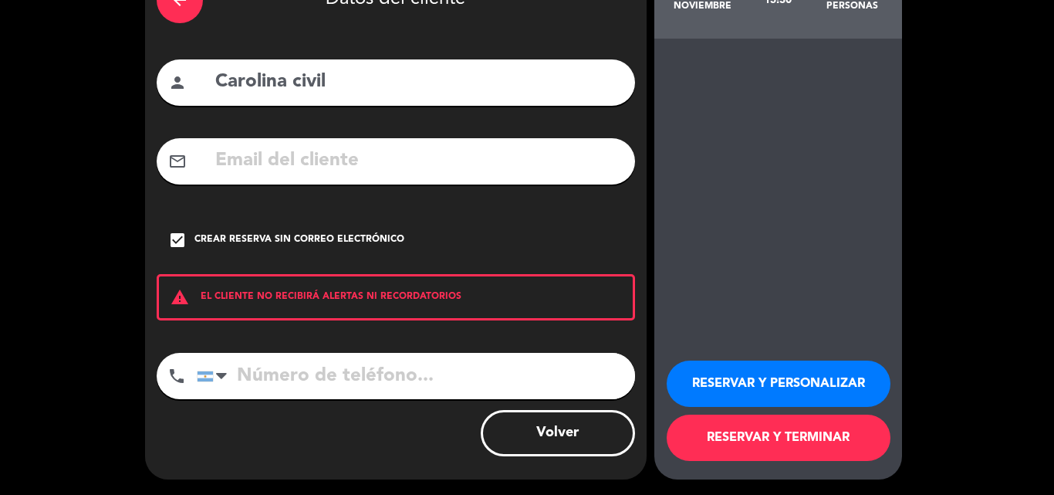
click at [702, 424] on button "RESERVAR Y TERMINAR" at bounding box center [779, 437] width 224 height 46
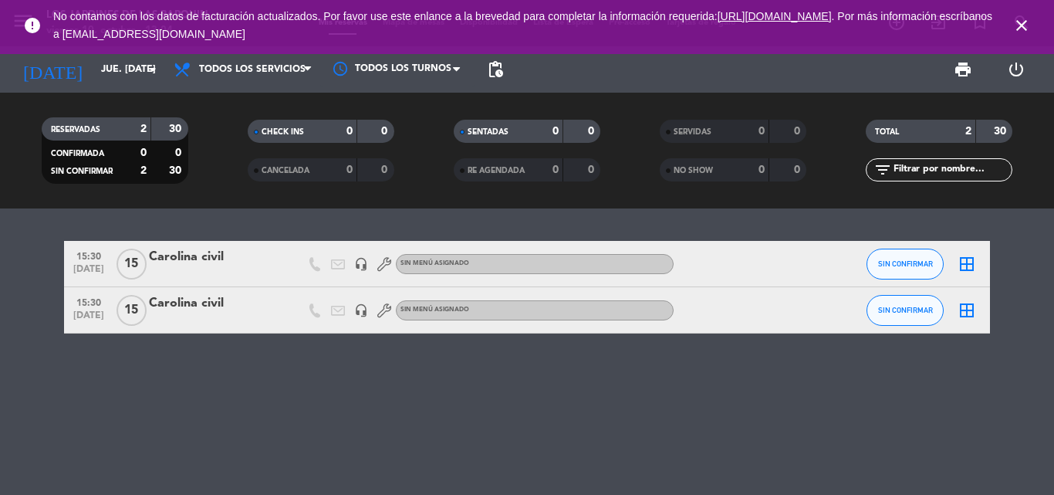
click at [1030, 16] on icon "close" at bounding box center [1021, 25] width 19 height 19
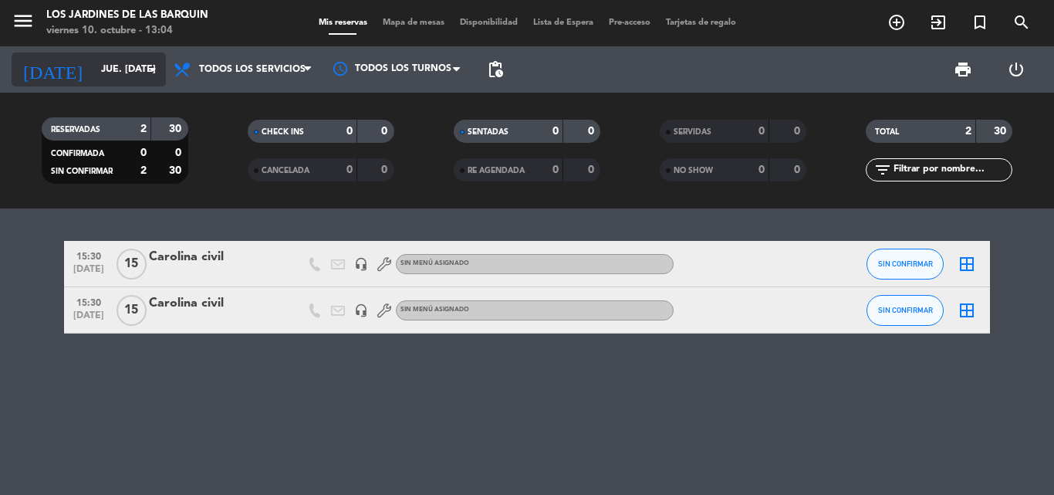
click at [130, 62] on input "jue. [DATE]" at bounding box center [158, 69] width 130 height 26
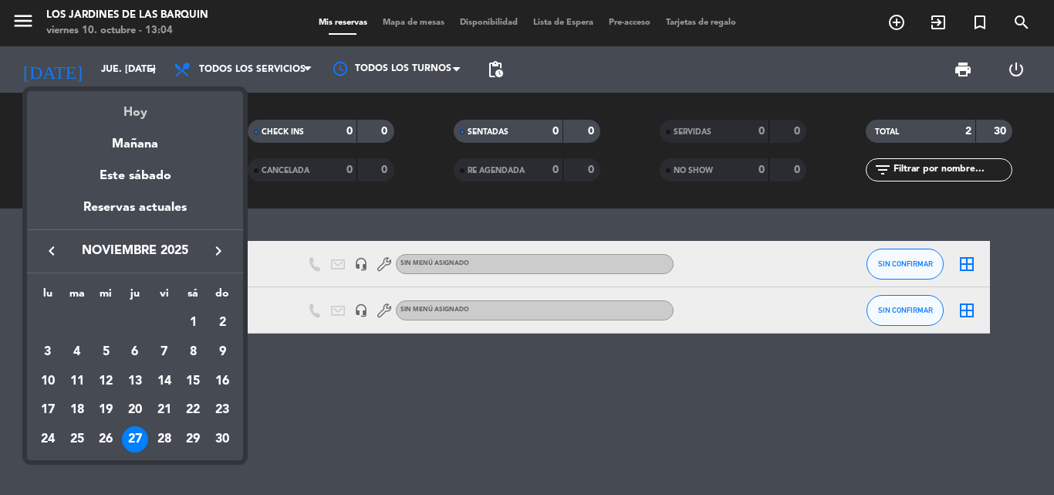
click at [124, 100] on div "Hoy" at bounding box center [135, 107] width 216 height 32
type input "vie. [DATE]"
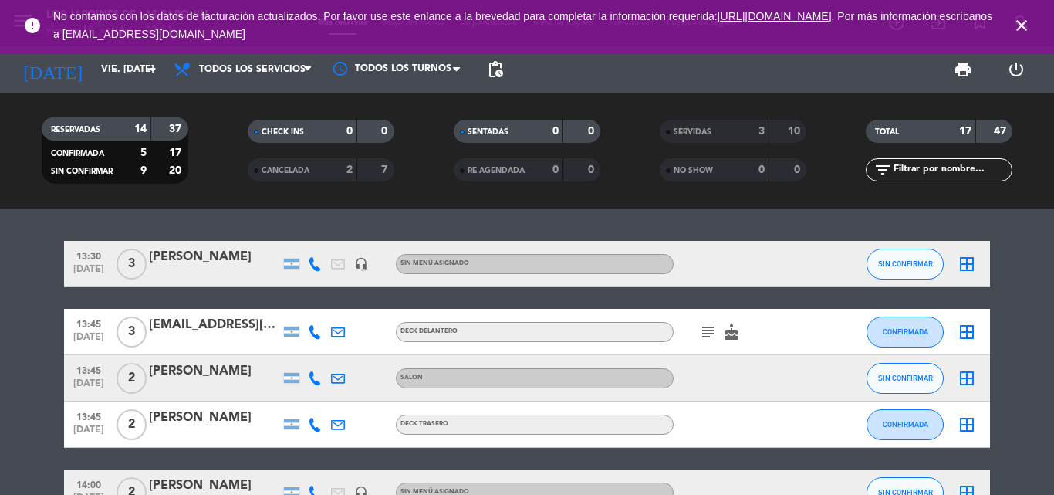
click at [1024, 25] on icon "close" at bounding box center [1021, 25] width 19 height 19
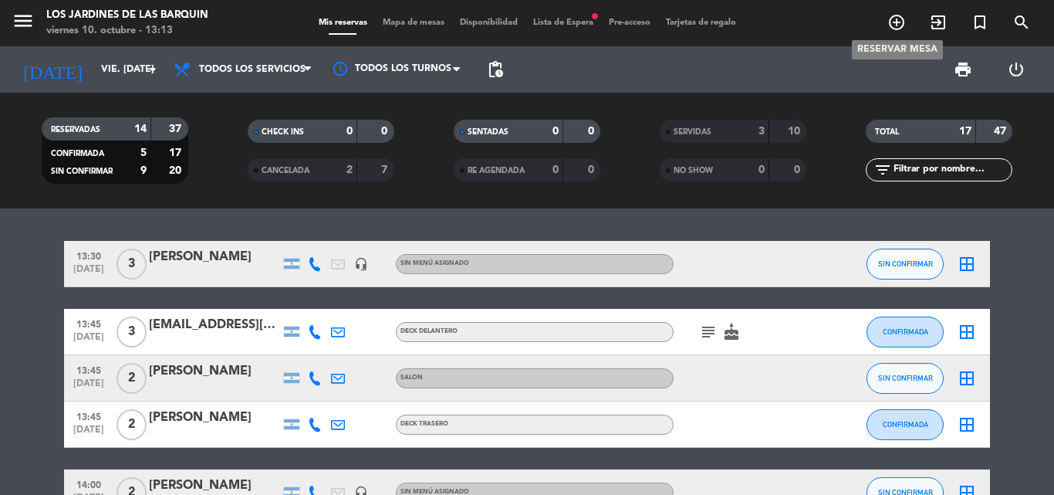
click at [895, 17] on icon "add_circle_outline" at bounding box center [896, 22] width 19 height 19
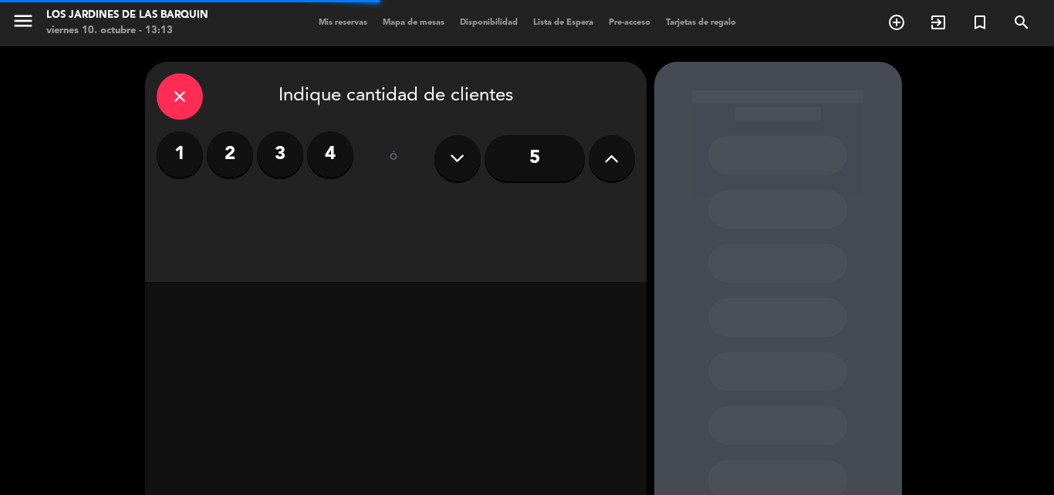
drag, startPoint x: 584, startPoint y: 162, endPoint x: 597, endPoint y: 160, distance: 13.2
click at [589, 160] on div "5" at bounding box center [534, 158] width 201 height 54
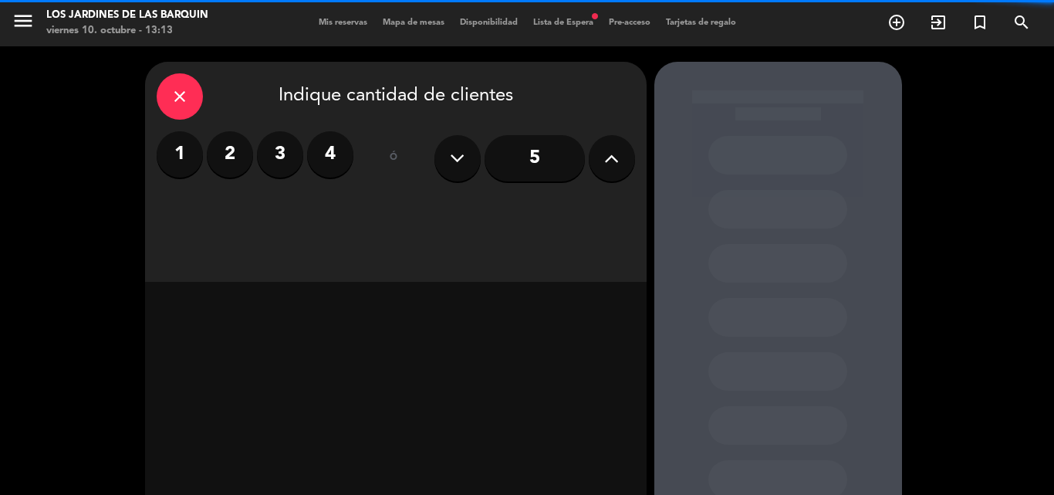
click at [597, 160] on button at bounding box center [612, 158] width 46 height 46
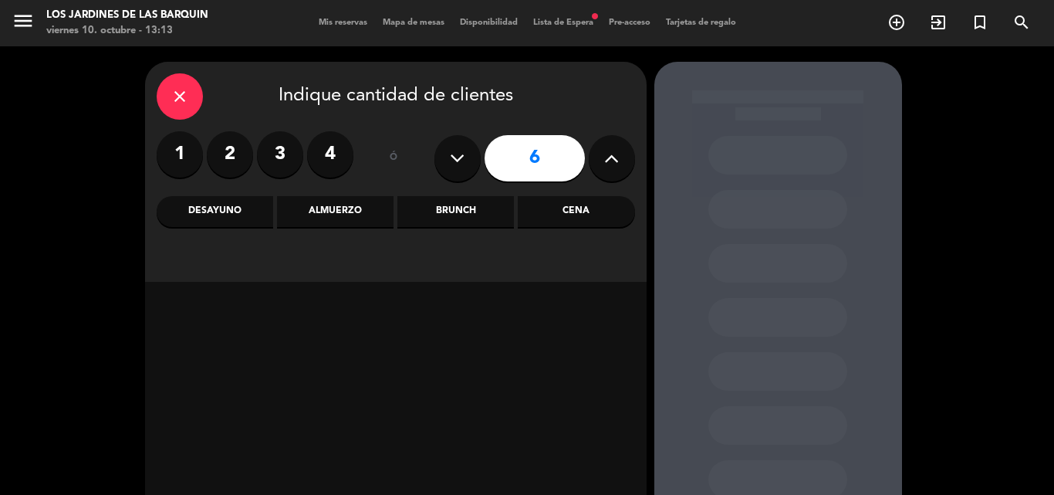
click at [367, 211] on div "Almuerzo" at bounding box center [335, 211] width 116 height 31
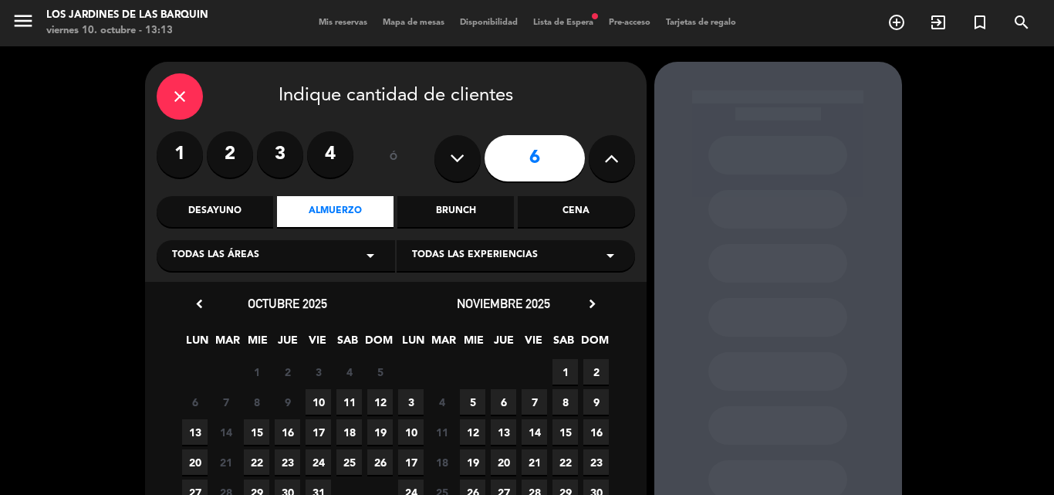
click at [319, 395] on span "10" at bounding box center [318, 401] width 25 height 25
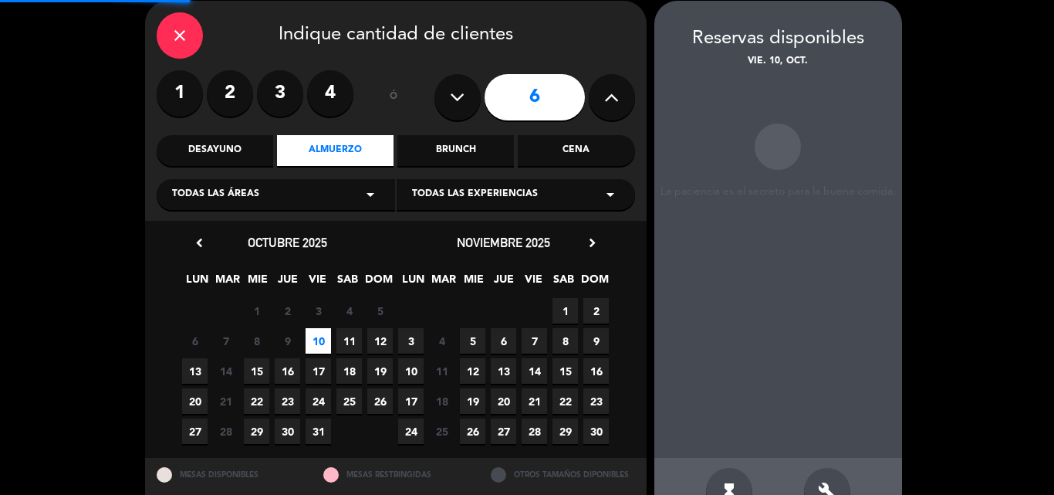
scroll to position [62, 0]
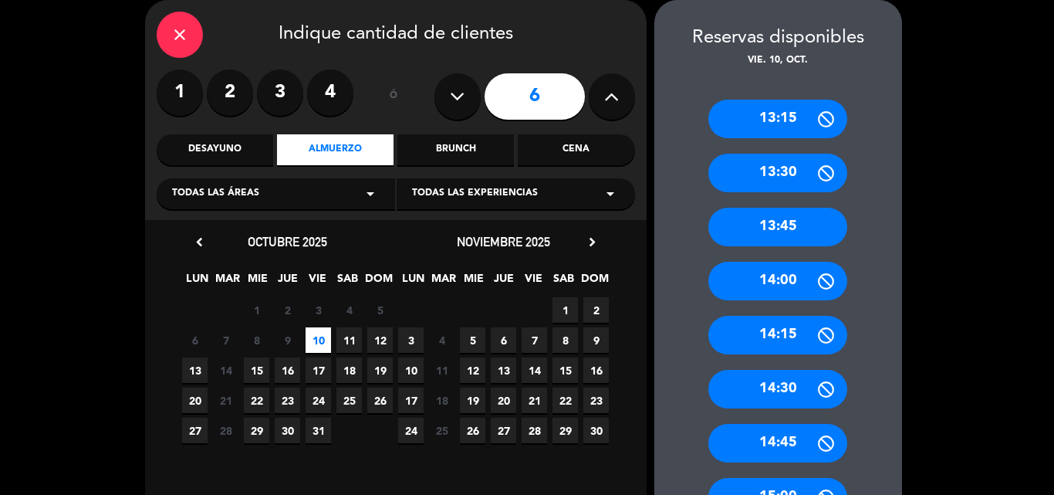
drag, startPoint x: 797, startPoint y: 378, endPoint x: 513, endPoint y: 256, distance: 309.0
click at [797, 377] on div "14:30" at bounding box center [777, 389] width 139 height 39
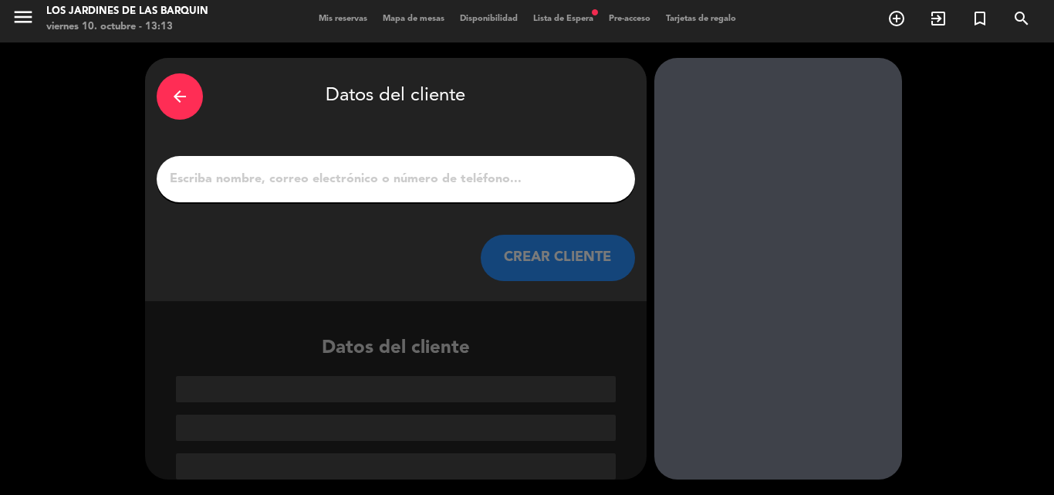
drag, startPoint x: 415, startPoint y: 184, endPoint x: 424, endPoint y: 181, distance: 8.8
click at [420, 183] on input "1" at bounding box center [395, 179] width 455 height 22
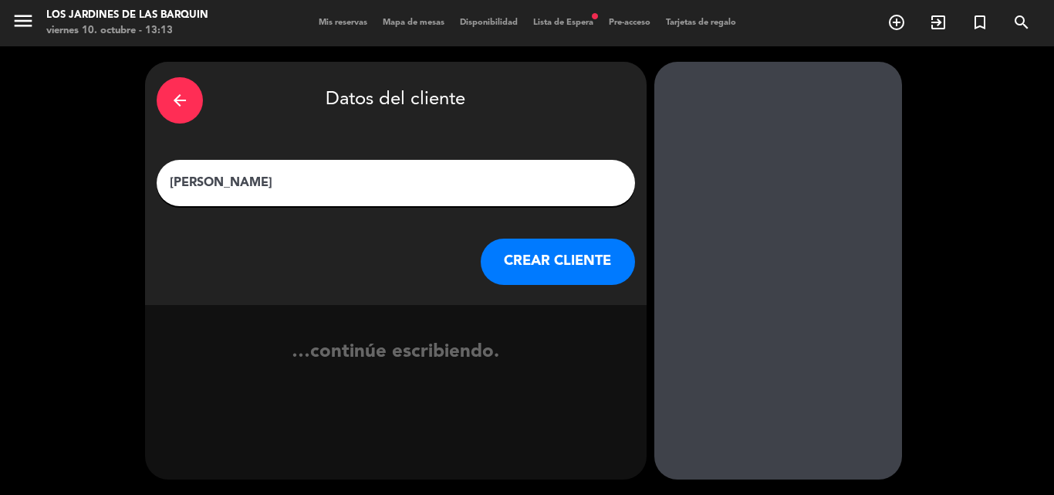
type input "[PERSON_NAME]"
click button "CREAR CLIENTE" at bounding box center [558, 261] width 154 height 46
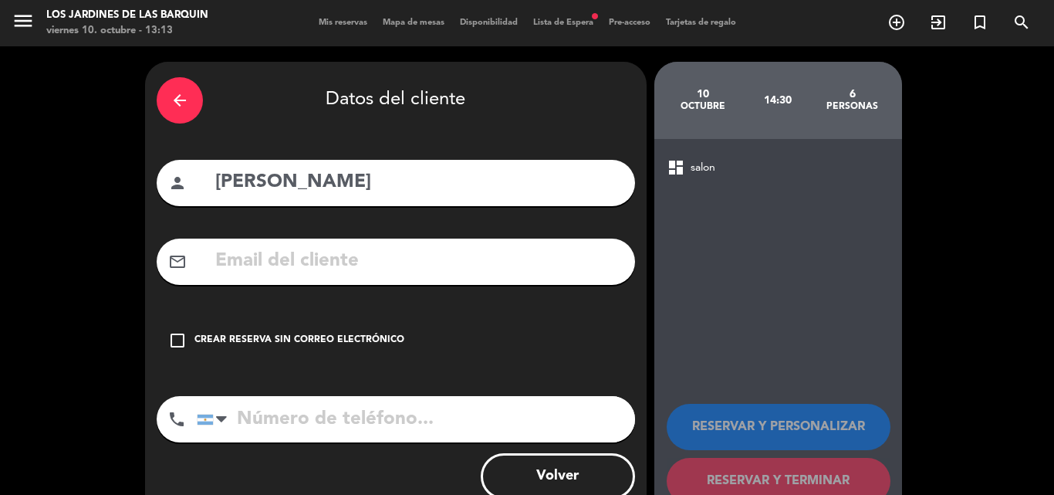
click at [474, 347] on div "check_box_outline_blank Crear reserva sin correo electrónico" at bounding box center [396, 340] width 478 height 46
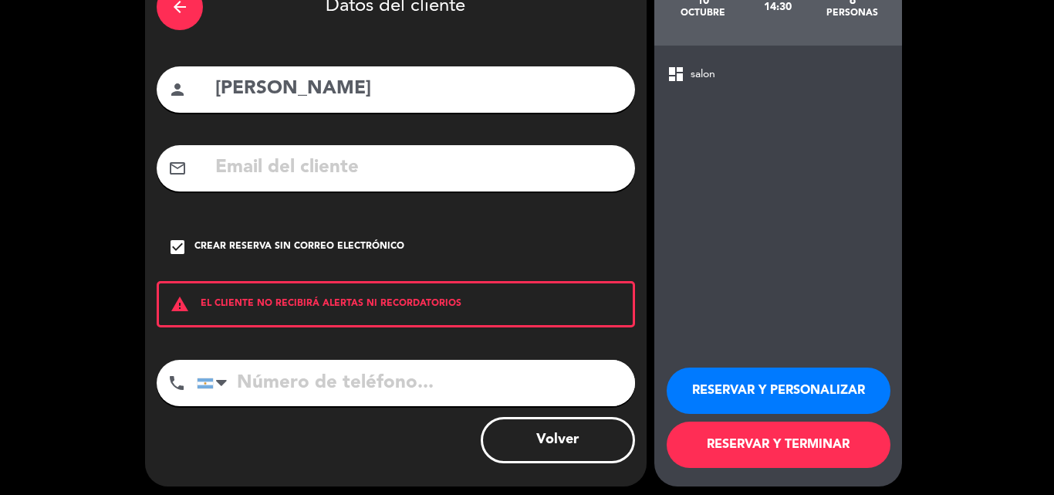
scroll to position [100, 0]
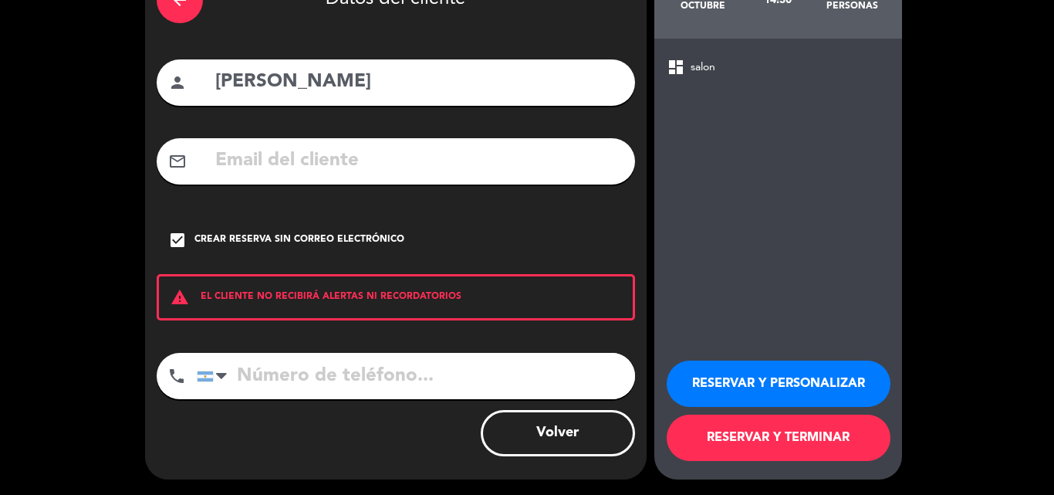
click at [715, 413] on div "RESERVAR Y PERSONALIZAR RESERVAR Y TERMINAR" at bounding box center [778, 403] width 223 height 151
click at [704, 441] on button "RESERVAR Y TERMINAR" at bounding box center [779, 437] width 224 height 46
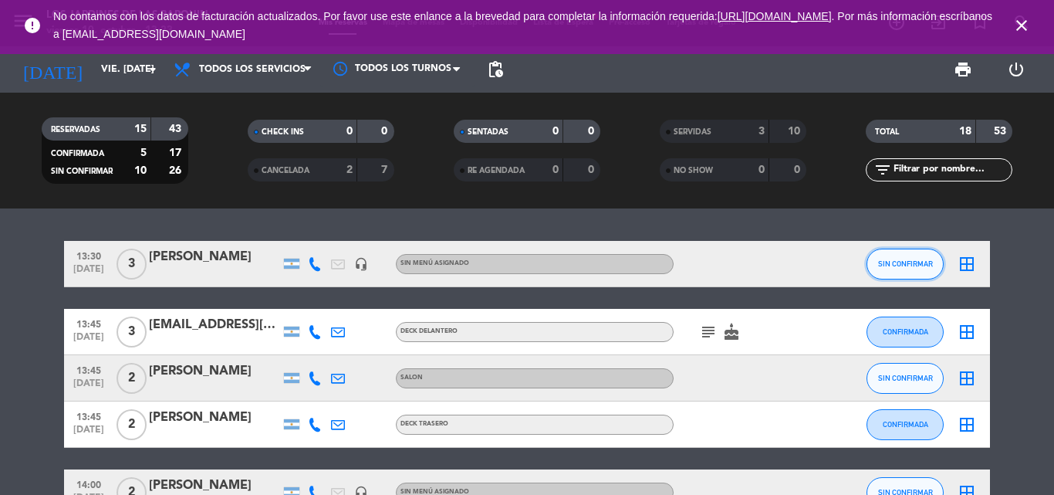
click at [894, 260] on span "SIN CONFIRMAR" at bounding box center [905, 263] width 55 height 8
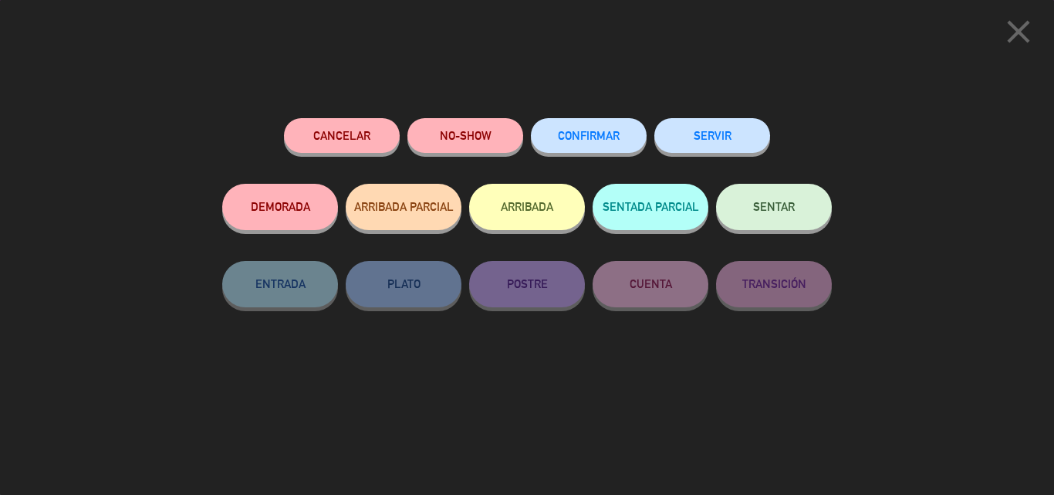
click at [758, 144] on button "SERVIR" at bounding box center [712, 135] width 116 height 35
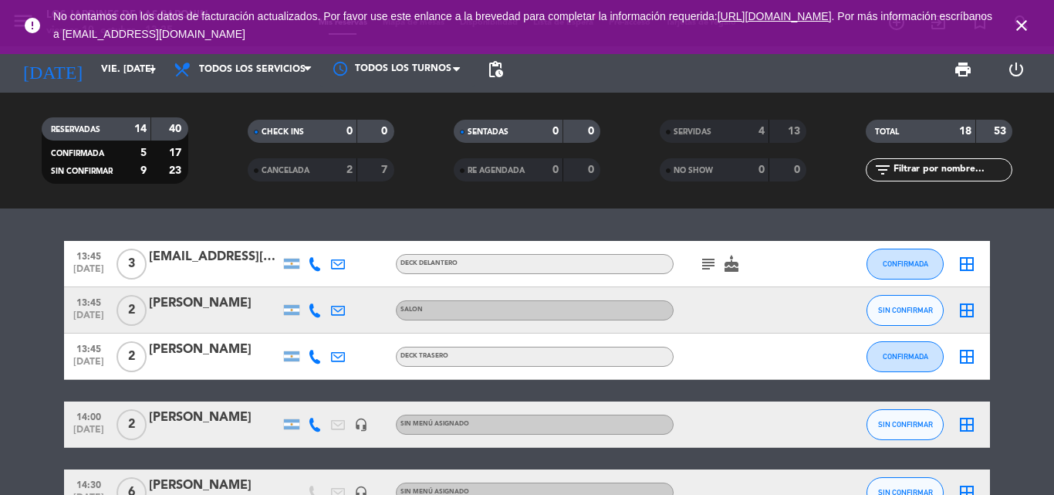
click at [1026, 28] on icon "close" at bounding box center [1021, 25] width 19 height 19
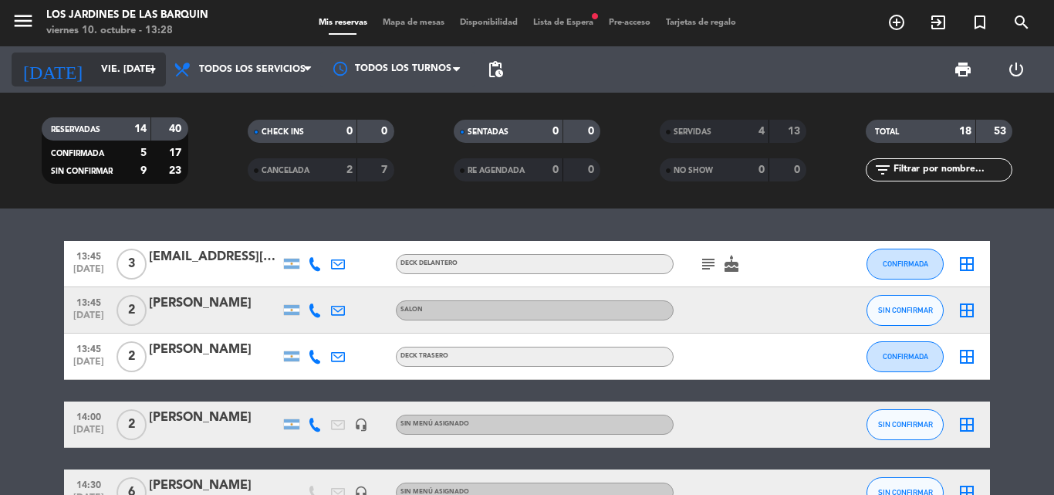
click at [116, 76] on input "vie. [DATE]" at bounding box center [158, 69] width 130 height 26
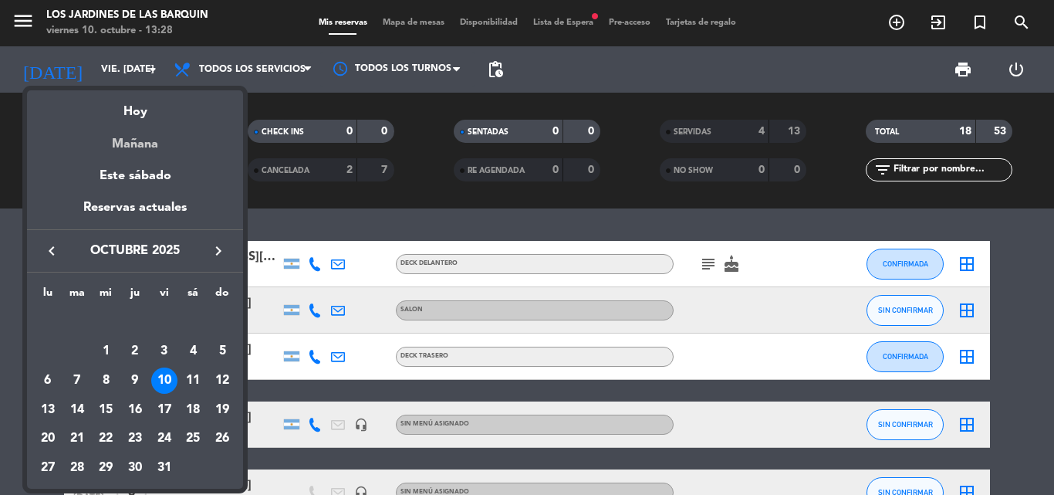
click at [165, 147] on div "Mañana" at bounding box center [135, 139] width 216 height 32
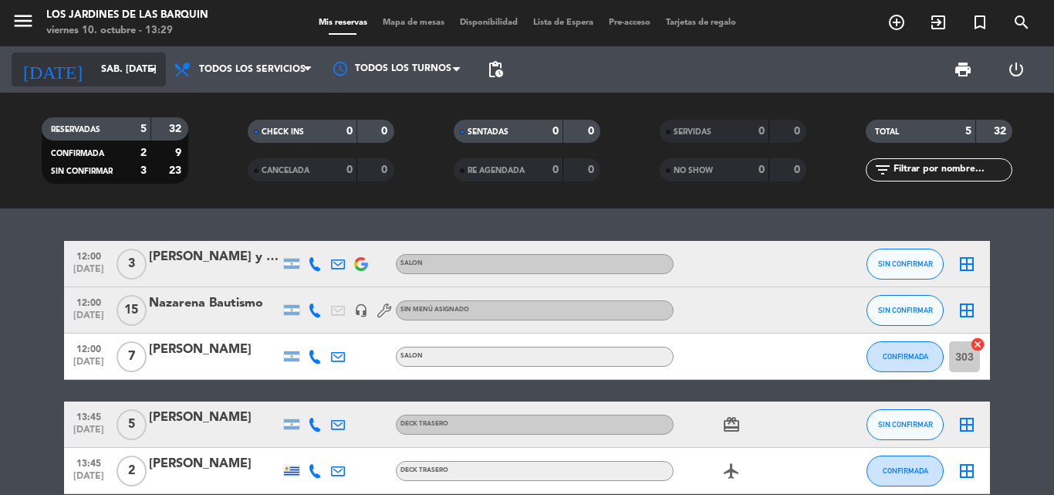
click at [100, 62] on input "sáb. [DATE]" at bounding box center [158, 69] width 130 height 26
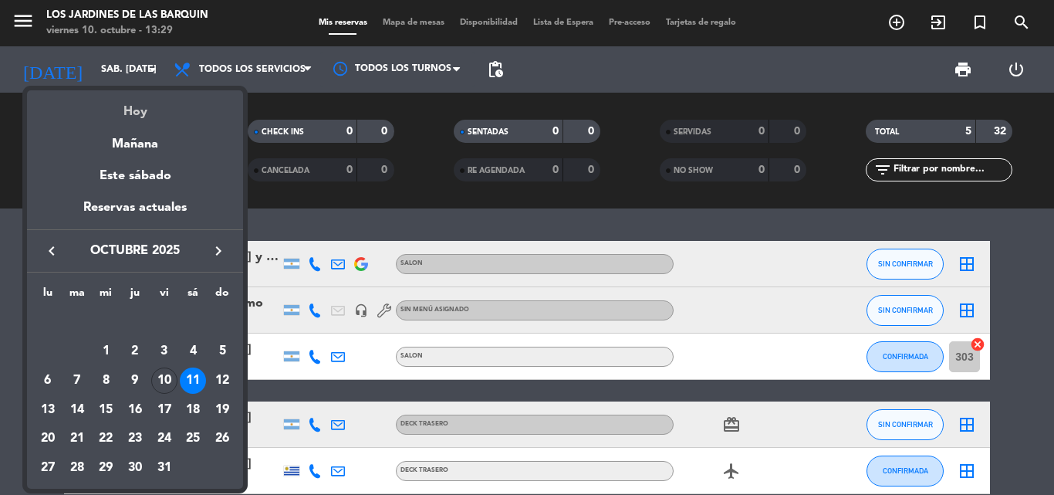
click at [111, 94] on div "Hoy" at bounding box center [135, 106] width 216 height 32
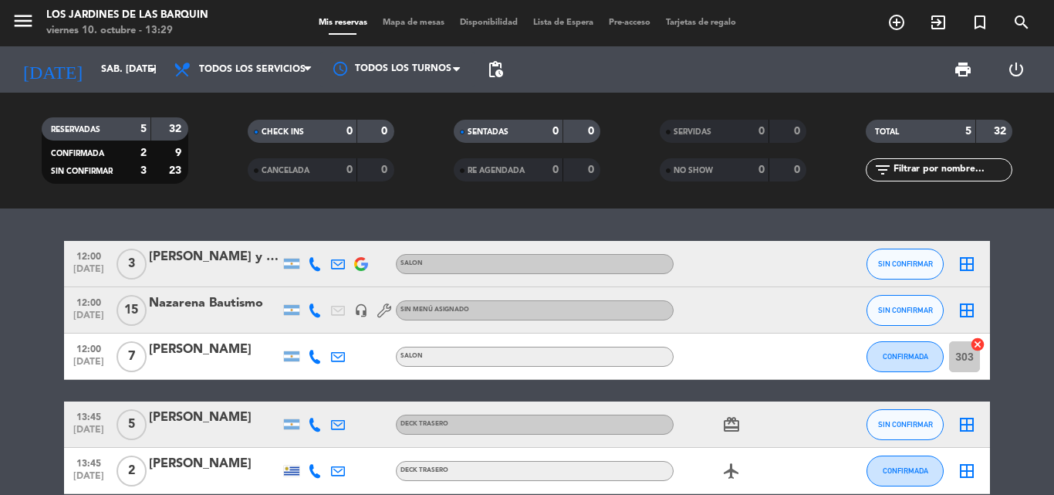
type input "vie. [DATE]"
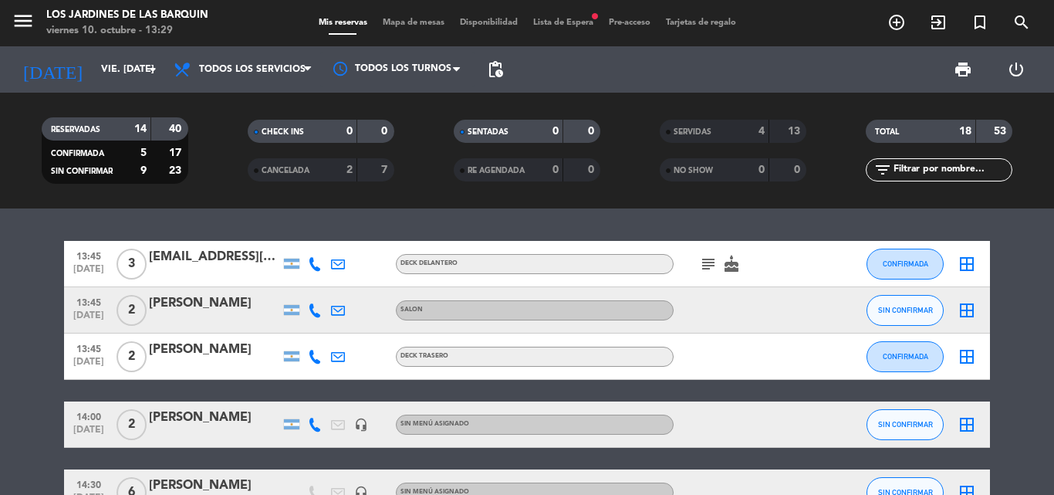
click at [576, 19] on span "Lista de Espera fiber_manual_record" at bounding box center [563, 23] width 76 height 8
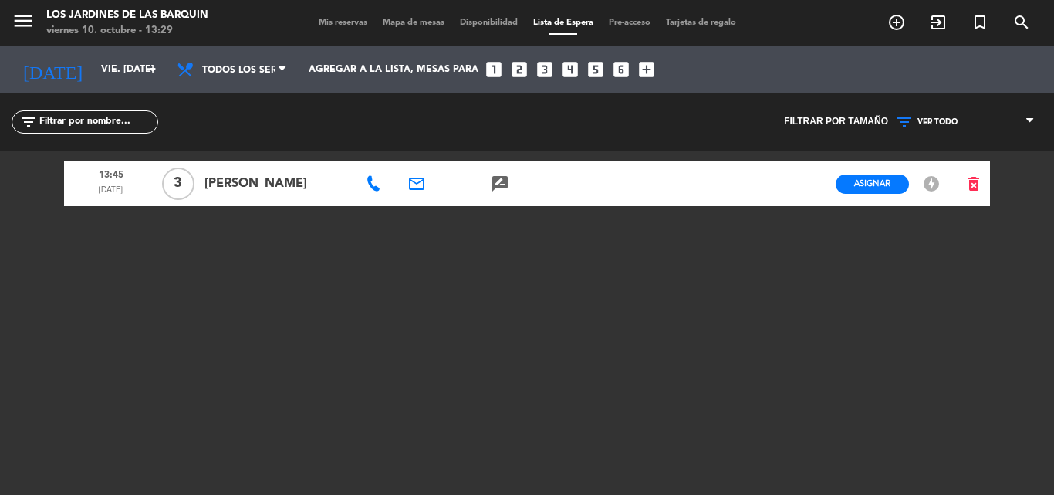
click at [365, 25] on span "Mis reservas" at bounding box center [343, 23] width 64 height 8
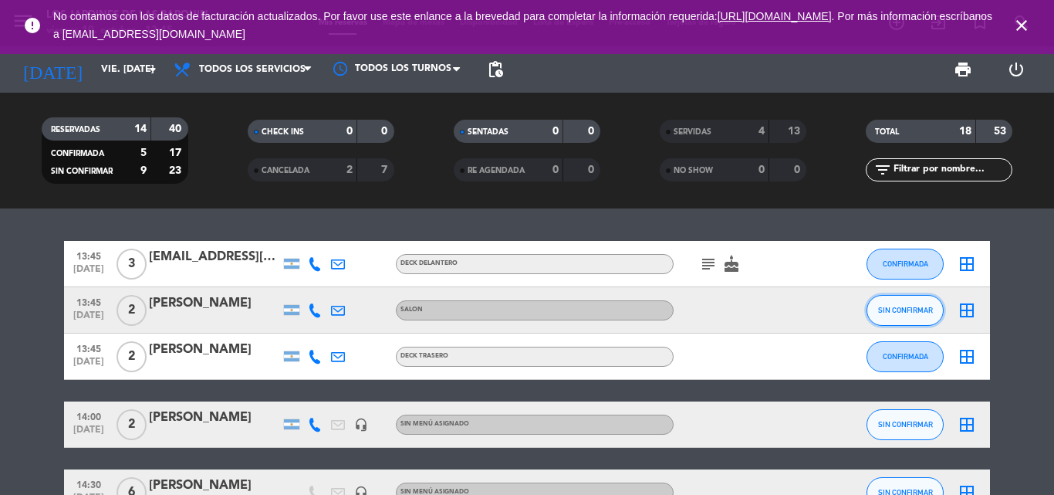
click at [920, 318] on button "SIN CONFIRMAR" at bounding box center [904, 310] width 77 height 31
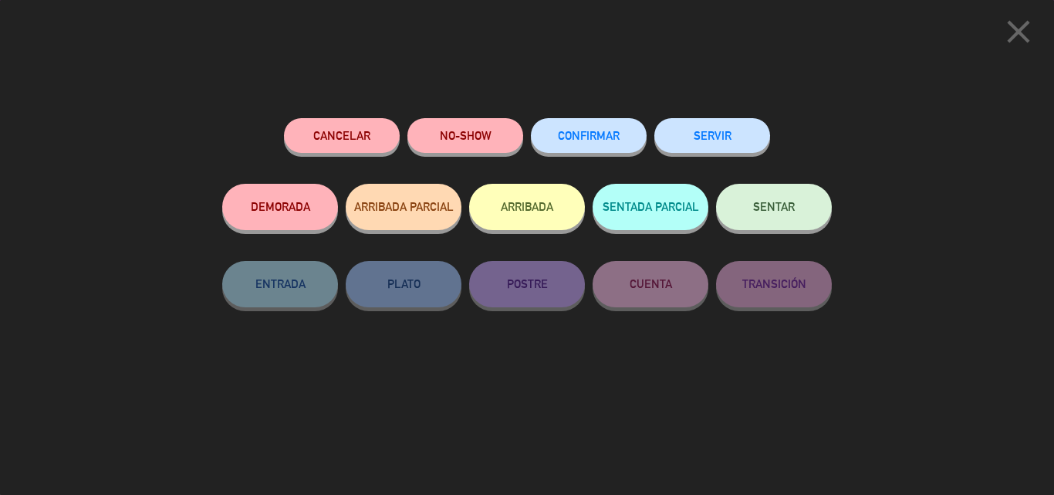
click at [735, 134] on button "SERVIR" at bounding box center [712, 135] width 116 height 35
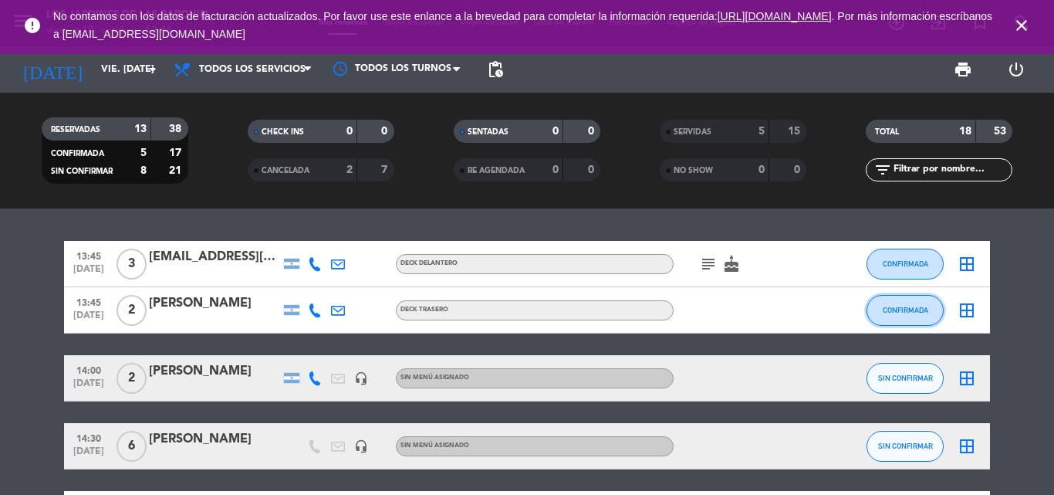
click at [913, 314] on button "CONFIRMADA" at bounding box center [904, 310] width 77 height 31
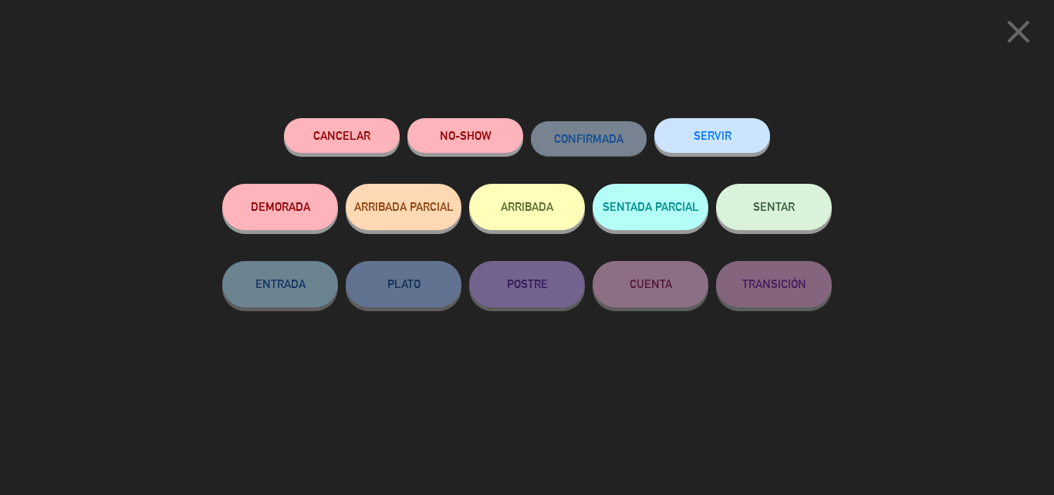
click at [751, 123] on button "SERVIR" at bounding box center [712, 135] width 116 height 35
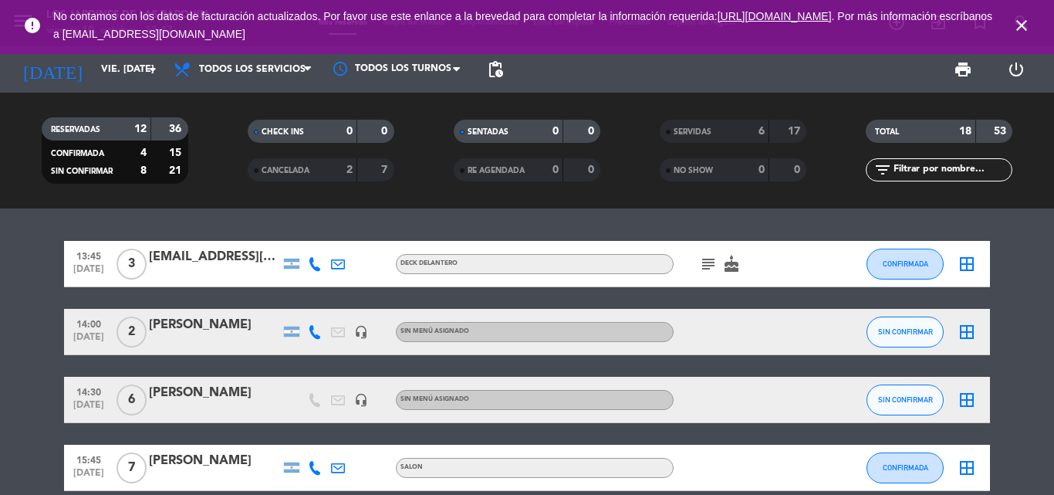
click at [890, 315] on div "SIN CONFIRMAR" at bounding box center [904, 332] width 77 height 46
click at [900, 326] on button "SIN CONFIRMAR" at bounding box center [904, 331] width 77 height 31
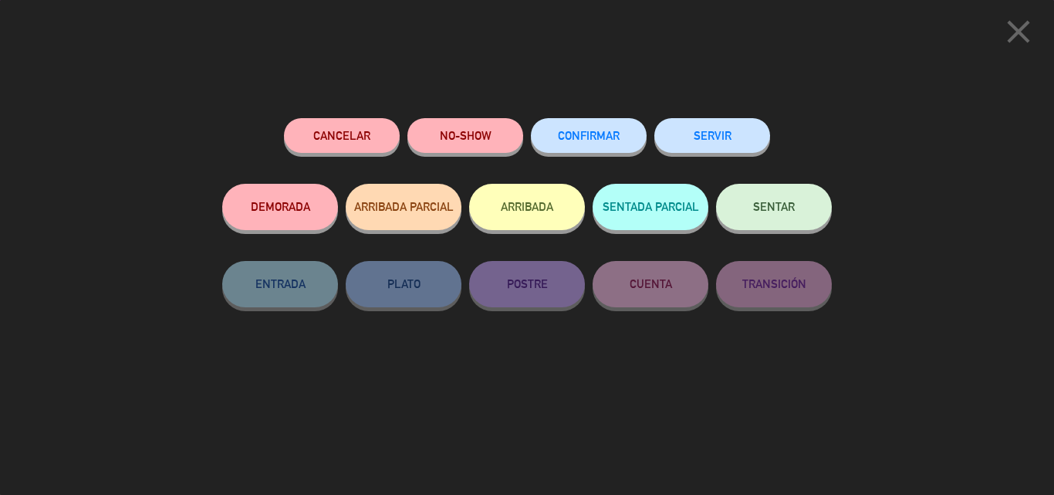
click at [729, 147] on button "SERVIR" at bounding box center [712, 135] width 116 height 35
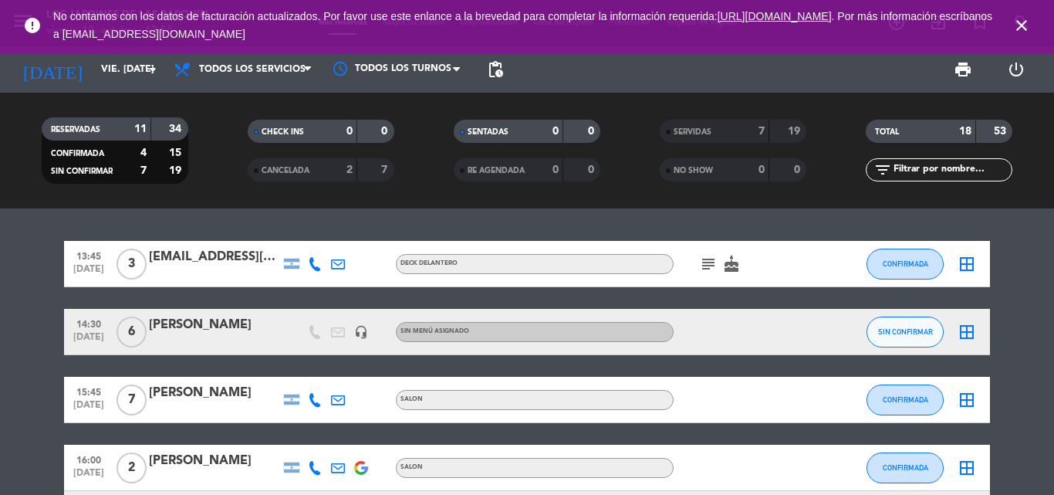
click at [1026, 26] on icon "close" at bounding box center [1021, 25] width 19 height 19
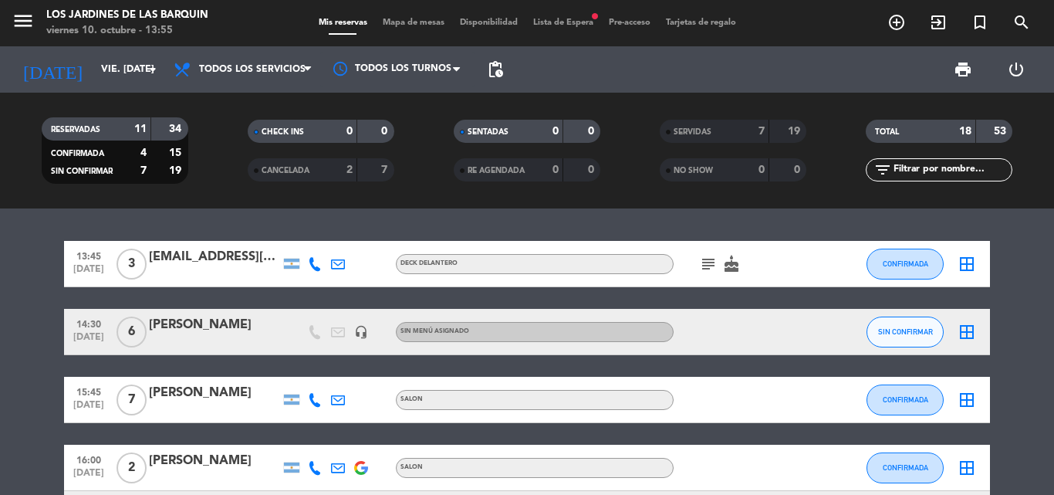
click at [578, 24] on span "Lista de Espera fiber_manual_record" at bounding box center [563, 23] width 76 height 8
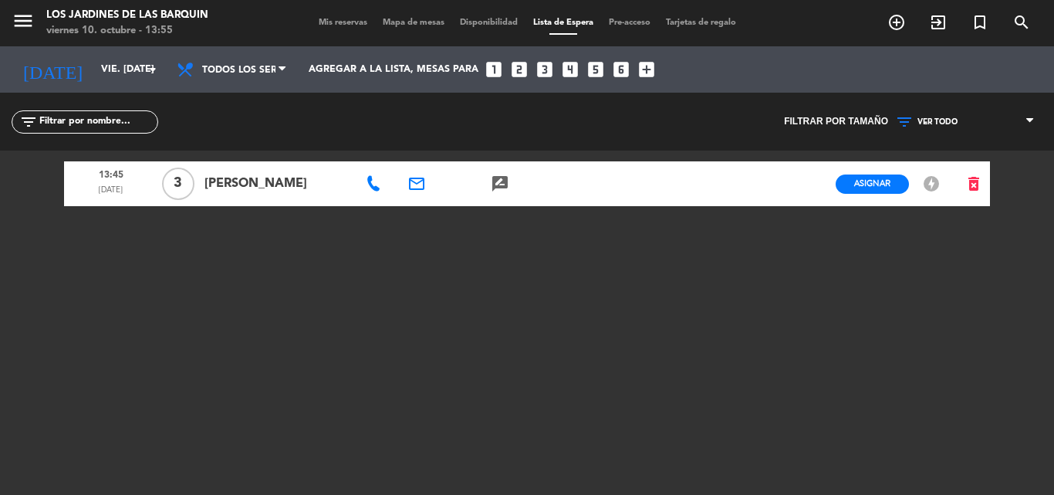
click at [339, 19] on span "Mis reservas" at bounding box center [343, 23] width 64 height 8
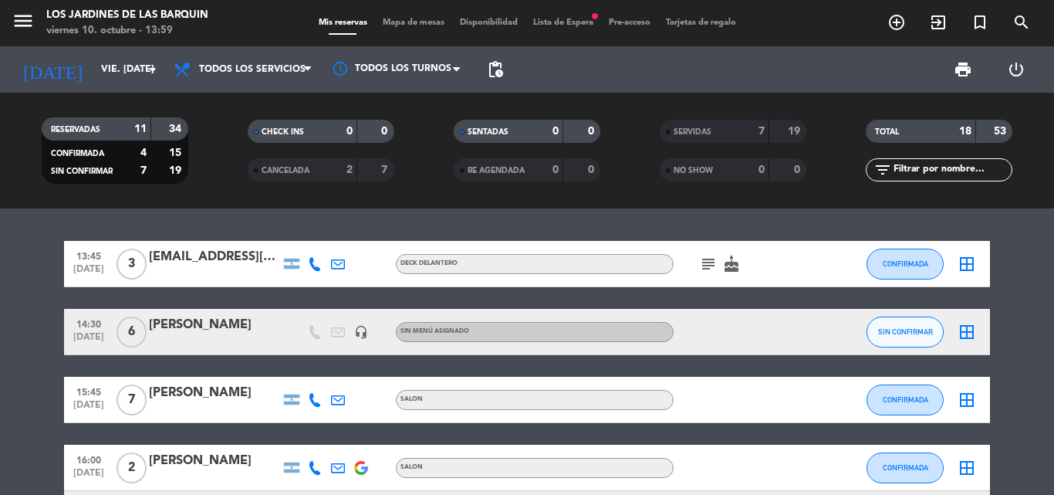
click at [221, 278] on div at bounding box center [214, 274] width 131 height 12
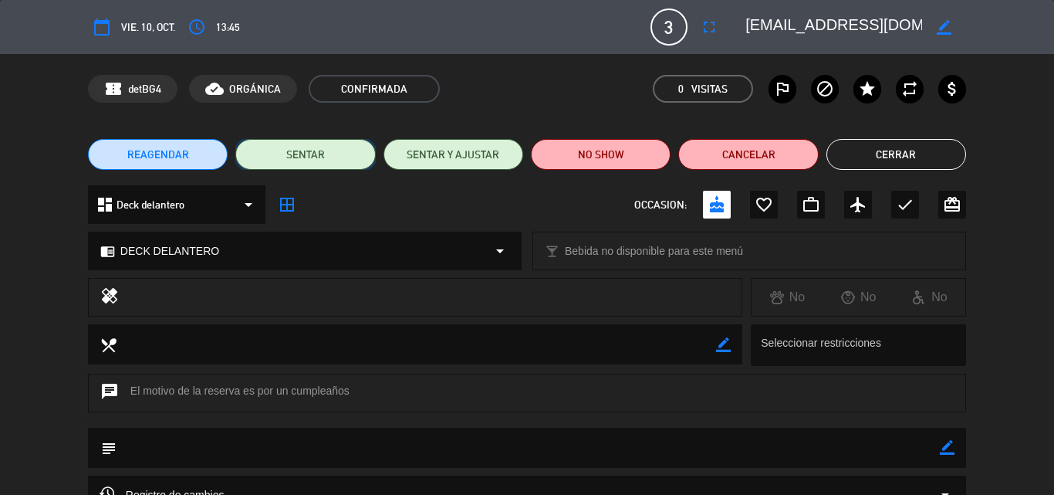
click at [364, 164] on button "SENTAR" at bounding box center [305, 154] width 140 height 31
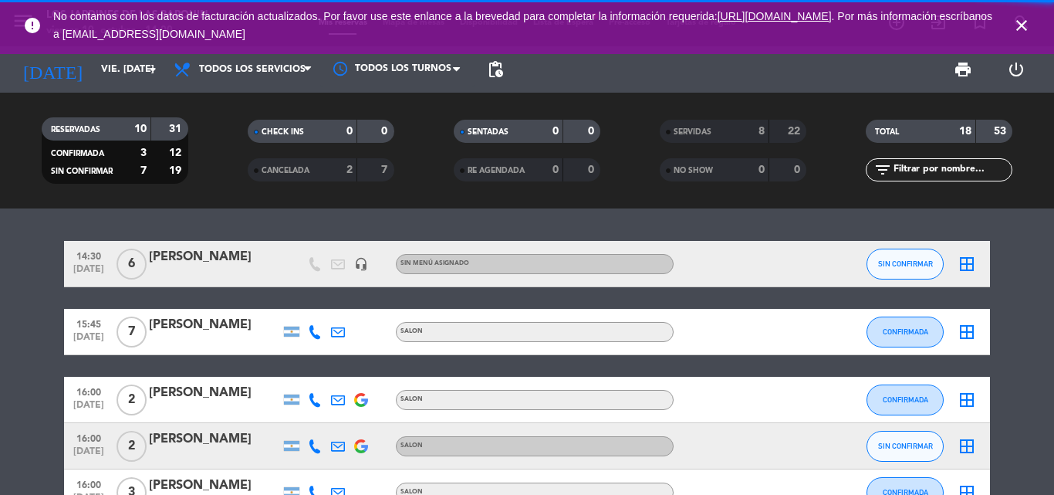
drag, startPoint x: 1028, startPoint y: 19, endPoint x: 736, endPoint y: 62, distance: 294.8
click at [1028, 20] on icon "close" at bounding box center [1021, 25] width 19 height 19
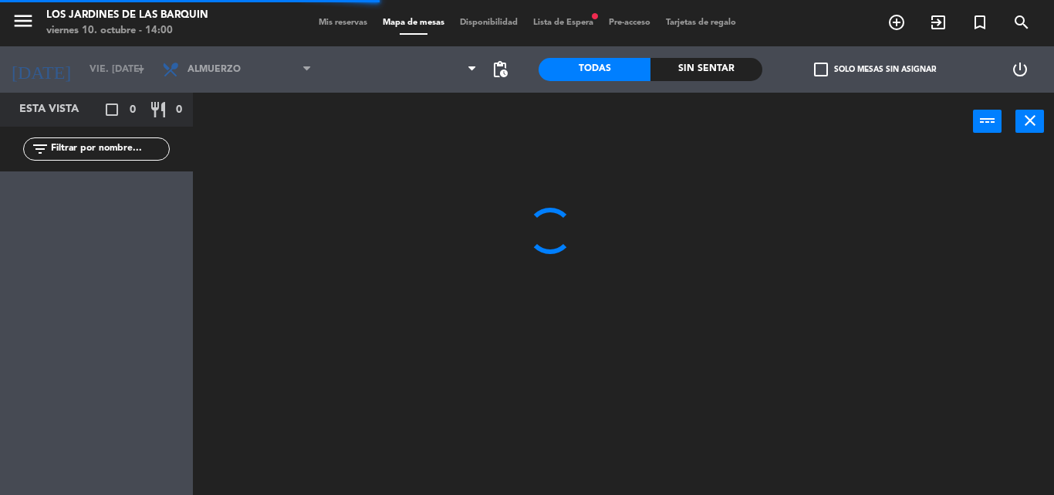
click at [579, 29] on div "Mis reservas Mapa de mesas Disponibilidad Lista de Espera fiber_manual_record P…" at bounding box center [527, 23] width 433 height 14
click at [565, 21] on span "Lista de Espera fiber_manual_record" at bounding box center [563, 23] width 76 height 8
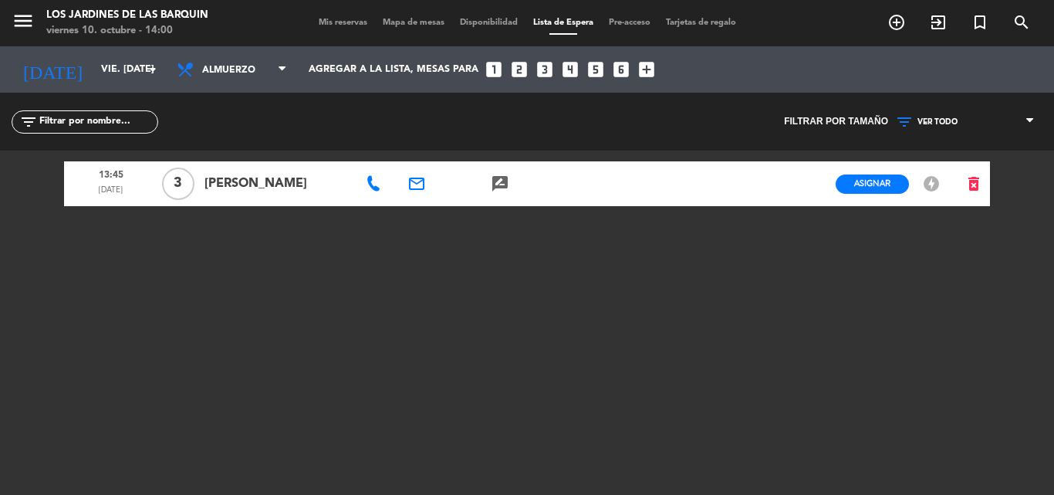
click at [338, 26] on span "Mis reservas" at bounding box center [343, 23] width 64 height 8
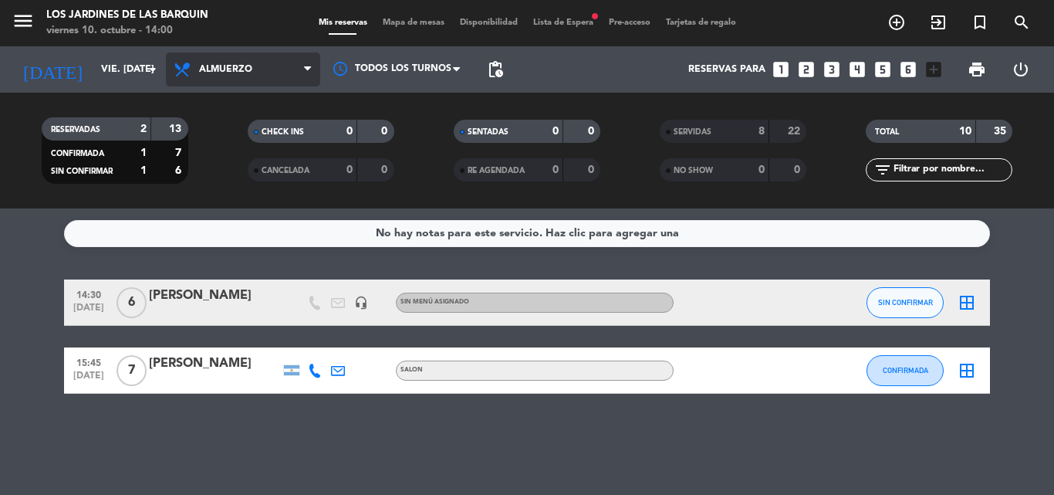
click at [218, 57] on span "Almuerzo" at bounding box center [243, 69] width 154 height 34
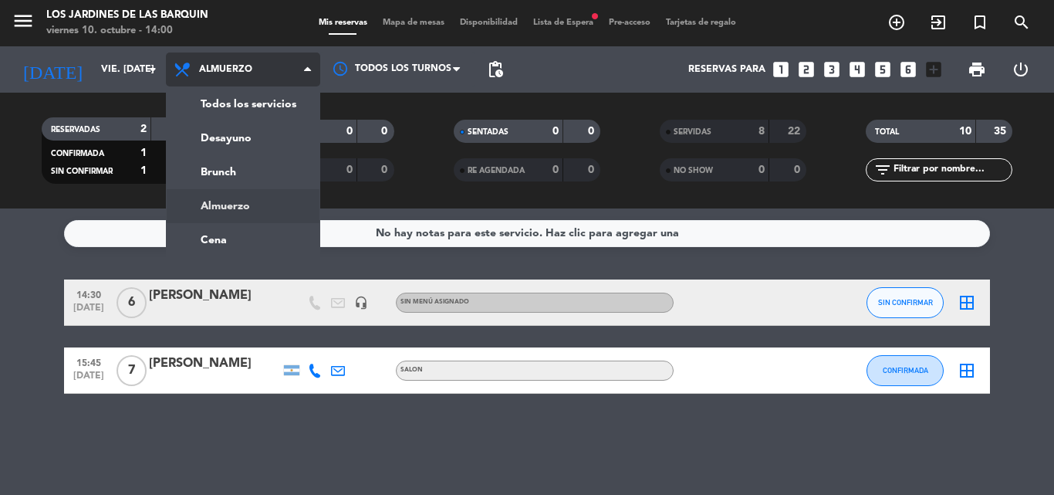
click at [229, 81] on span "Almuerzo" at bounding box center [243, 69] width 154 height 34
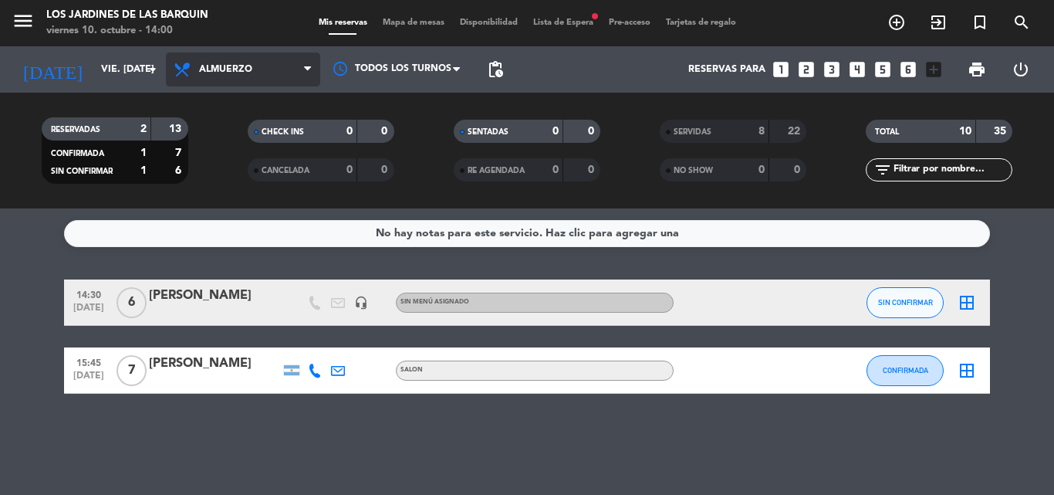
click at [231, 83] on span "Almuerzo" at bounding box center [243, 69] width 154 height 34
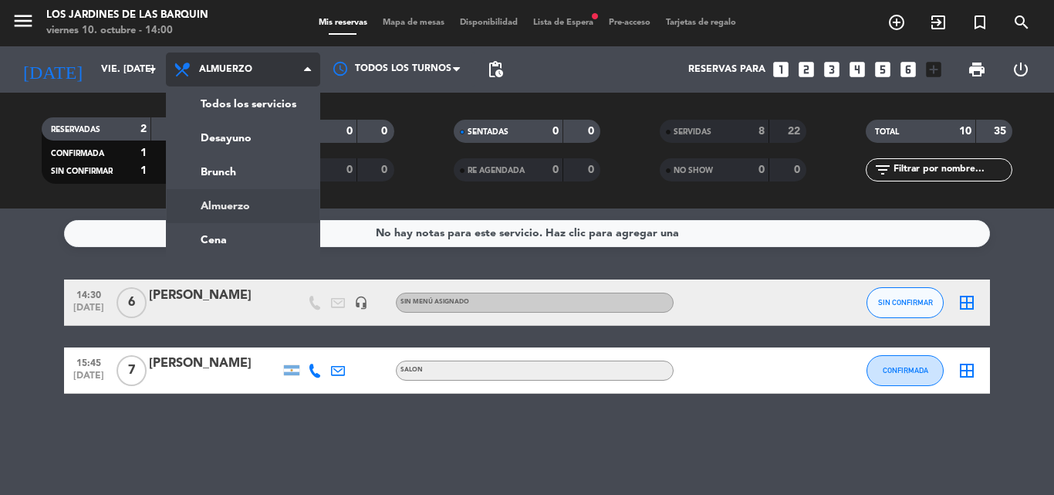
click at [231, 104] on div "menu Los jardines de las [PERSON_NAME] viernes 10. octubre - 14:00 Mis reservas…" at bounding box center [527, 104] width 1054 height 208
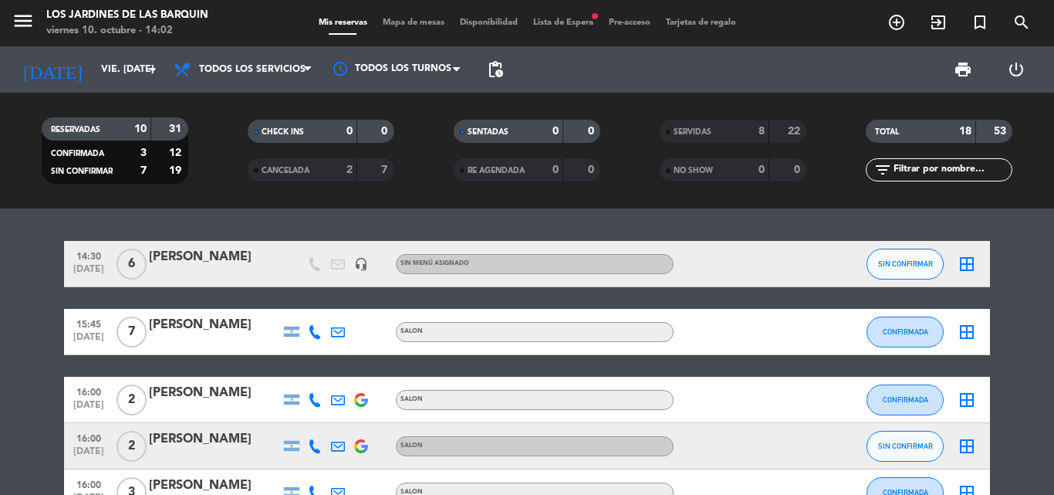
click at [590, 25] on span "Lista de Espera fiber_manual_record" at bounding box center [563, 23] width 76 height 8
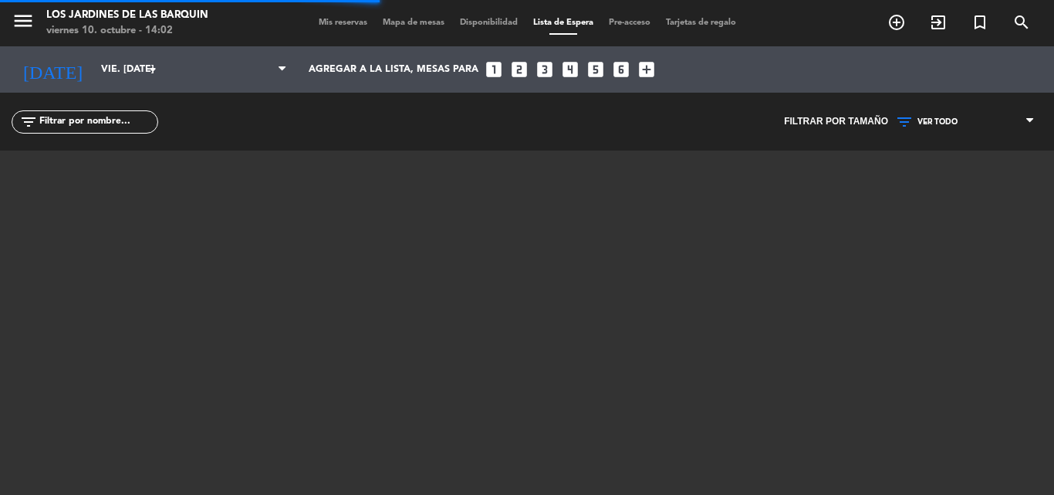
click at [355, 23] on span "Mis reservas" at bounding box center [343, 23] width 64 height 8
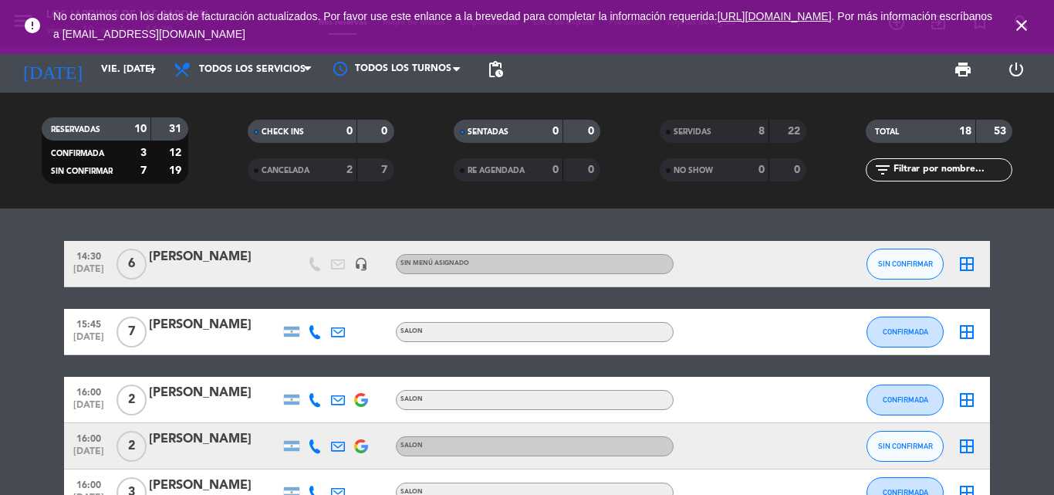
click at [1021, 18] on icon "close" at bounding box center [1021, 25] width 19 height 19
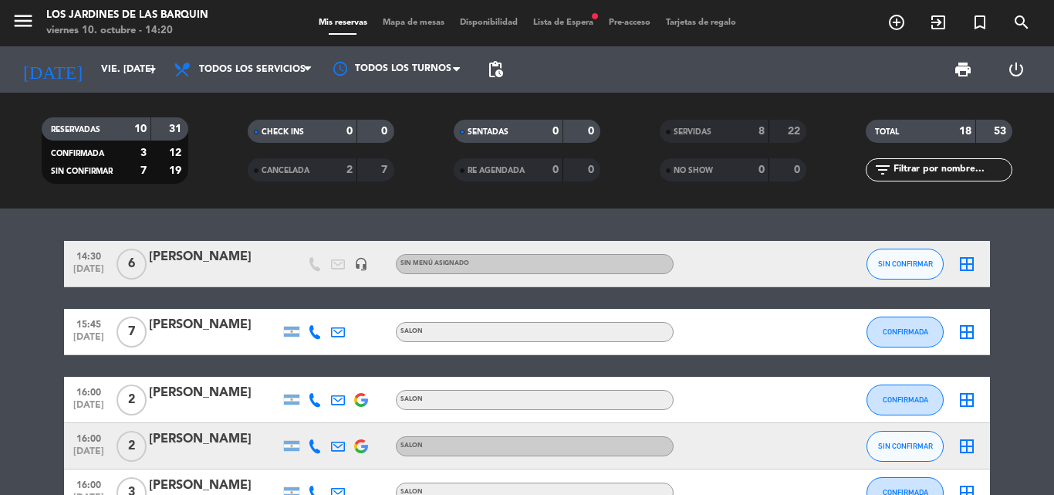
click at [890, 15] on icon "add_circle_outline" at bounding box center [896, 22] width 19 height 19
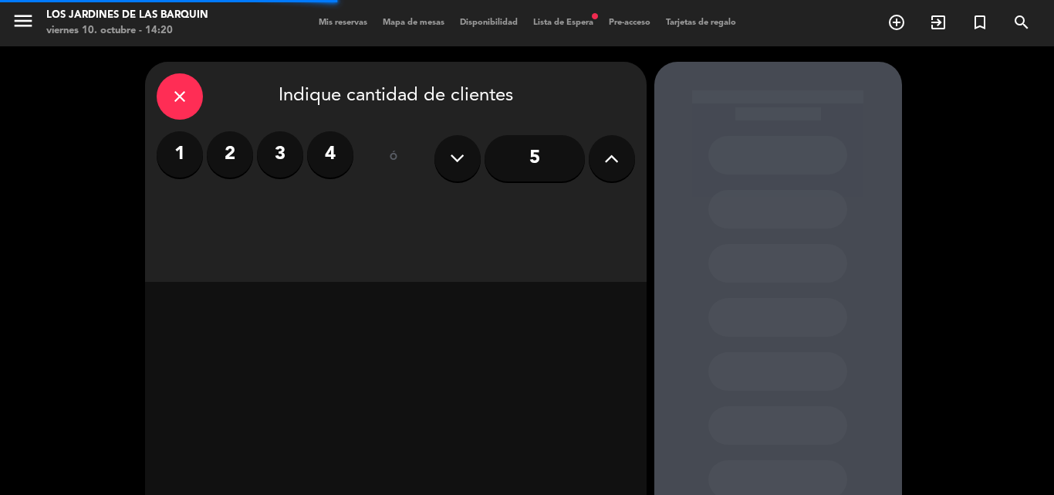
click at [231, 148] on label "2" at bounding box center [230, 154] width 46 height 46
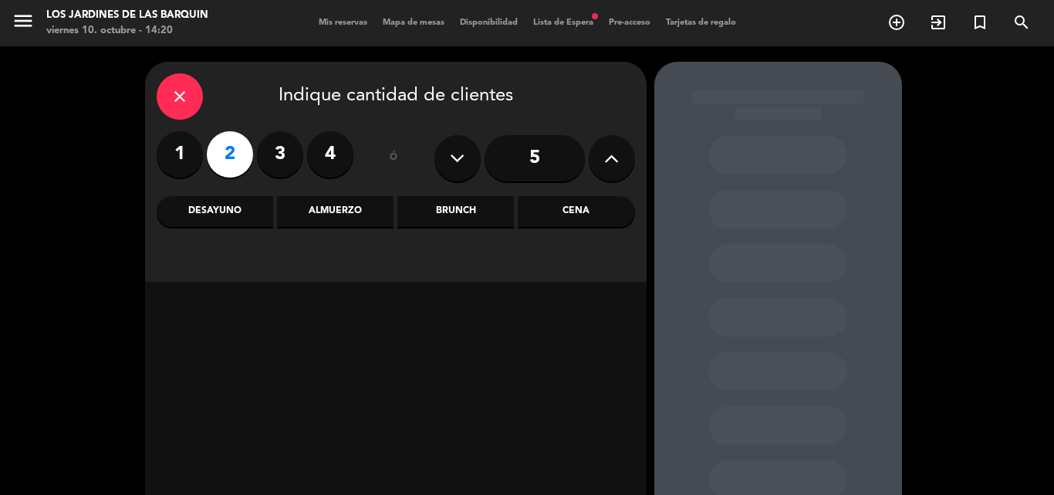
click at [326, 219] on div "Almuerzo" at bounding box center [335, 211] width 116 height 31
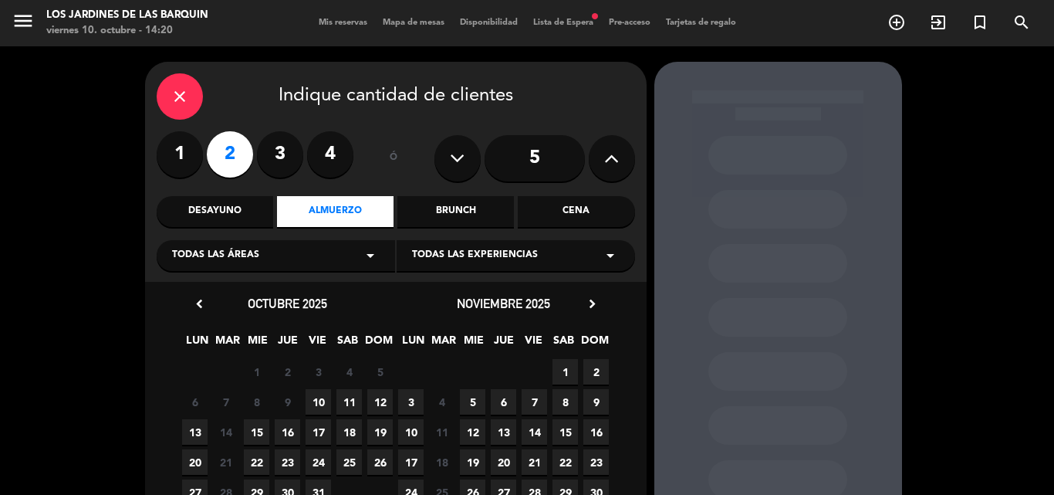
drag, startPoint x: 316, startPoint y: 404, endPoint x: 322, endPoint y: 396, distance: 10.5
click at [316, 403] on span "10" at bounding box center [318, 401] width 25 height 25
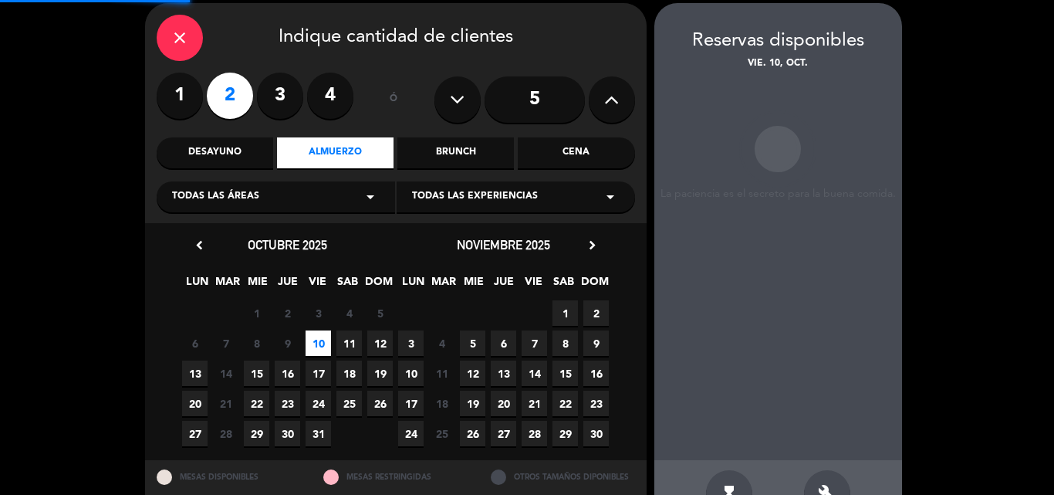
scroll to position [62, 0]
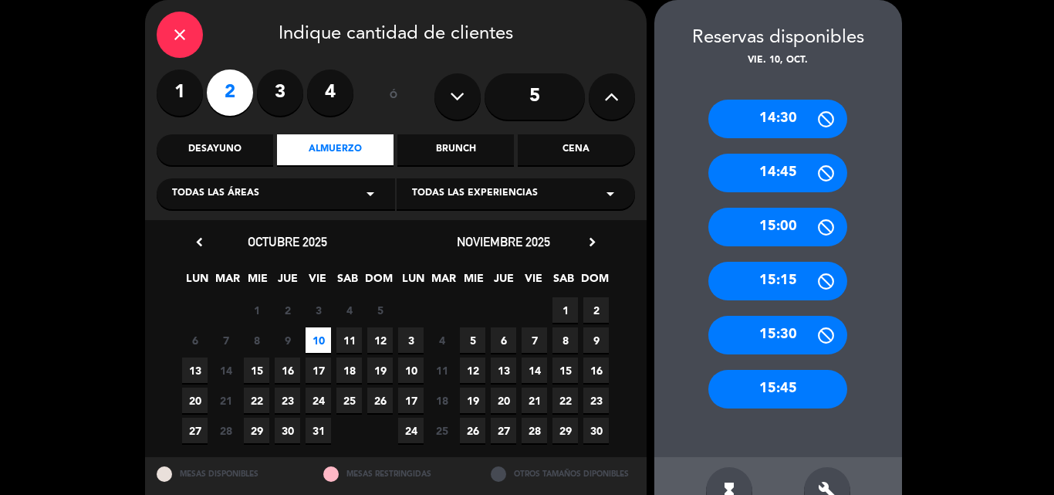
click at [781, 113] on div "14:30" at bounding box center [777, 119] width 139 height 39
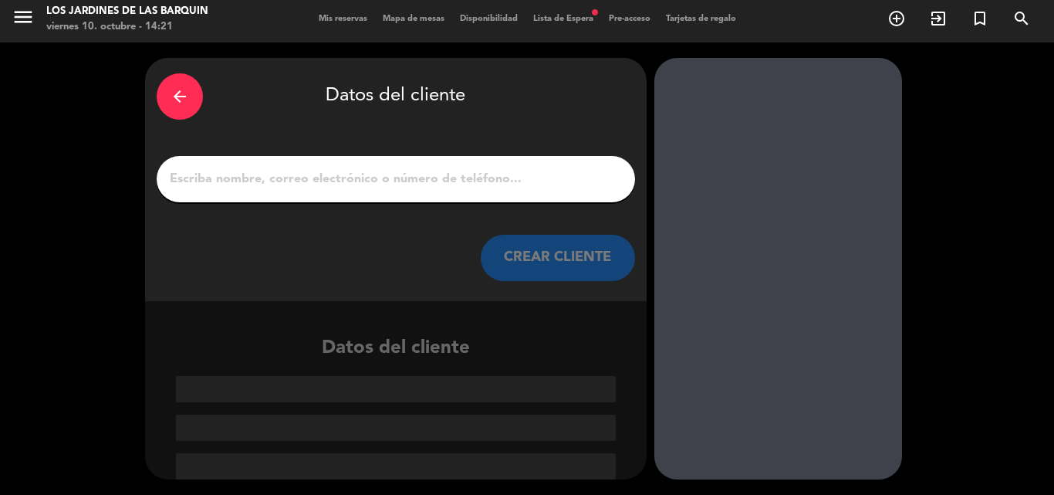
scroll to position [4, 0]
click at [559, 183] on input "1" at bounding box center [395, 179] width 455 height 22
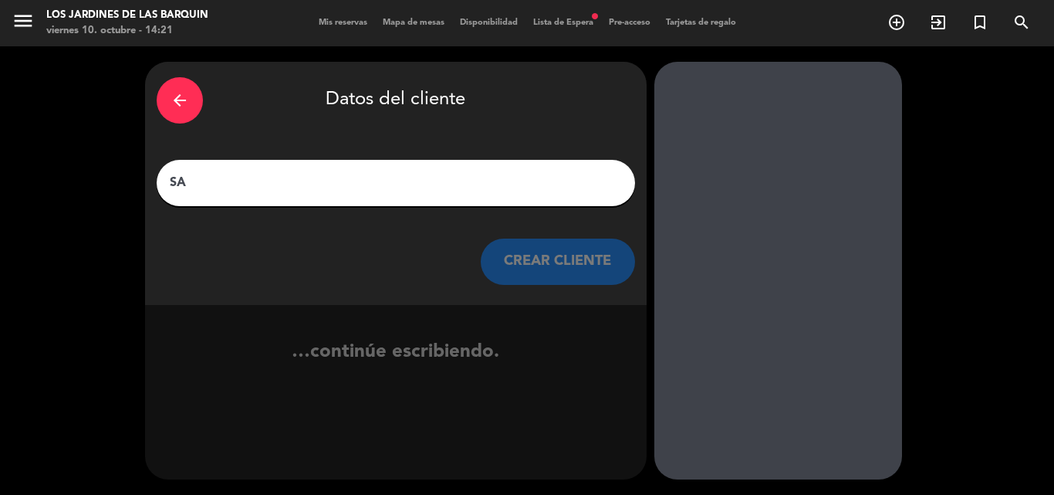
scroll to position [0, 0]
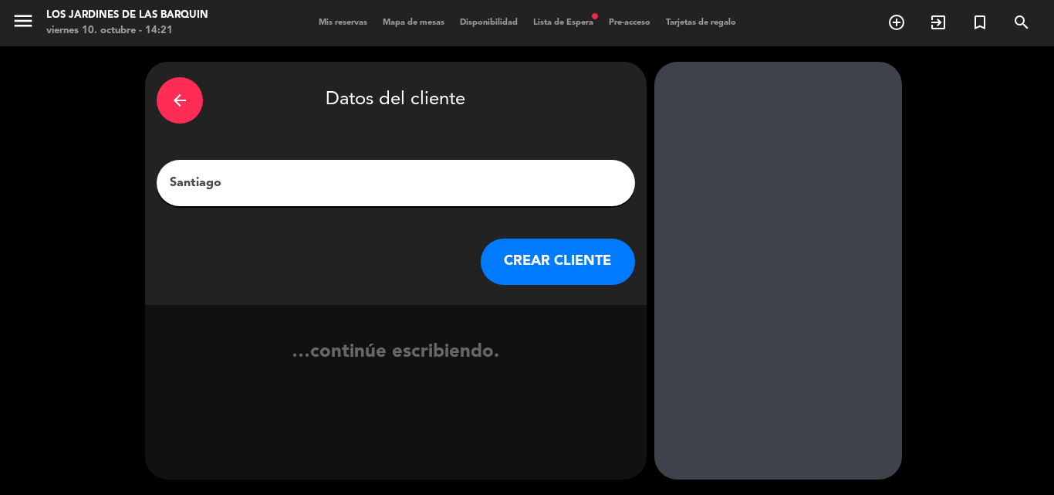
type input "Santiago"
click button "CREAR CLIENTE" at bounding box center [558, 261] width 154 height 46
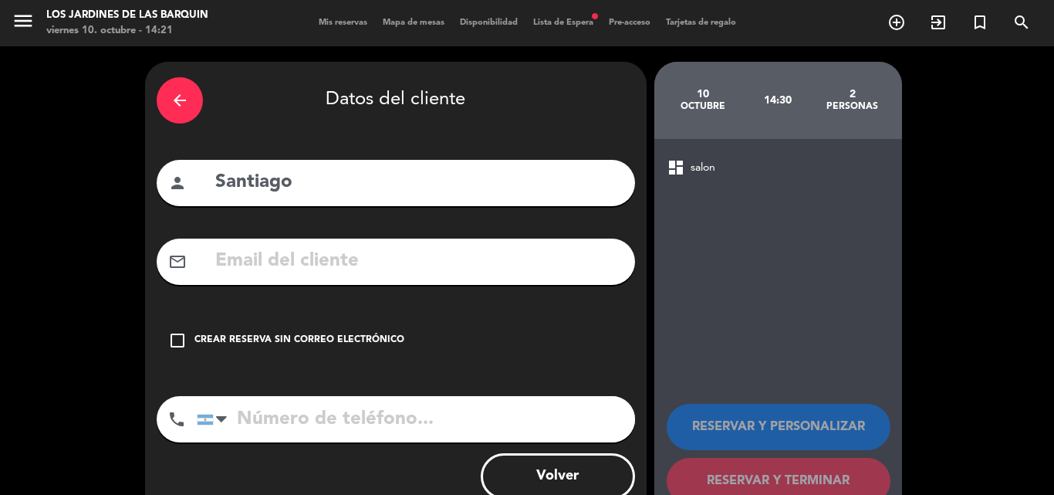
click at [450, 362] on div "check_box_outline_blank Crear reserva sin correo electrónico" at bounding box center [396, 340] width 478 height 46
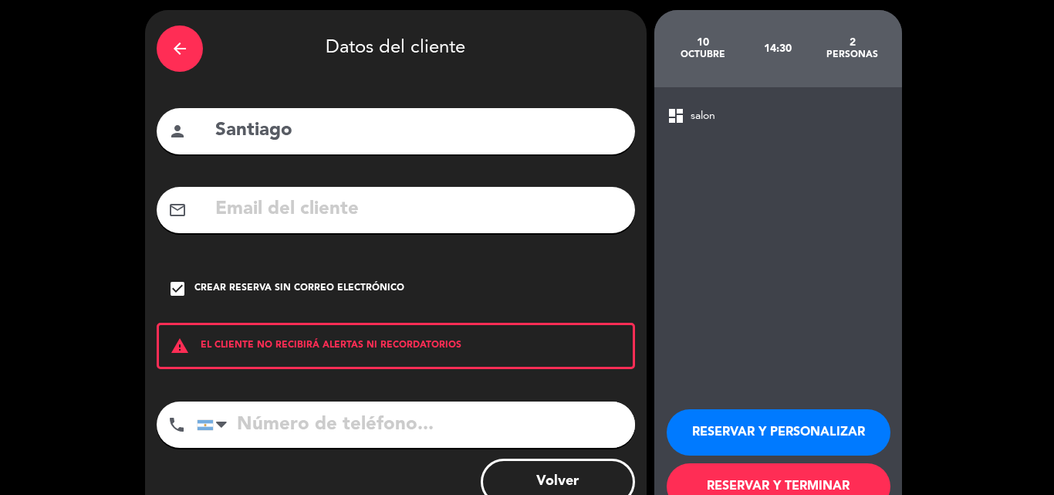
scroll to position [100, 0]
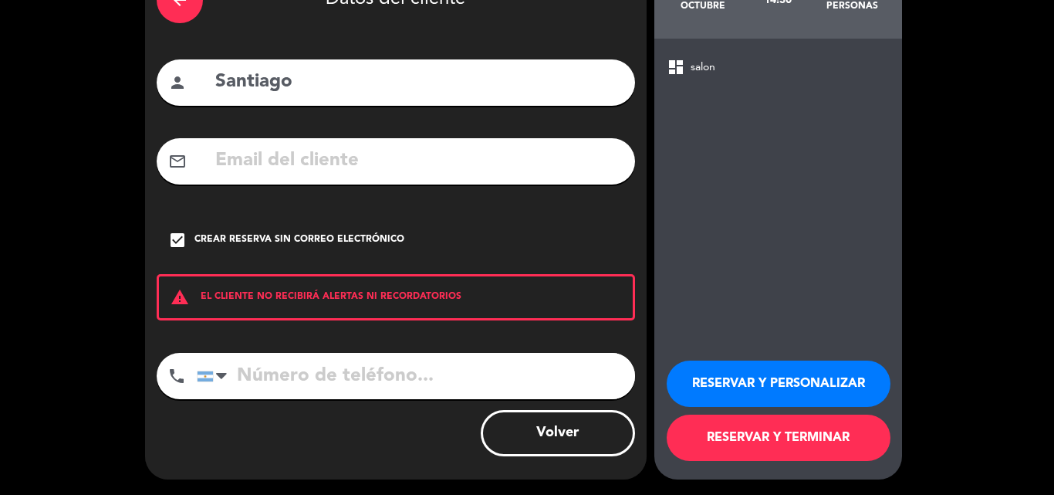
click at [743, 430] on button "RESERVAR Y TERMINAR" at bounding box center [779, 437] width 224 height 46
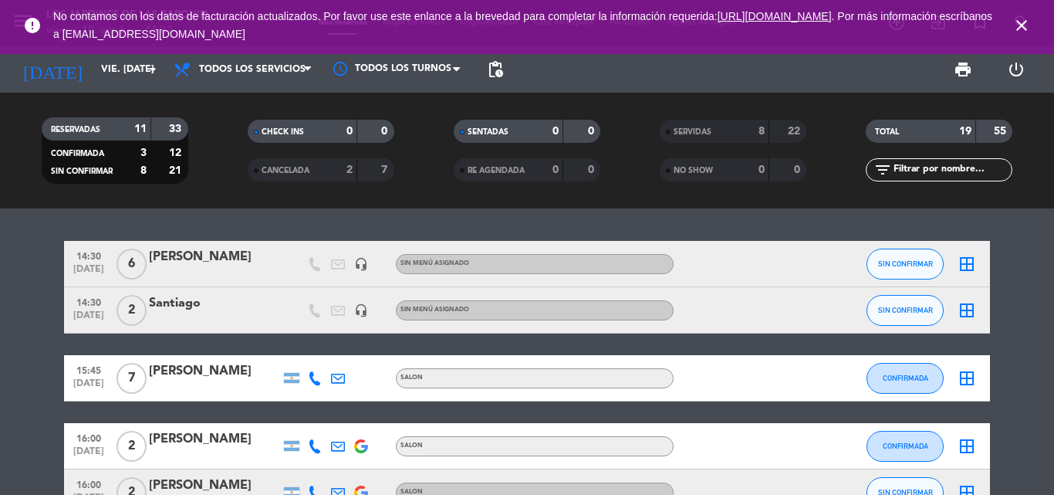
click at [194, 301] on div "Santiago" at bounding box center [214, 303] width 131 height 20
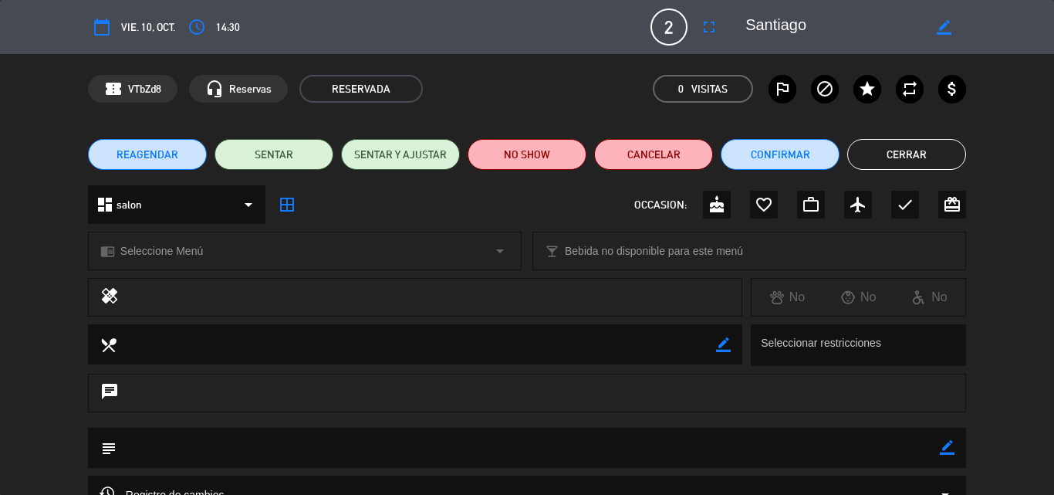
click at [883, 156] on button "Cerrar" at bounding box center [906, 154] width 119 height 31
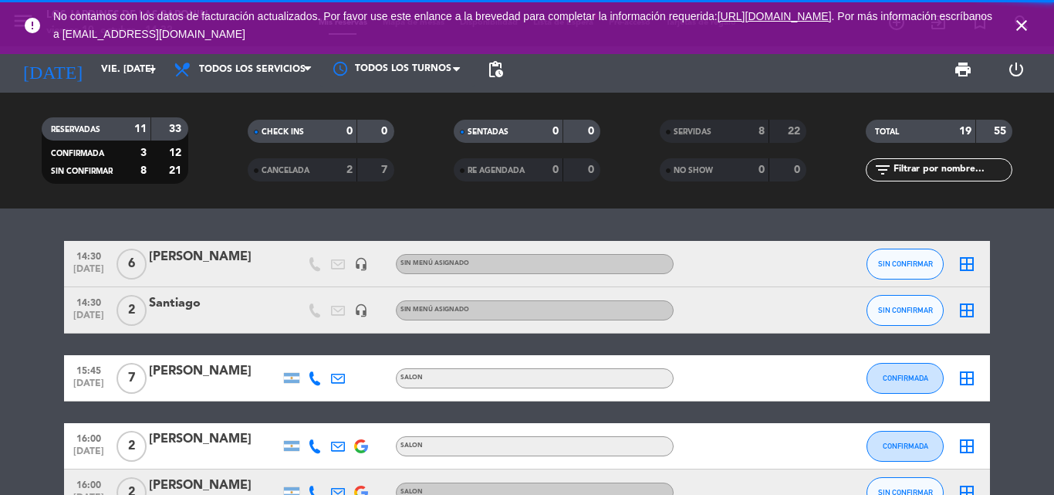
click at [159, 250] on div "[PERSON_NAME]" at bounding box center [214, 257] width 131 height 20
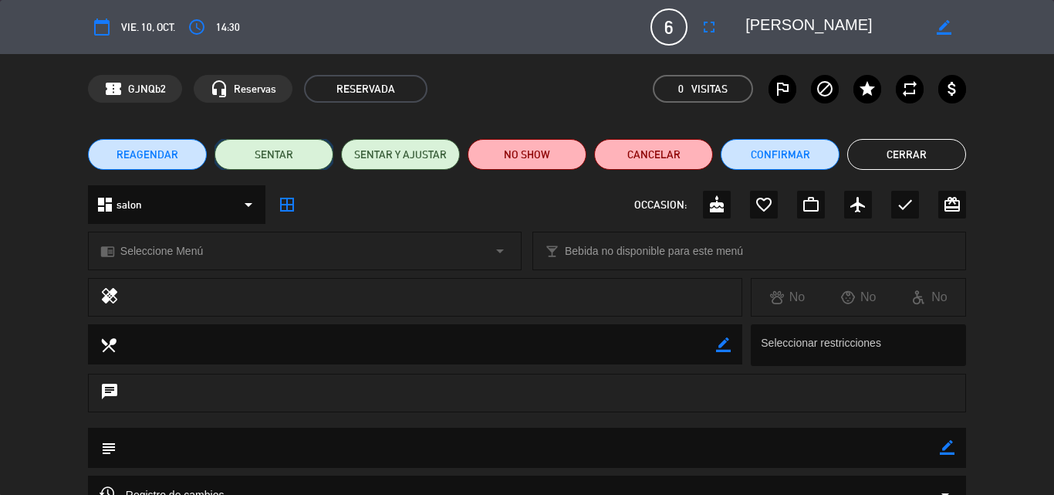
click at [278, 150] on button "SENTAR" at bounding box center [273, 154] width 119 height 31
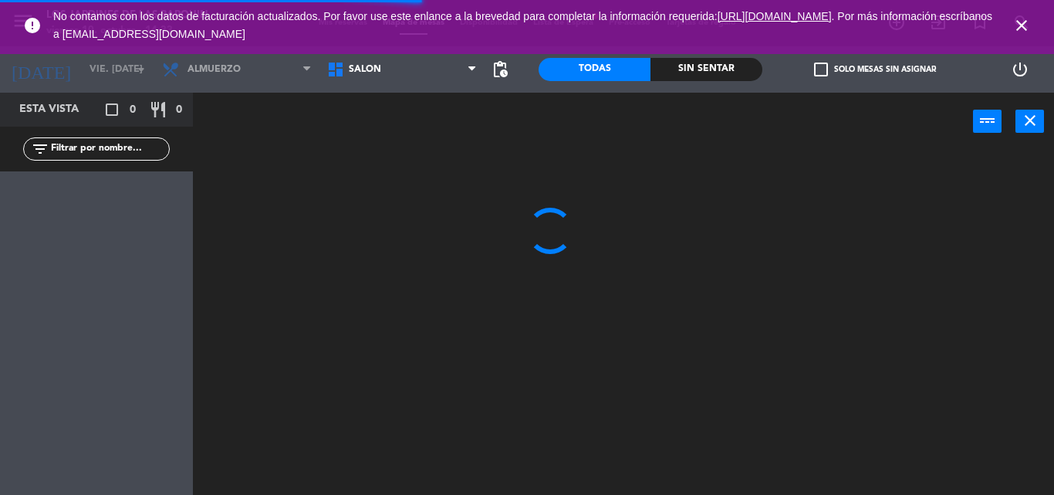
click at [1020, 21] on icon "close" at bounding box center [1021, 25] width 19 height 19
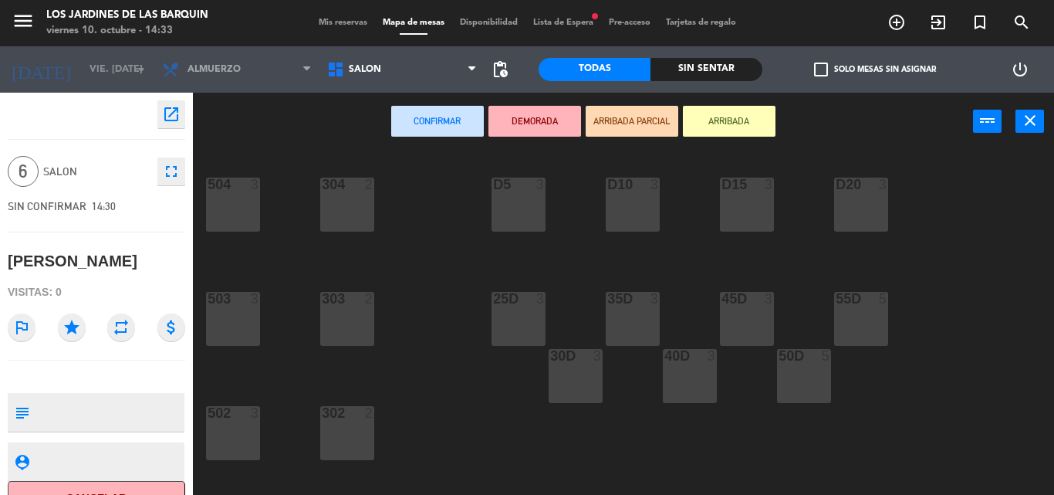
click at [533, 198] on div "D5 3" at bounding box center [518, 204] width 54 height 54
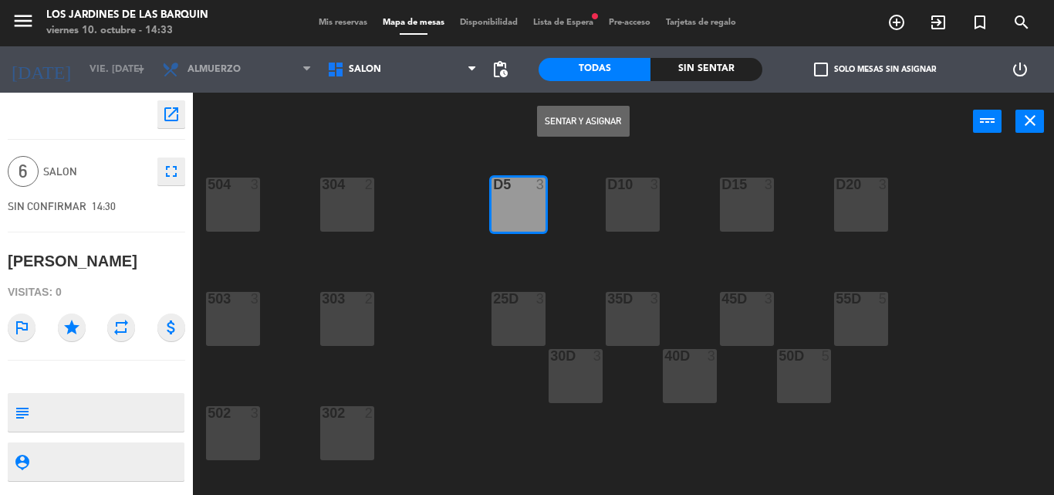
drag, startPoint x: 653, startPoint y: 194, endPoint x: 618, endPoint y: 166, distance: 45.5
click at [653, 194] on div "D10 3" at bounding box center [633, 204] width 54 height 54
click at [598, 123] on button "Sentar y Asignar" at bounding box center [583, 121] width 93 height 31
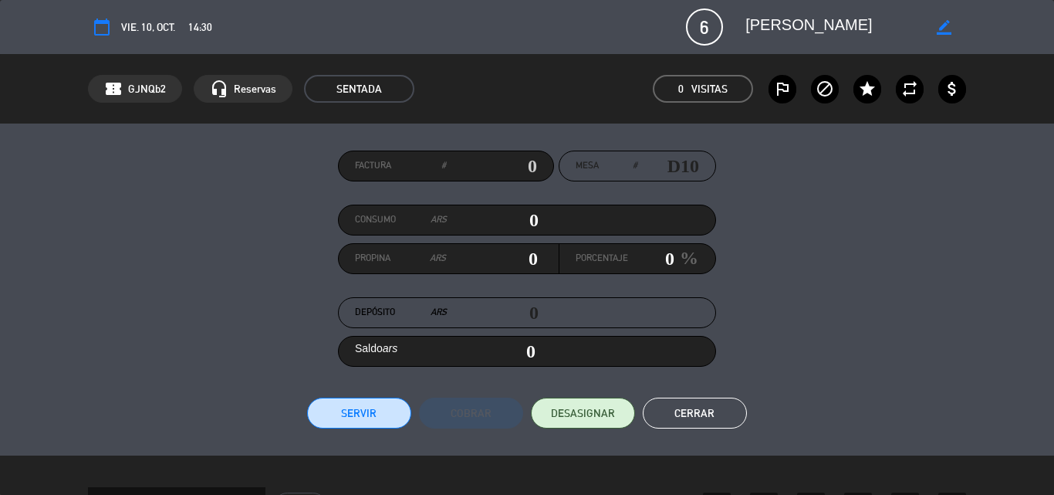
click at [336, 407] on button "Servir" at bounding box center [359, 412] width 104 height 31
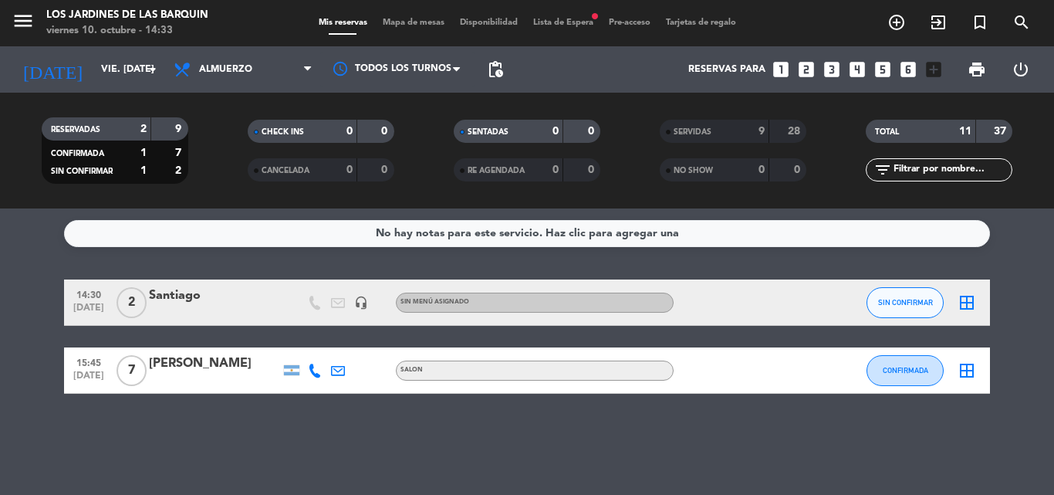
click at [242, 86] on div "Todos los servicios Desayuno Brunch Almuerzo Cena Almuerzo Todos los servicios …" at bounding box center [243, 69] width 154 height 46
click at [249, 77] on span "Almuerzo" at bounding box center [243, 69] width 154 height 34
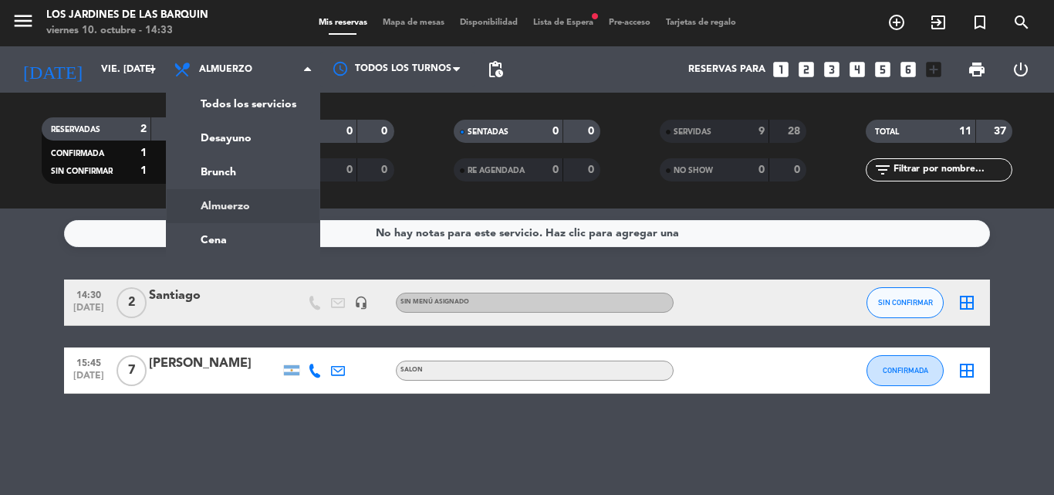
click at [254, 115] on div "menu Los jardines de las [PERSON_NAME] viernes 10. octubre - 14:33 Mis reservas…" at bounding box center [527, 104] width 1054 height 208
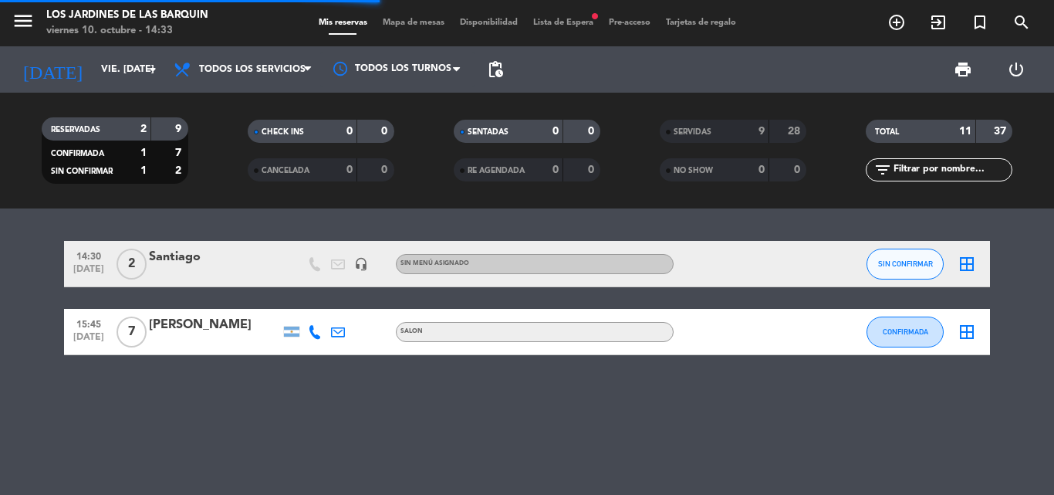
click at [586, 25] on span "Lista de Espera fiber_manual_record" at bounding box center [563, 23] width 76 height 8
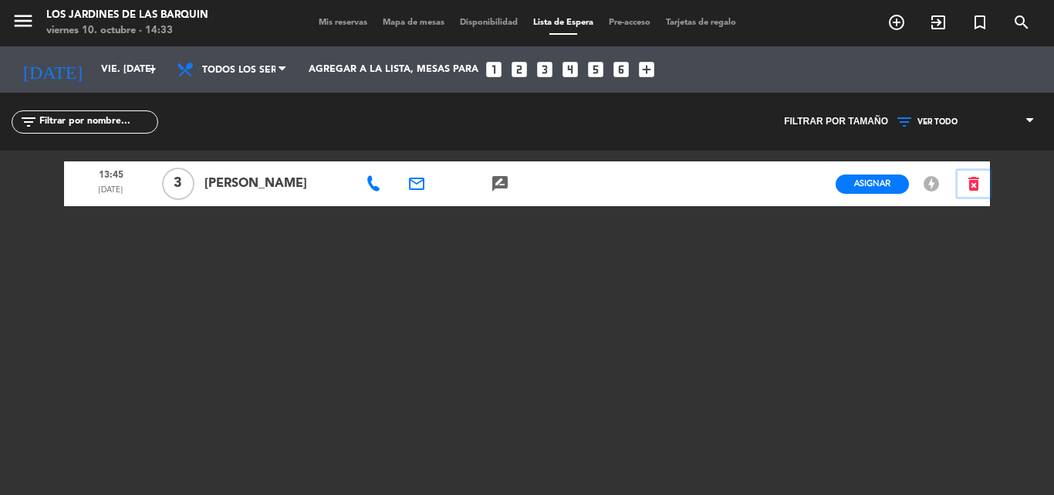
click at [975, 184] on icon "delete_forever" at bounding box center [973, 183] width 19 height 19
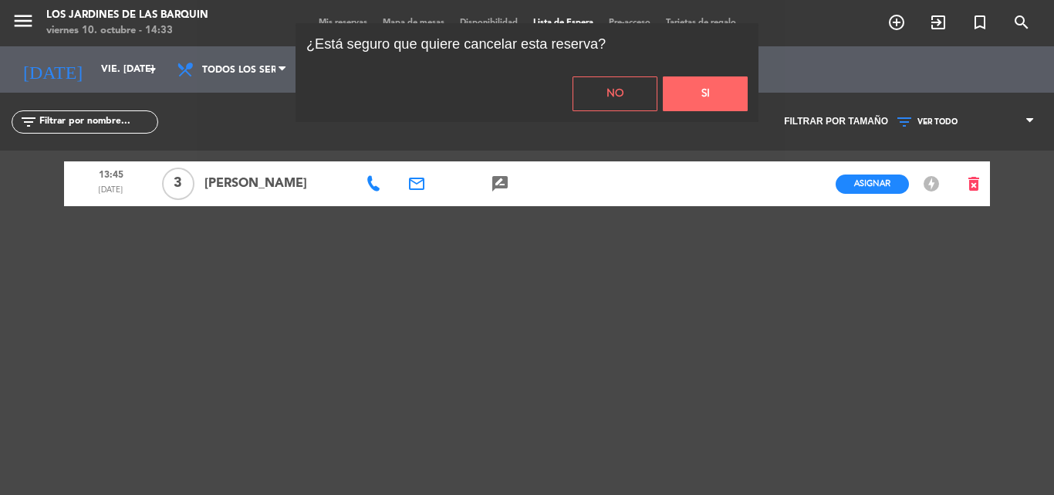
click at [726, 99] on button "Si" at bounding box center [705, 93] width 85 height 35
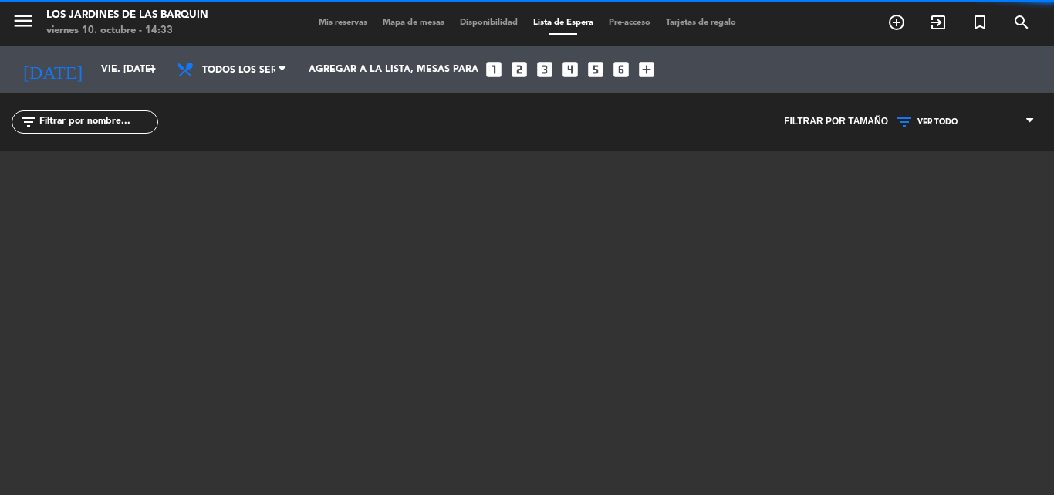
click at [317, 15] on div "menu Los jardines de las [PERSON_NAME] viernes 10. octubre - 14:33 Mis reservas…" at bounding box center [527, 23] width 1054 height 46
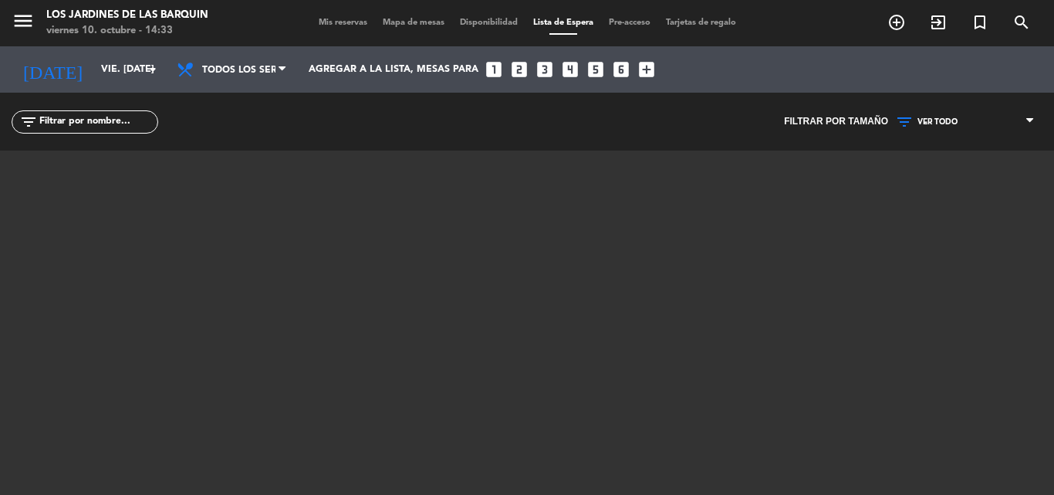
click at [314, 22] on span "Mis reservas" at bounding box center [343, 23] width 64 height 8
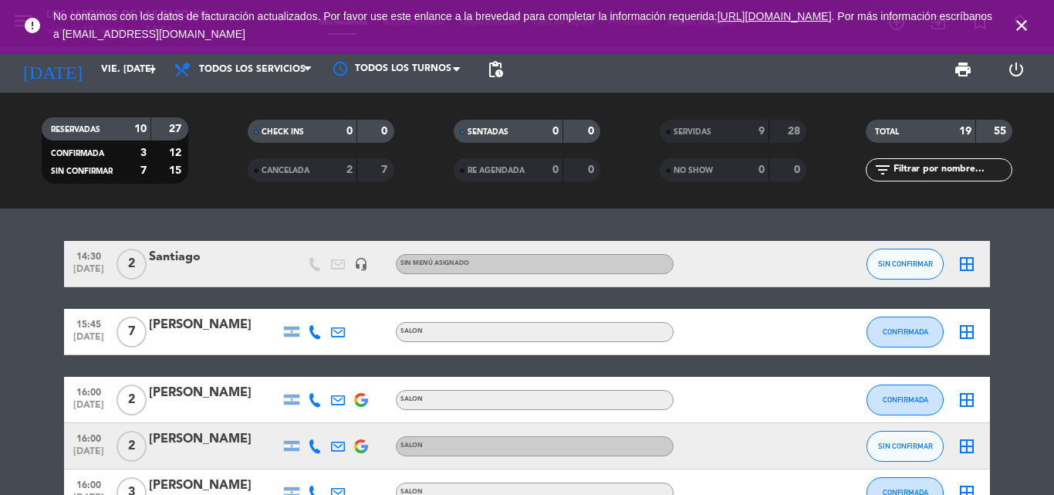
click at [246, 263] on div "Santiago" at bounding box center [214, 257] width 131 height 20
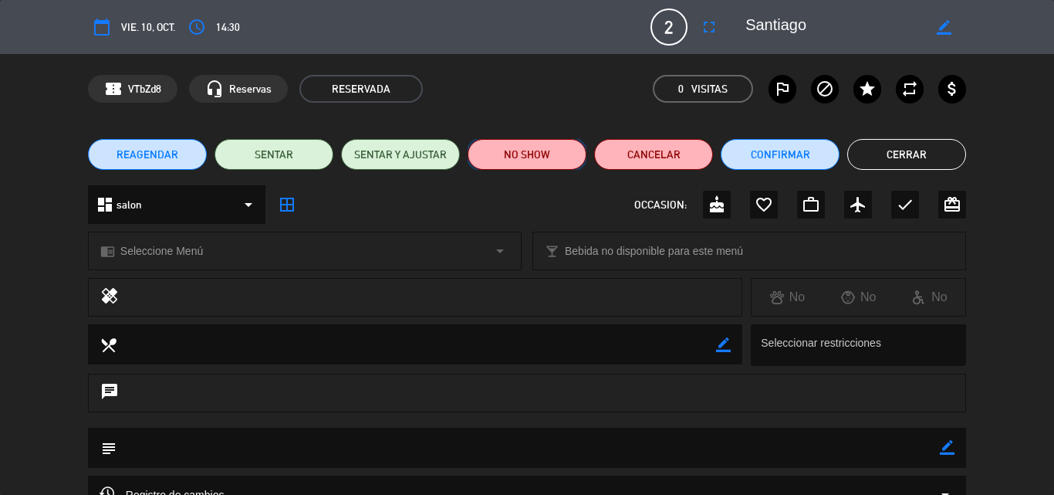
click at [503, 159] on button "NO SHOW" at bounding box center [527, 154] width 119 height 31
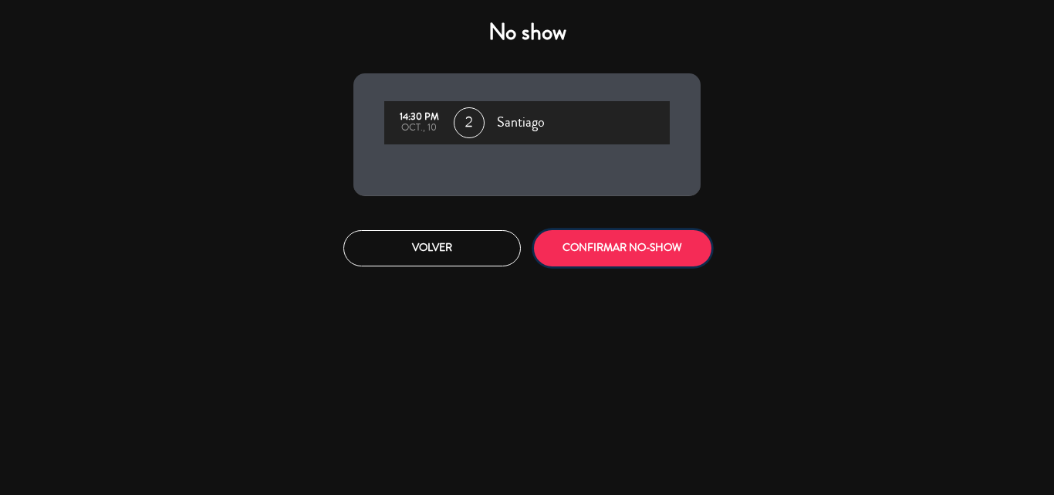
click at [576, 248] on button "CONFIRMAR NO-SHOW" at bounding box center [622, 248] width 177 height 36
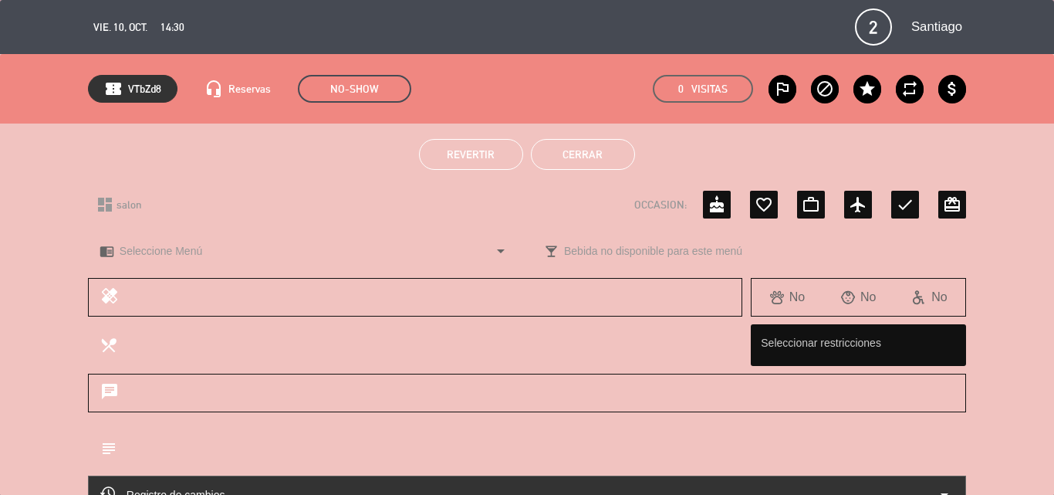
drag, startPoint x: 578, startPoint y: 163, endPoint x: 565, endPoint y: 153, distance: 16.5
click at [569, 154] on button "Cerrar" at bounding box center [583, 154] width 104 height 31
